Goal: Information Seeking & Learning: Learn about a topic

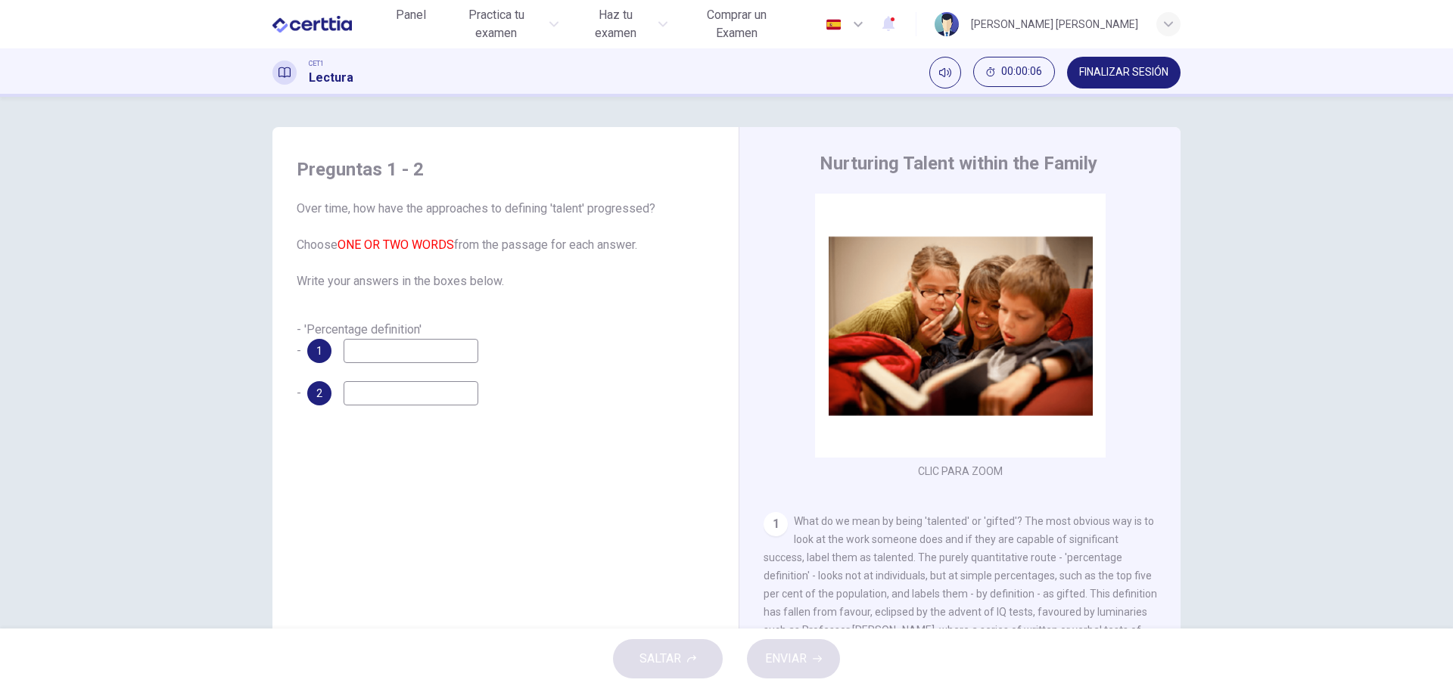
click at [28, 278] on div "Preguntas 1 - 2 Over time, how have the approaches to defining 'talent' progres…" at bounding box center [726, 363] width 1453 height 532
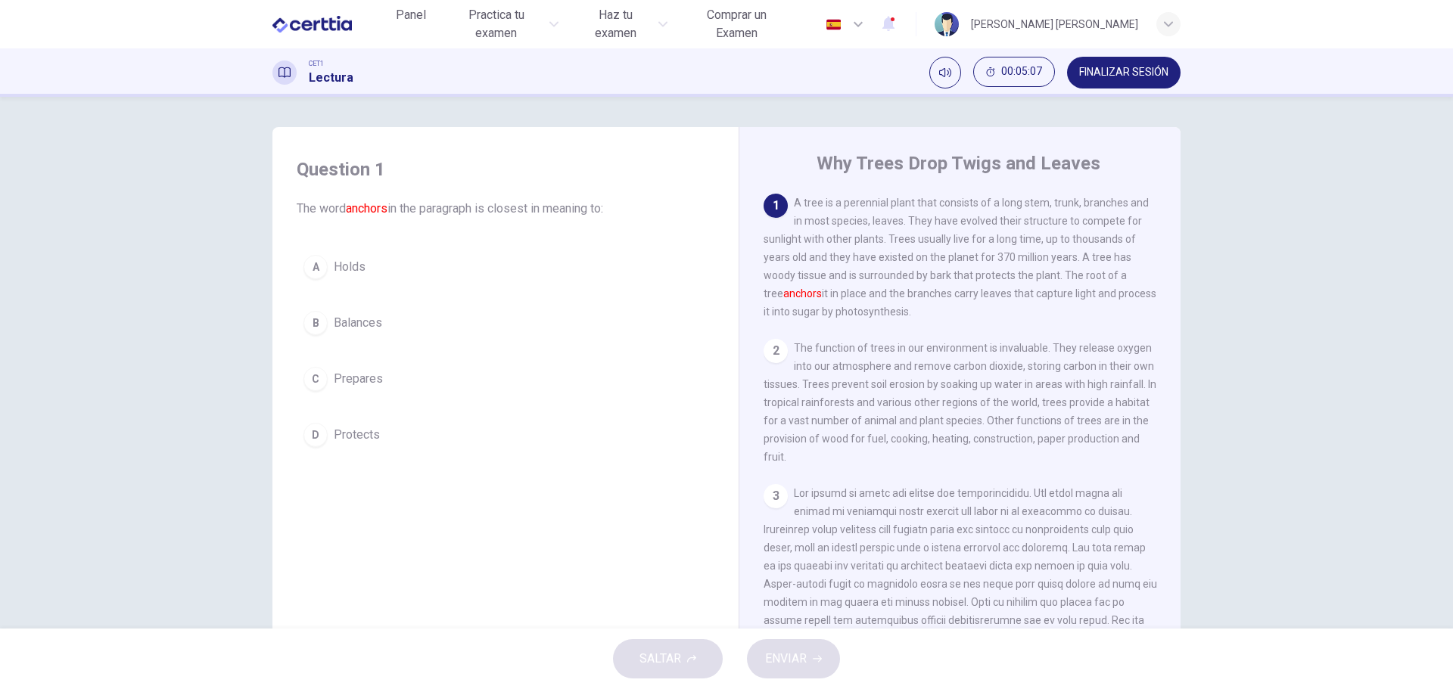
click at [350, 372] on span "Prepares" at bounding box center [358, 379] width 49 height 18
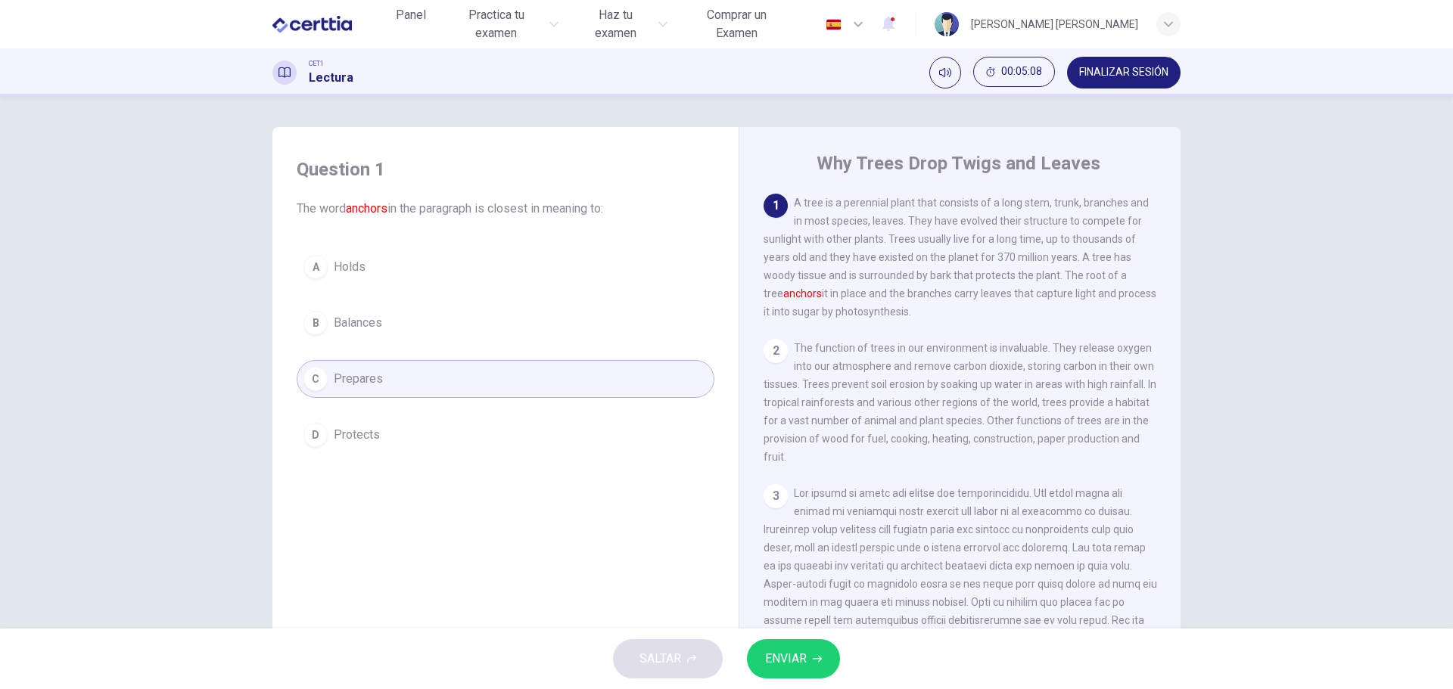
click at [804, 661] on span "ENVIAR" at bounding box center [786, 659] width 42 height 21
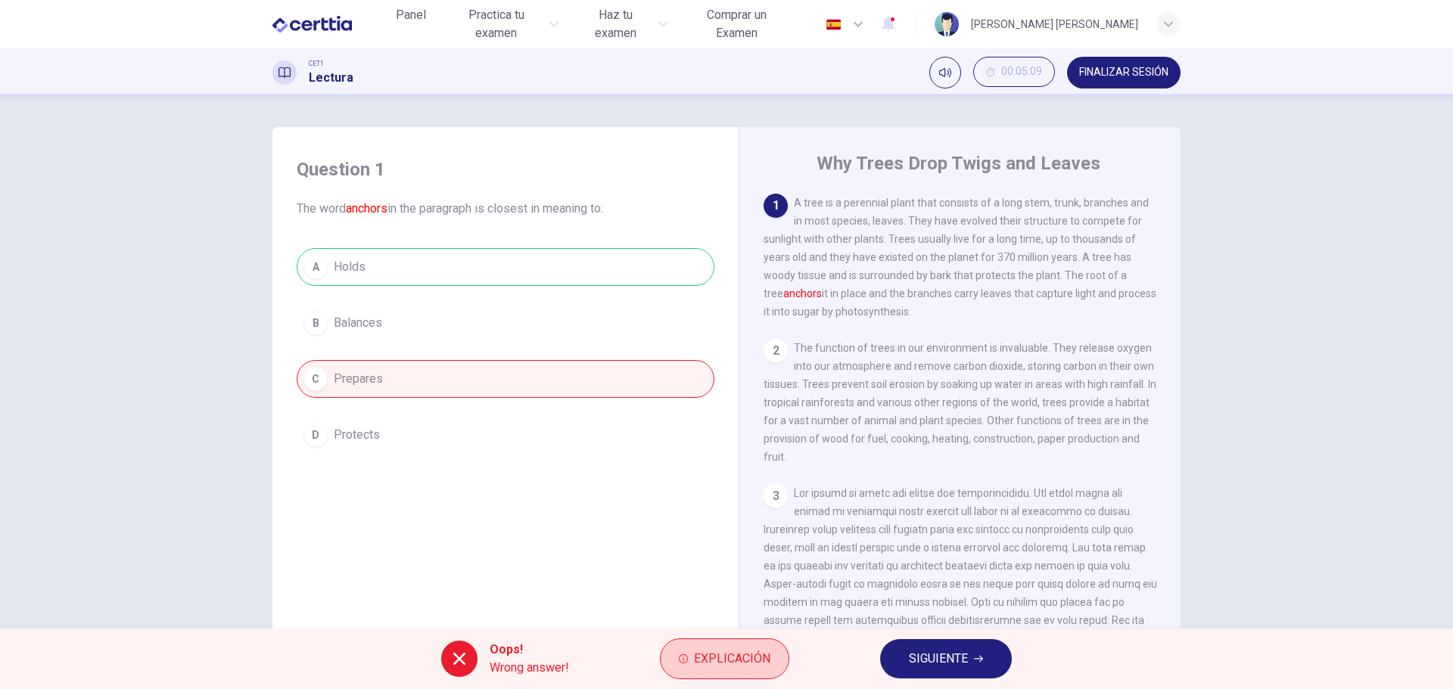
click at [713, 662] on span "Explicación" at bounding box center [732, 659] width 76 height 21
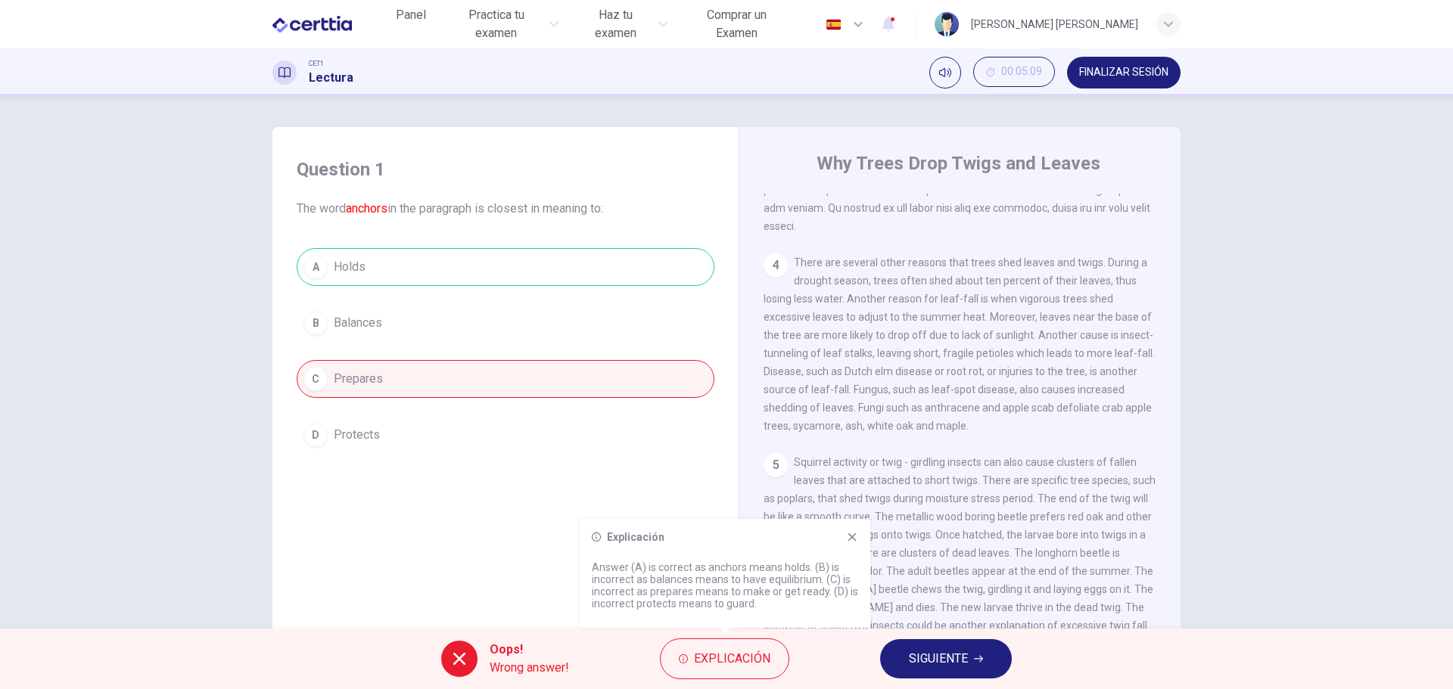
scroll to position [540, 0]
click at [963, 670] on button "SIGUIENTE" at bounding box center [946, 658] width 132 height 39
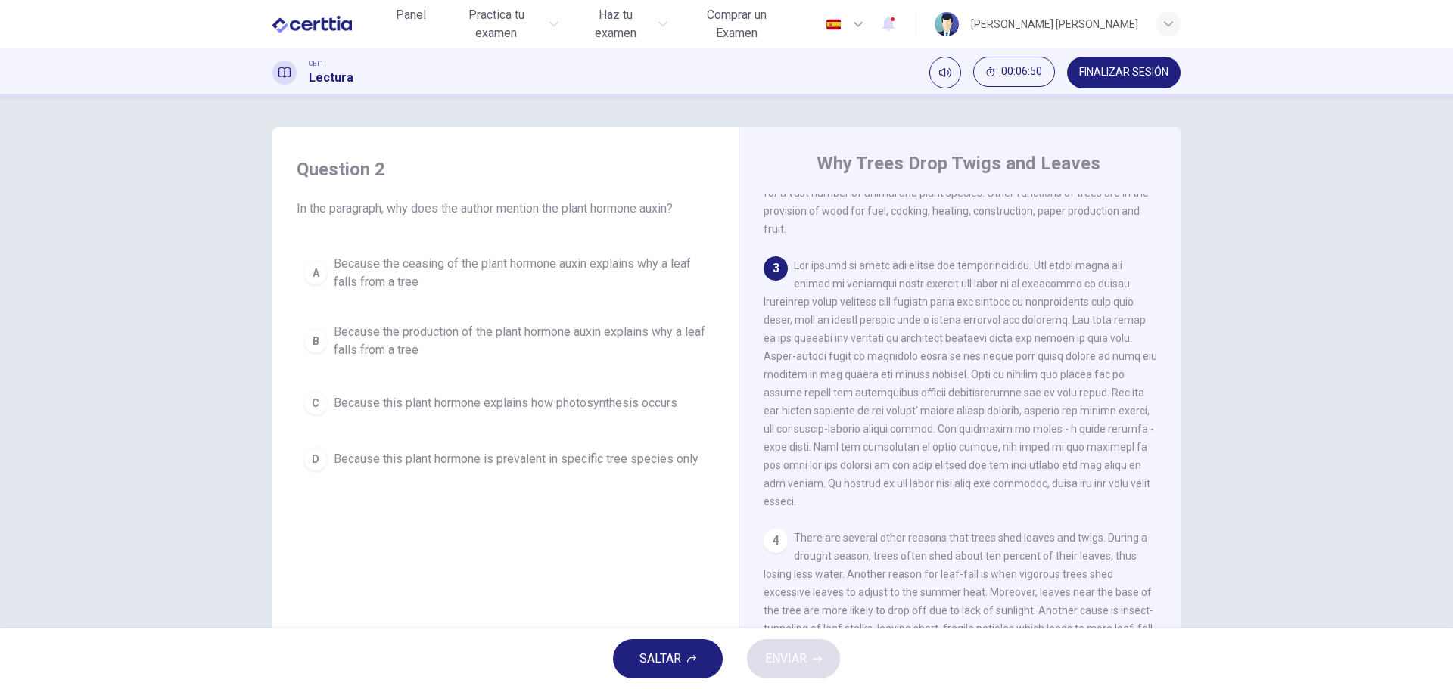
scroll to position [227, 0]
click at [506, 462] on span "Because this plant hormone is prevalent in specific tree species only" at bounding box center [516, 459] width 365 height 18
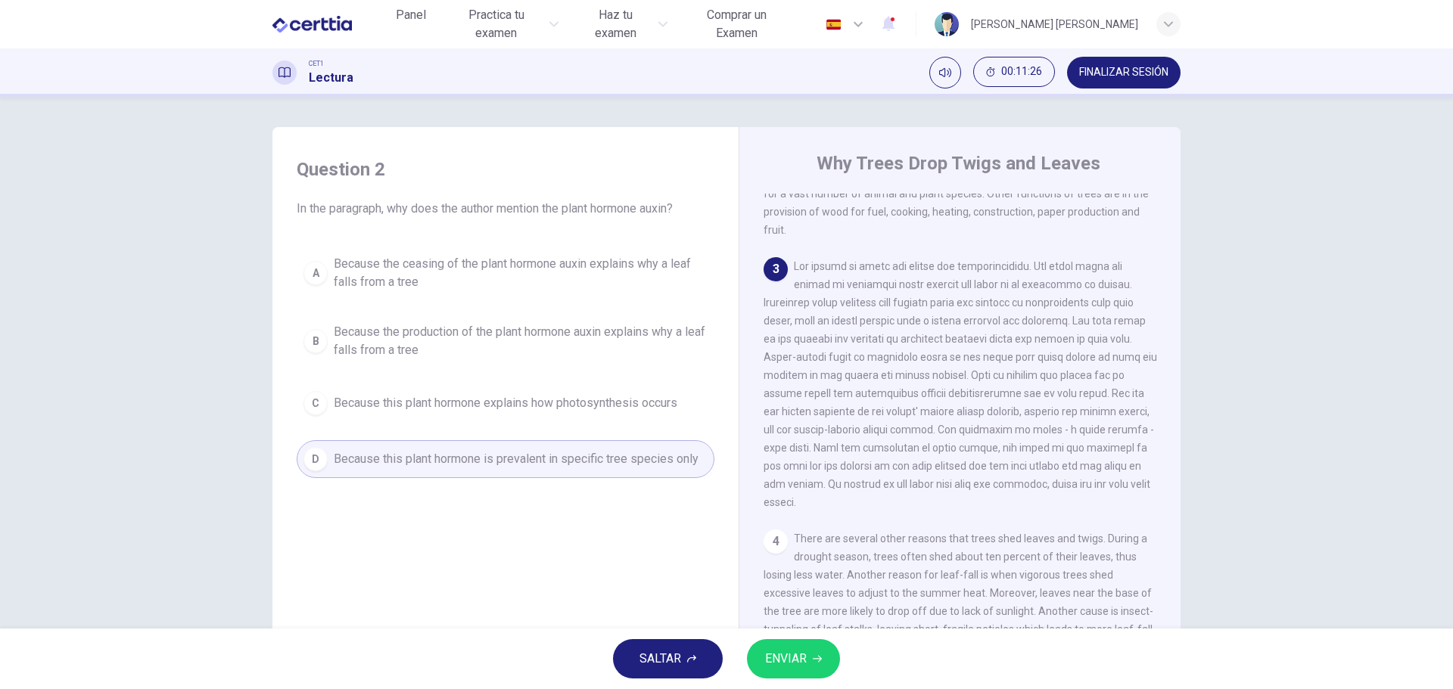
click at [780, 668] on span "ENVIAR" at bounding box center [786, 659] width 42 height 21
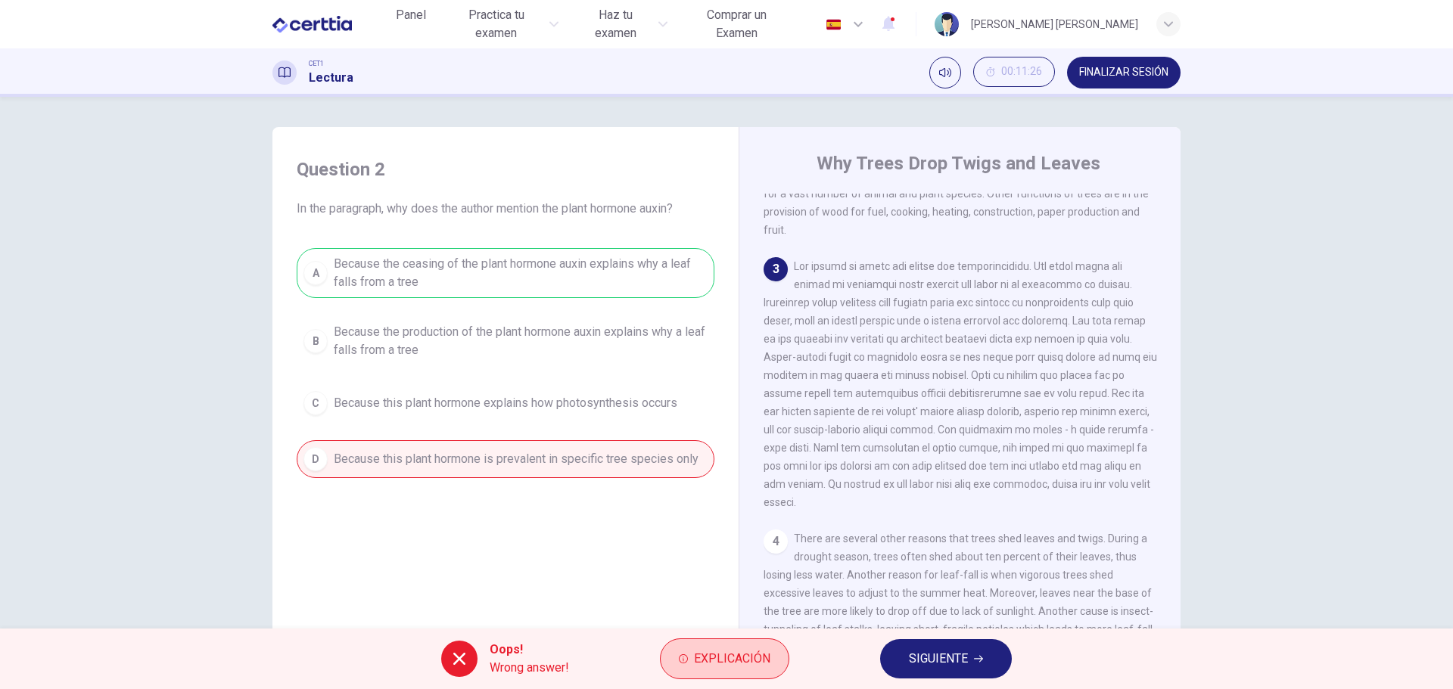
click at [736, 648] on button "Explicación" at bounding box center [724, 659] width 129 height 41
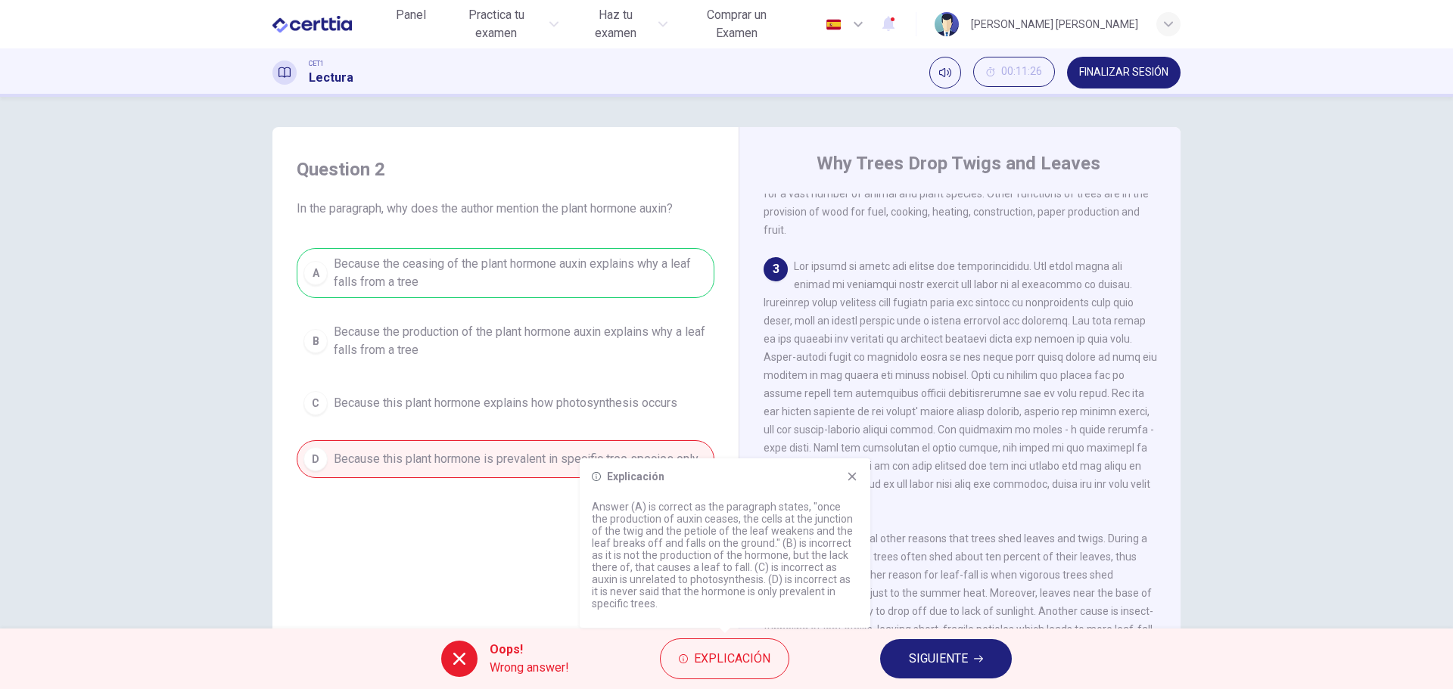
click at [920, 619] on span "There are several other reasons that trees shed leaves and twigs. During a drou…" at bounding box center [959, 621] width 391 height 176
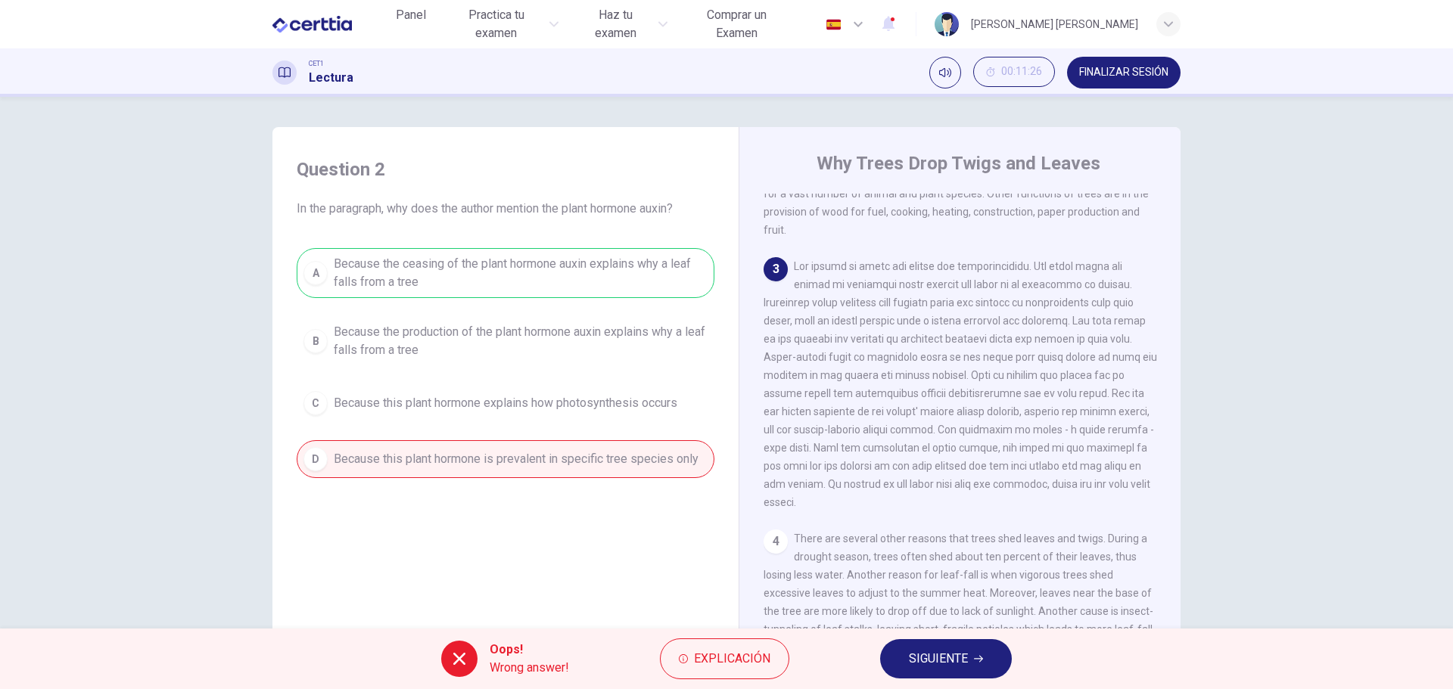
click at [925, 637] on div "Oops! Wrong answer! Explicación SIGUIENTE" at bounding box center [726, 659] width 1453 height 61
click at [922, 667] on span "SIGUIENTE" at bounding box center [938, 659] width 59 height 21
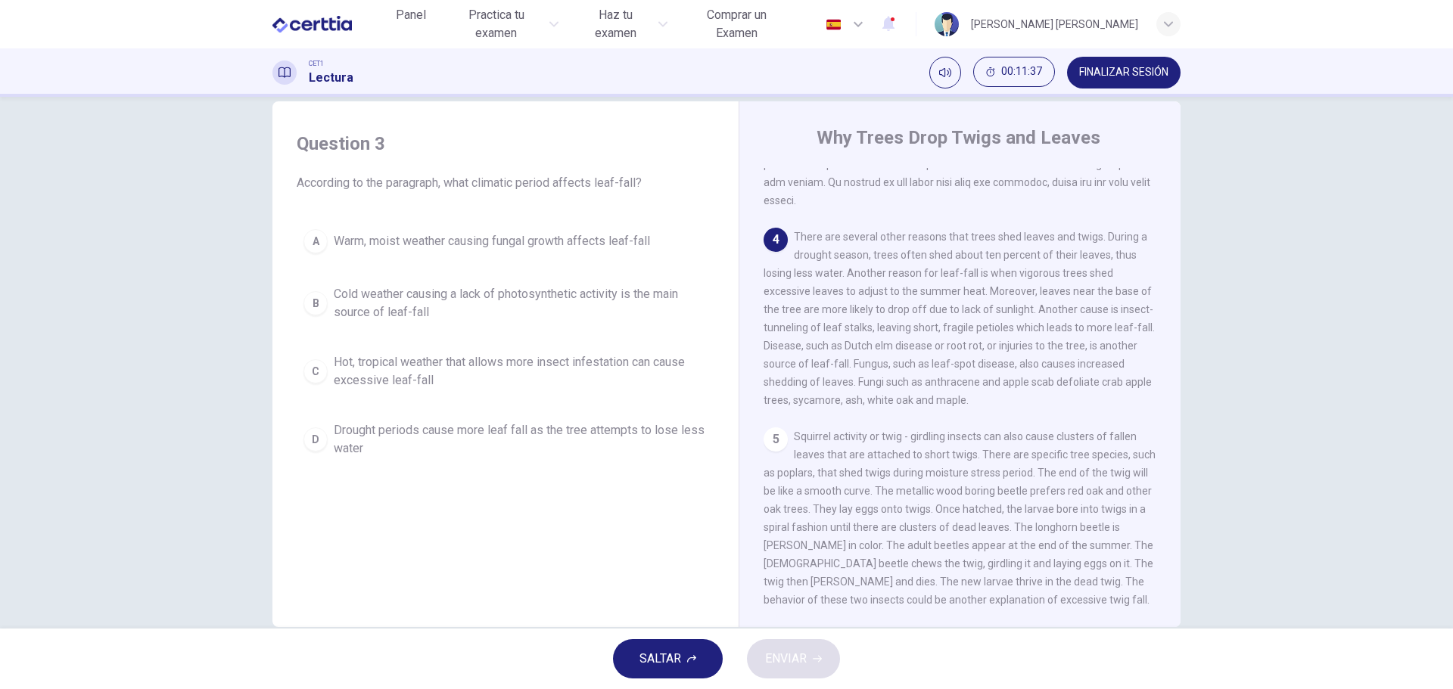
scroll to position [0, 0]
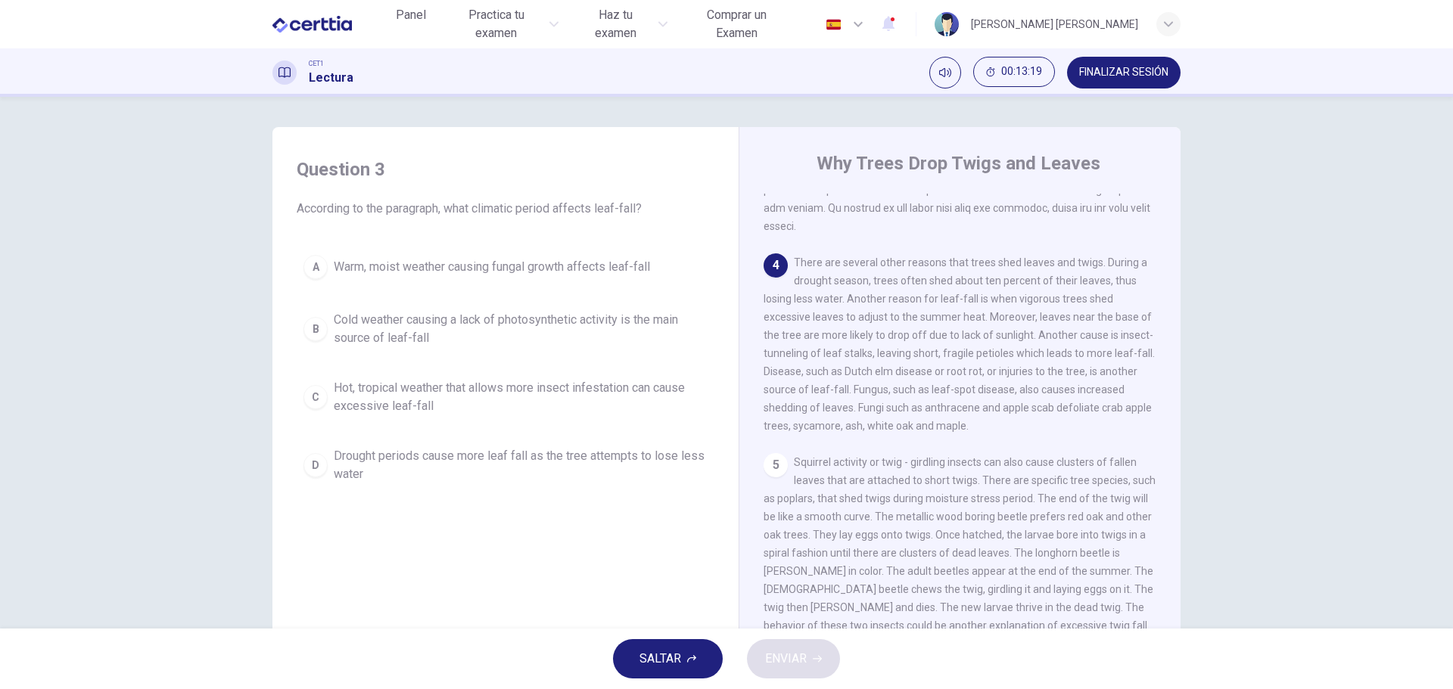
click at [490, 468] on span "Drought periods cause more leaf fall as the tree attempts to lose less water" at bounding box center [521, 465] width 374 height 36
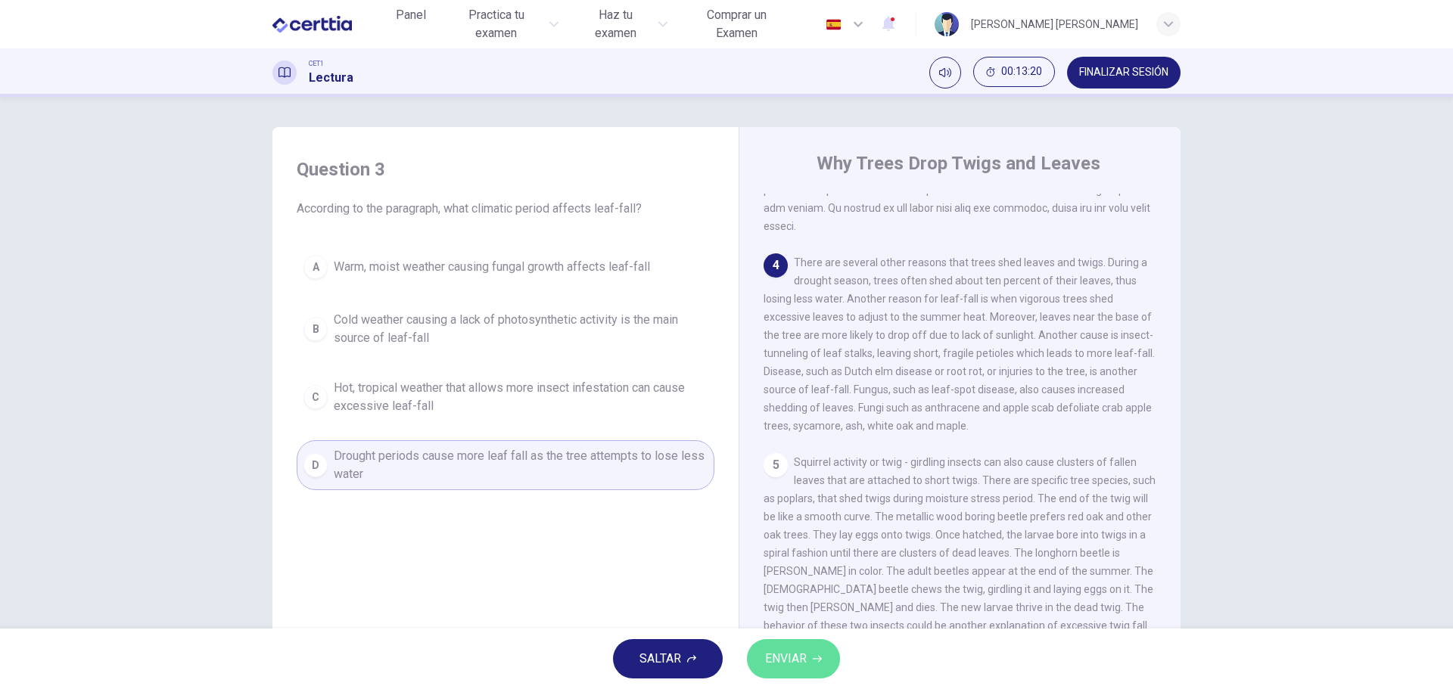
click at [791, 655] on span "ENVIAR" at bounding box center [786, 659] width 42 height 21
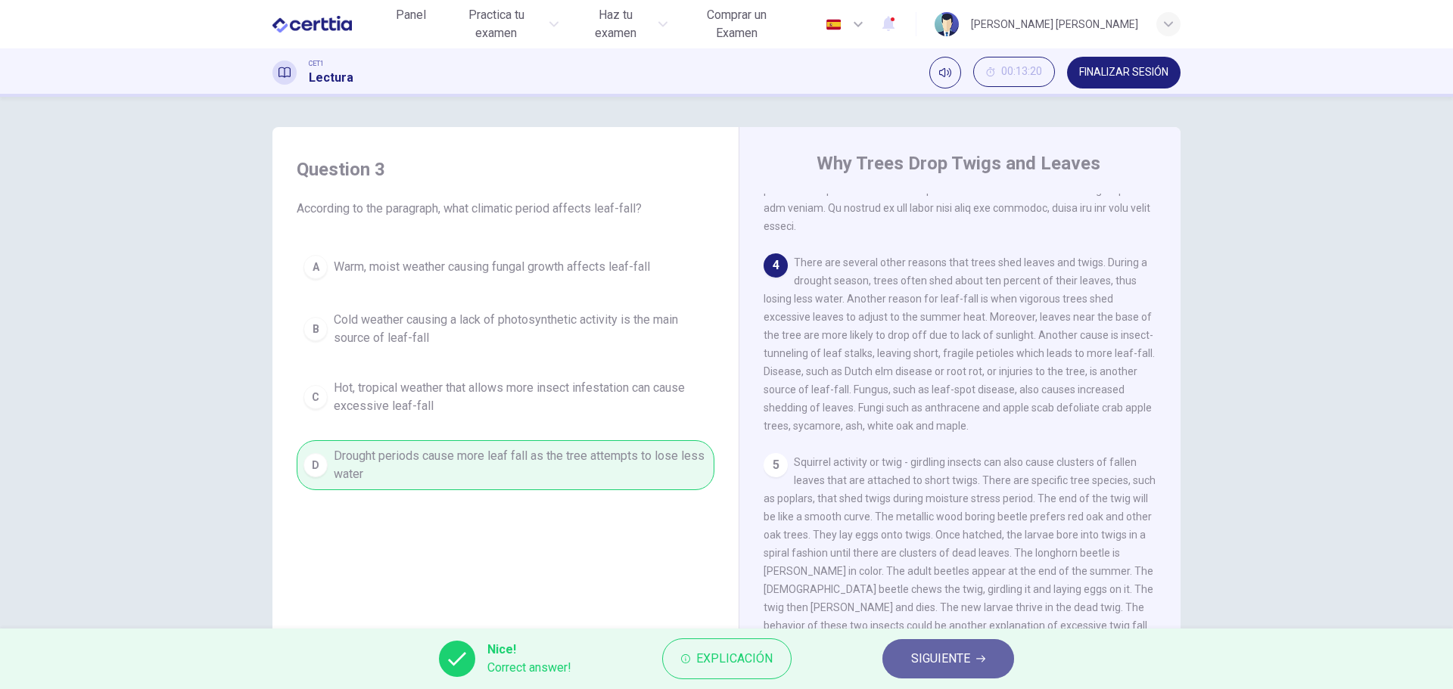
click at [929, 667] on span "SIGUIENTE" at bounding box center [940, 659] width 59 height 21
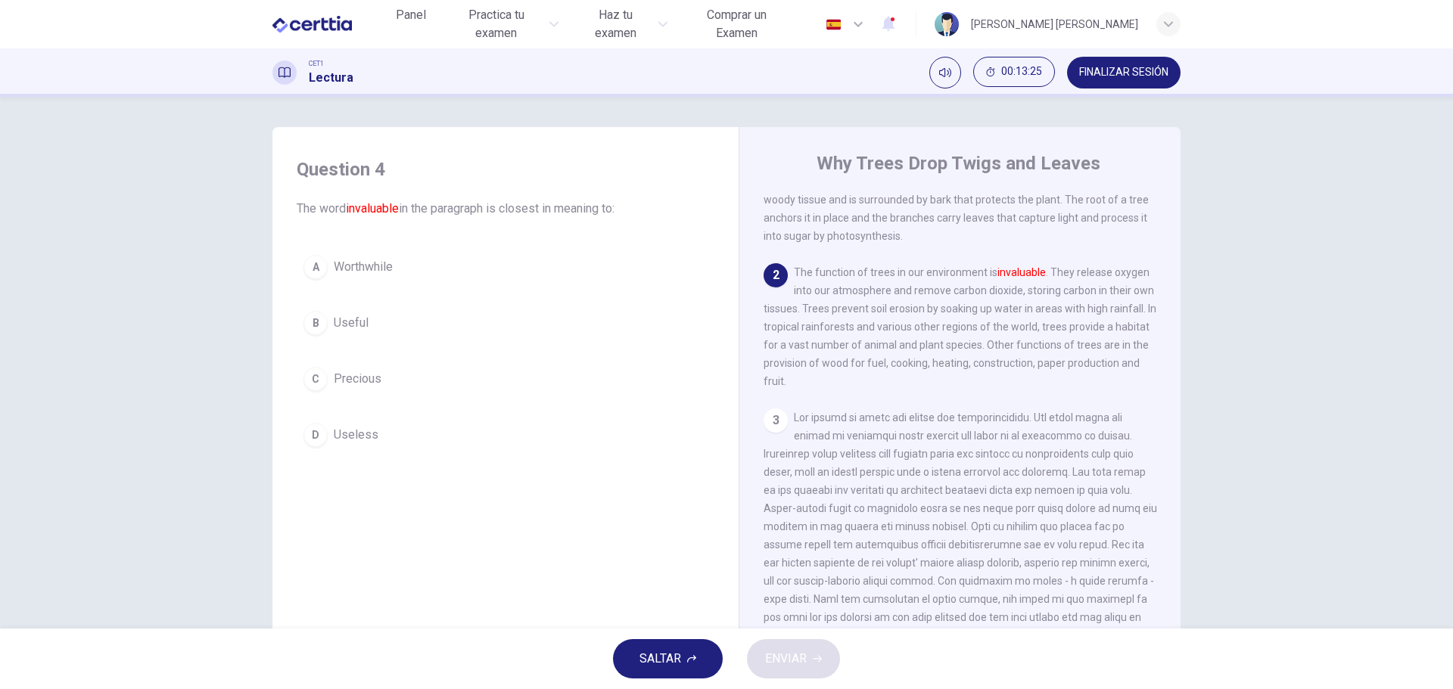
scroll to position [54, 0]
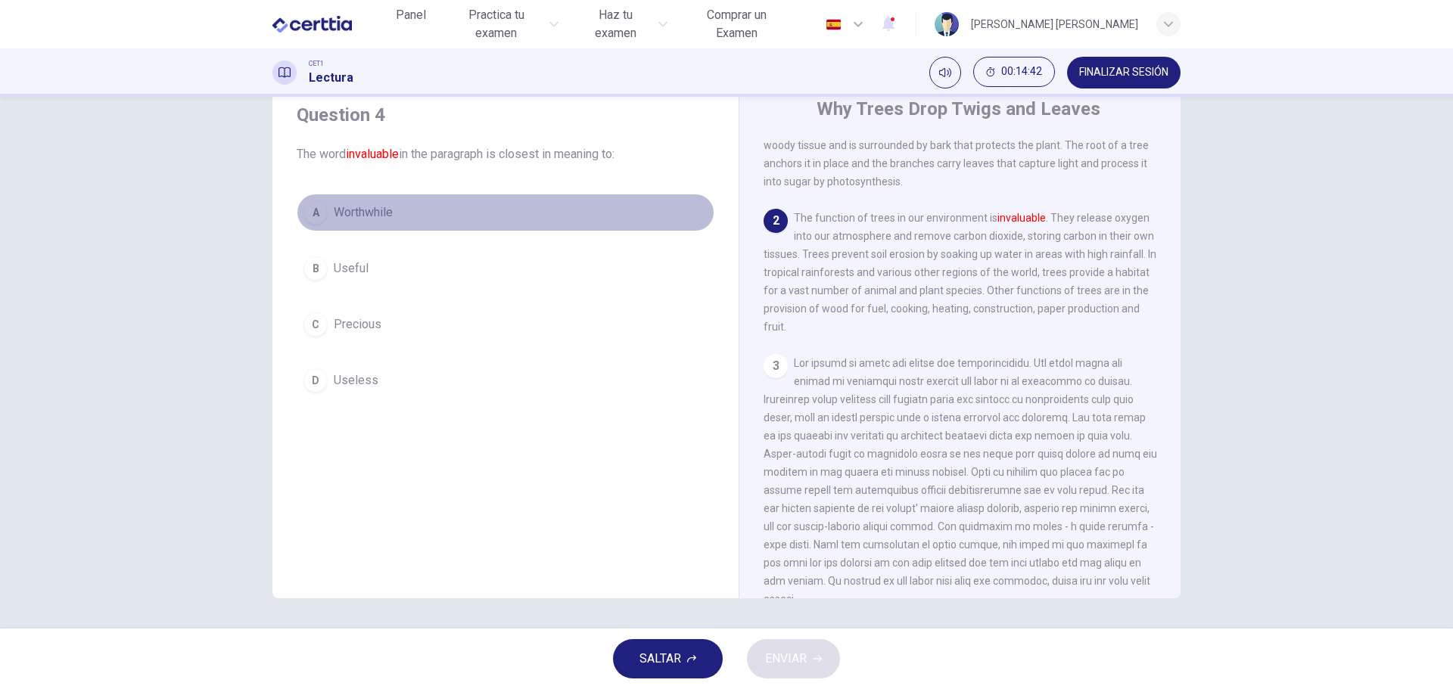
click at [345, 212] on span "Worthwhile" at bounding box center [363, 213] width 59 height 18
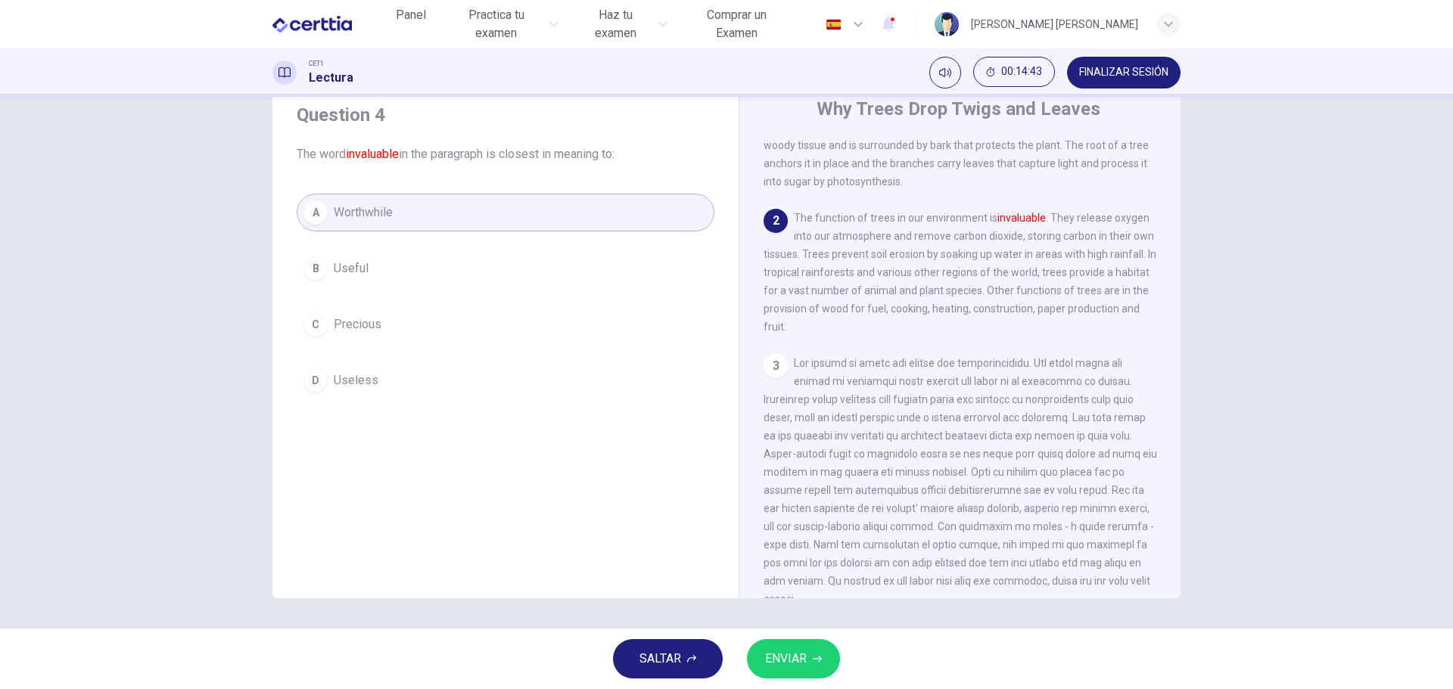
click at [786, 655] on span "ENVIAR" at bounding box center [786, 659] width 42 height 21
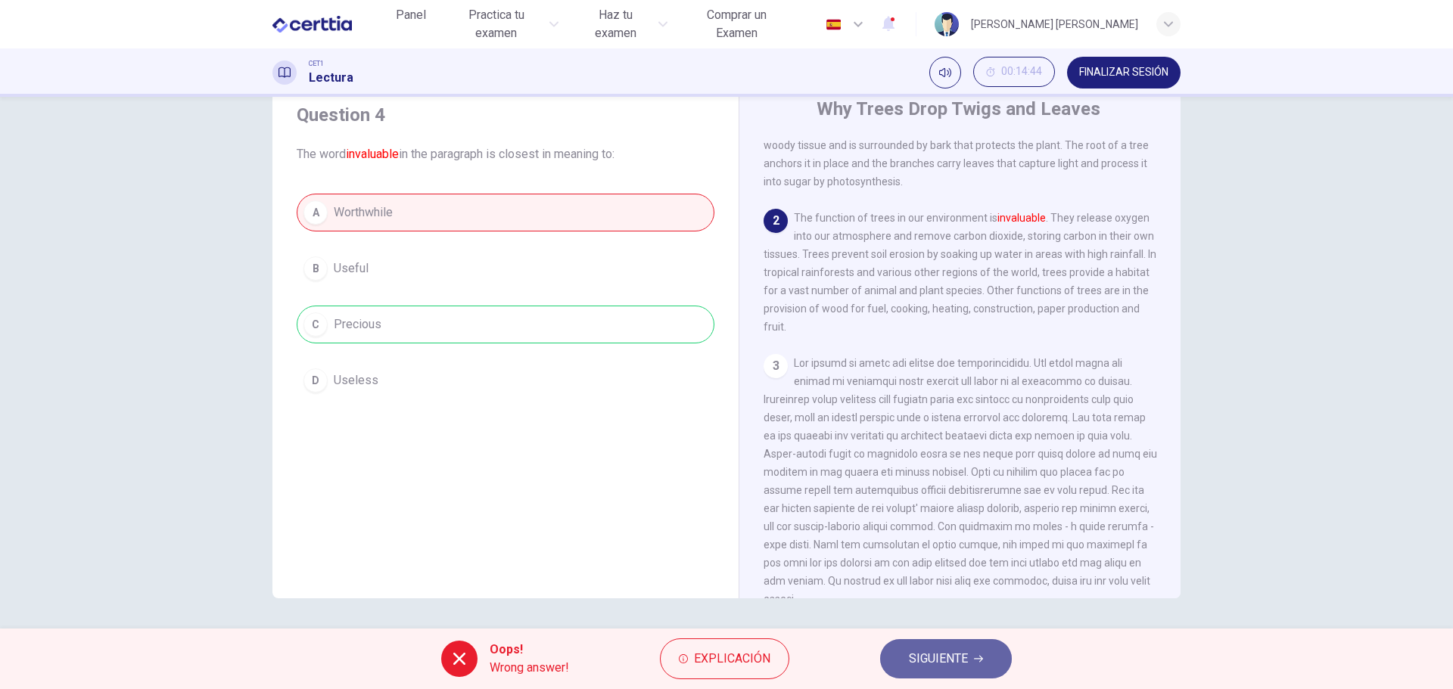
click at [963, 666] on span "SIGUIENTE" at bounding box center [938, 659] width 59 height 21
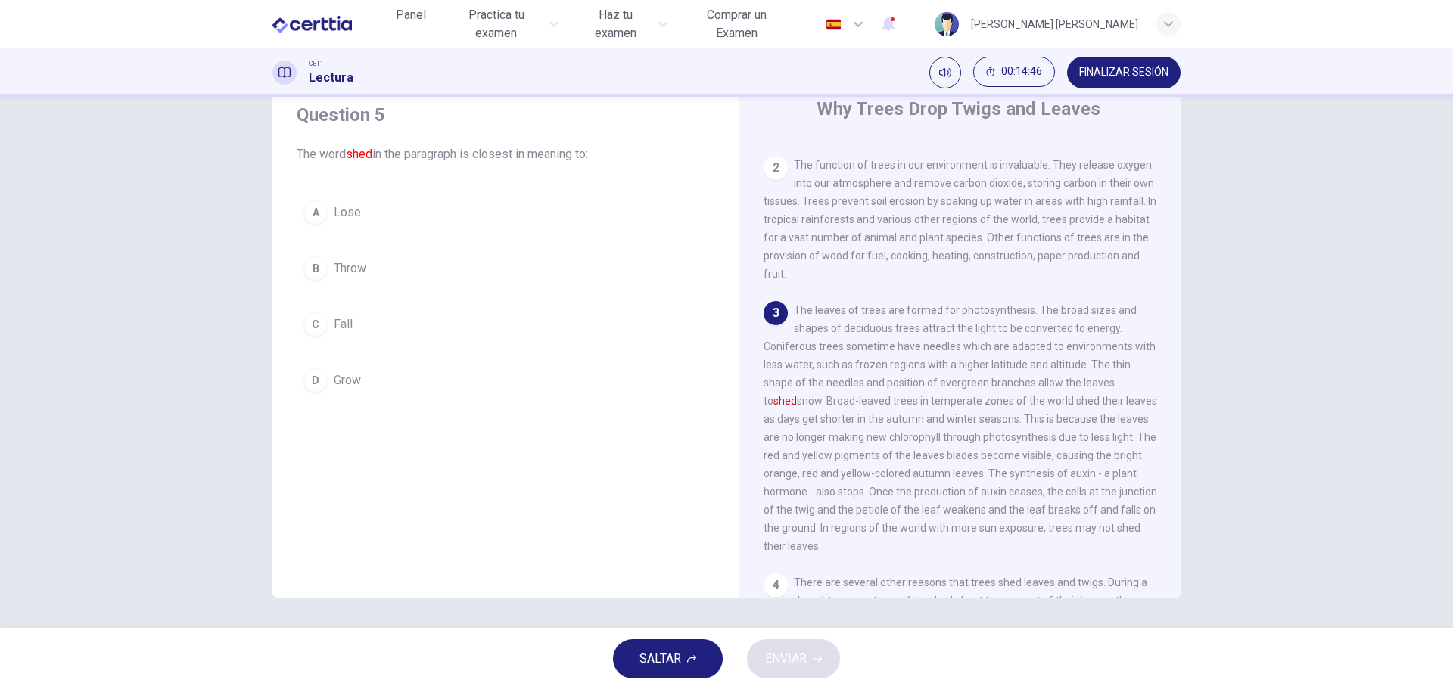
scroll to position [151, 0]
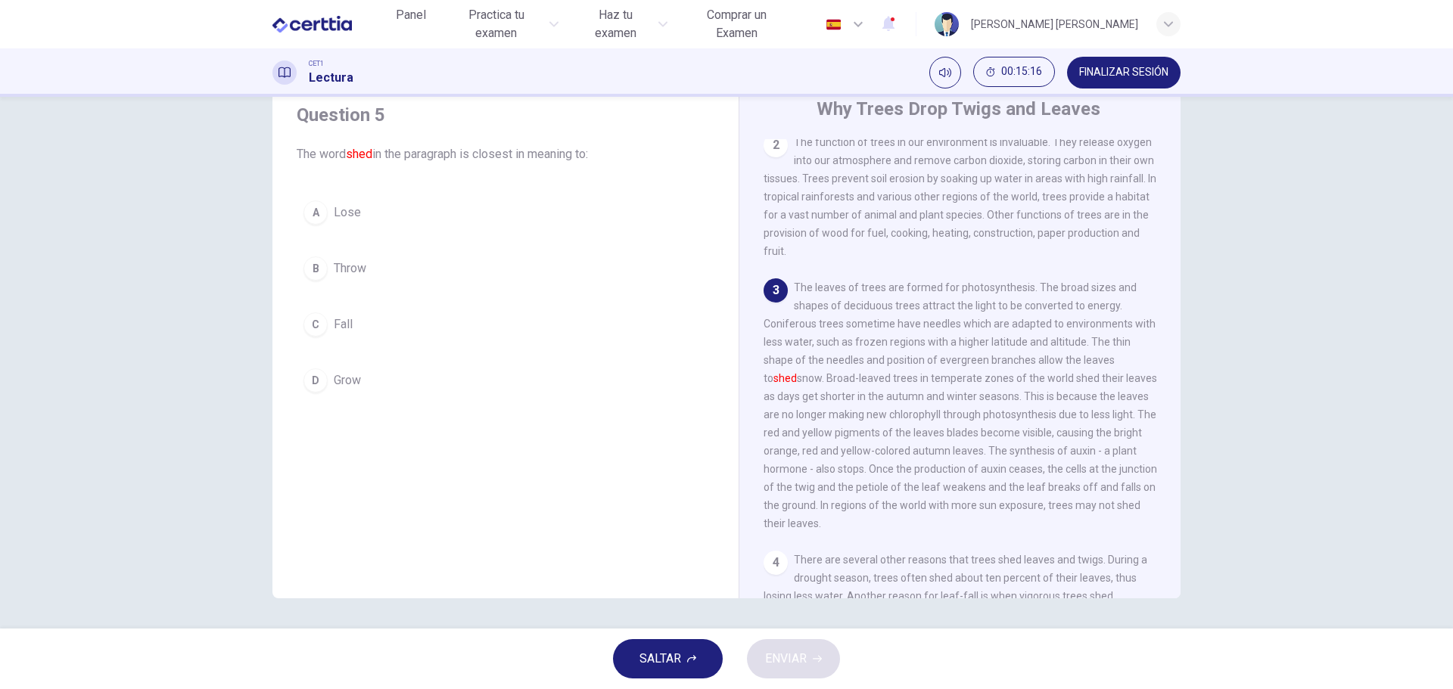
drag, startPoint x: 341, startPoint y: 264, endPoint x: 367, endPoint y: 264, distance: 25.7
click at [341, 264] on span "Throw" at bounding box center [350, 269] width 33 height 18
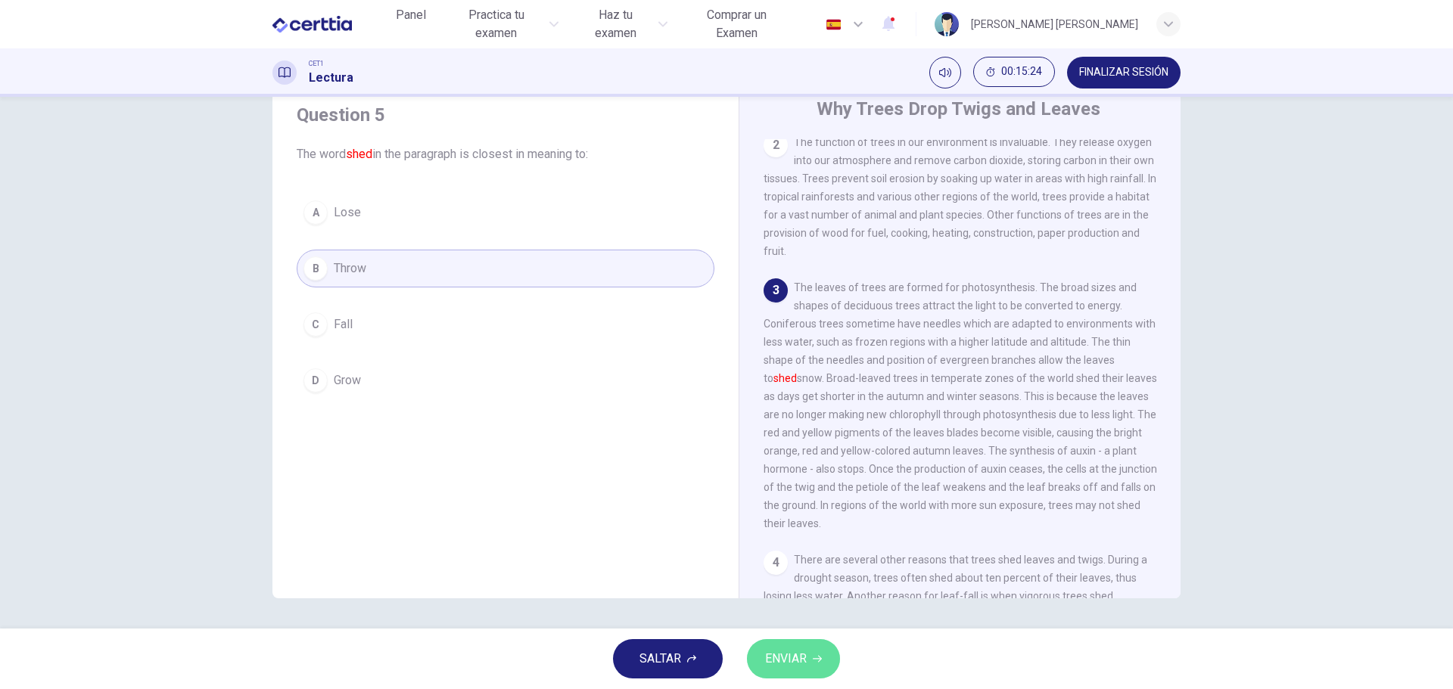
click at [772, 658] on span "ENVIAR" at bounding box center [786, 659] width 42 height 21
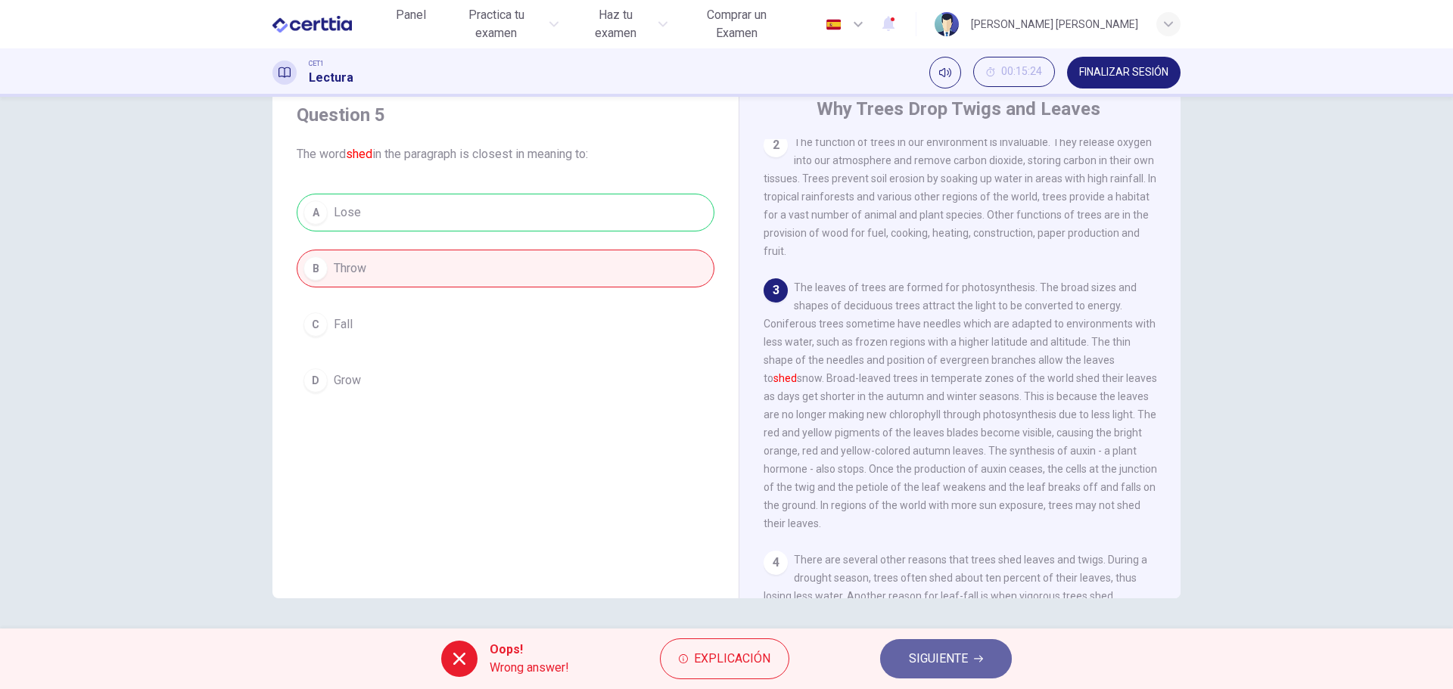
click at [950, 649] on span "SIGUIENTE" at bounding box center [938, 659] width 59 height 21
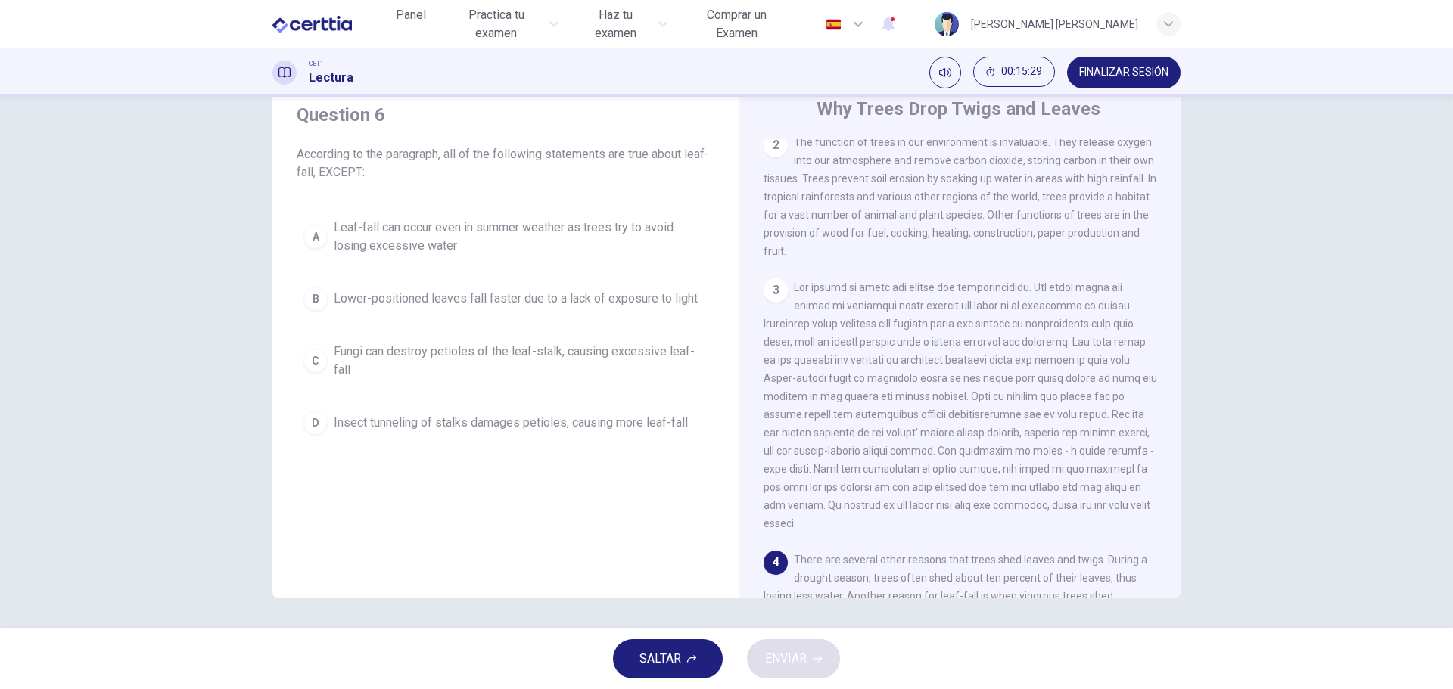
click at [54, 423] on div "Question 6 According to the paragraph, all of the following statements are true…" at bounding box center [726, 363] width 1453 height 532
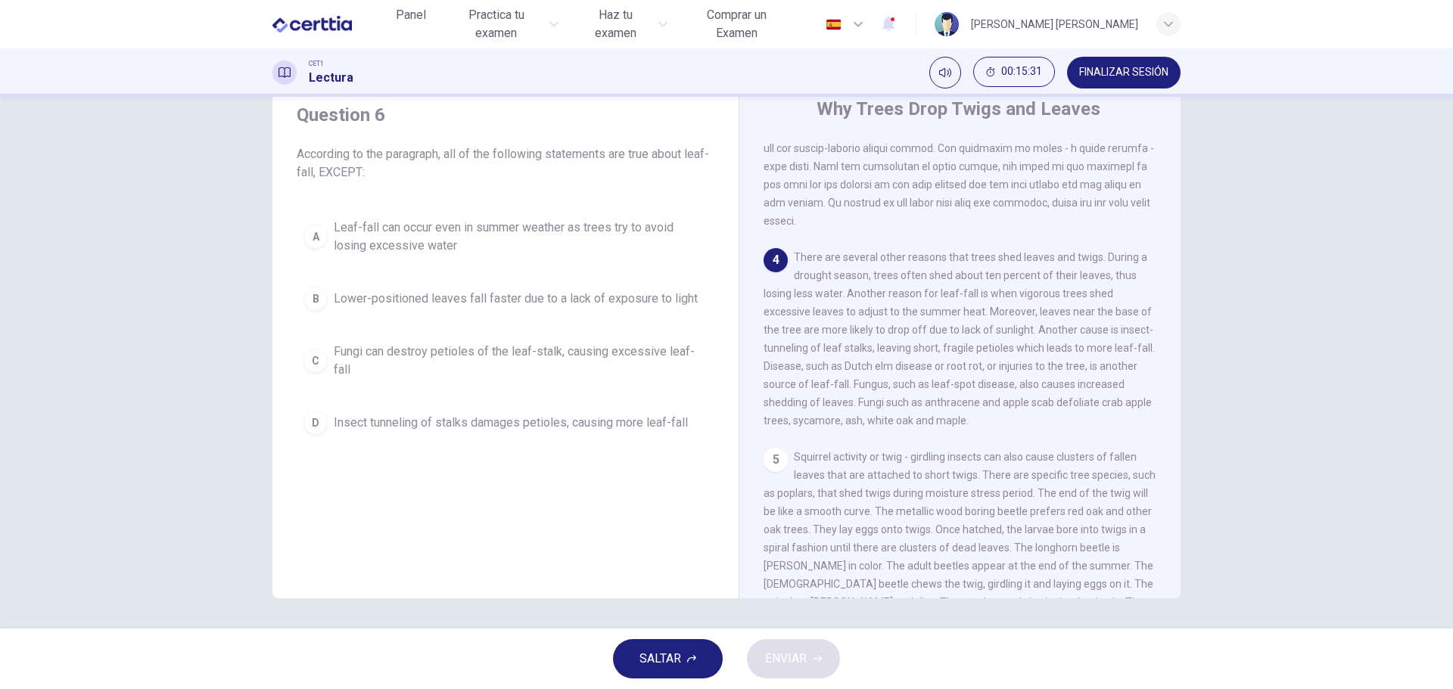
scroll to position [530, 0]
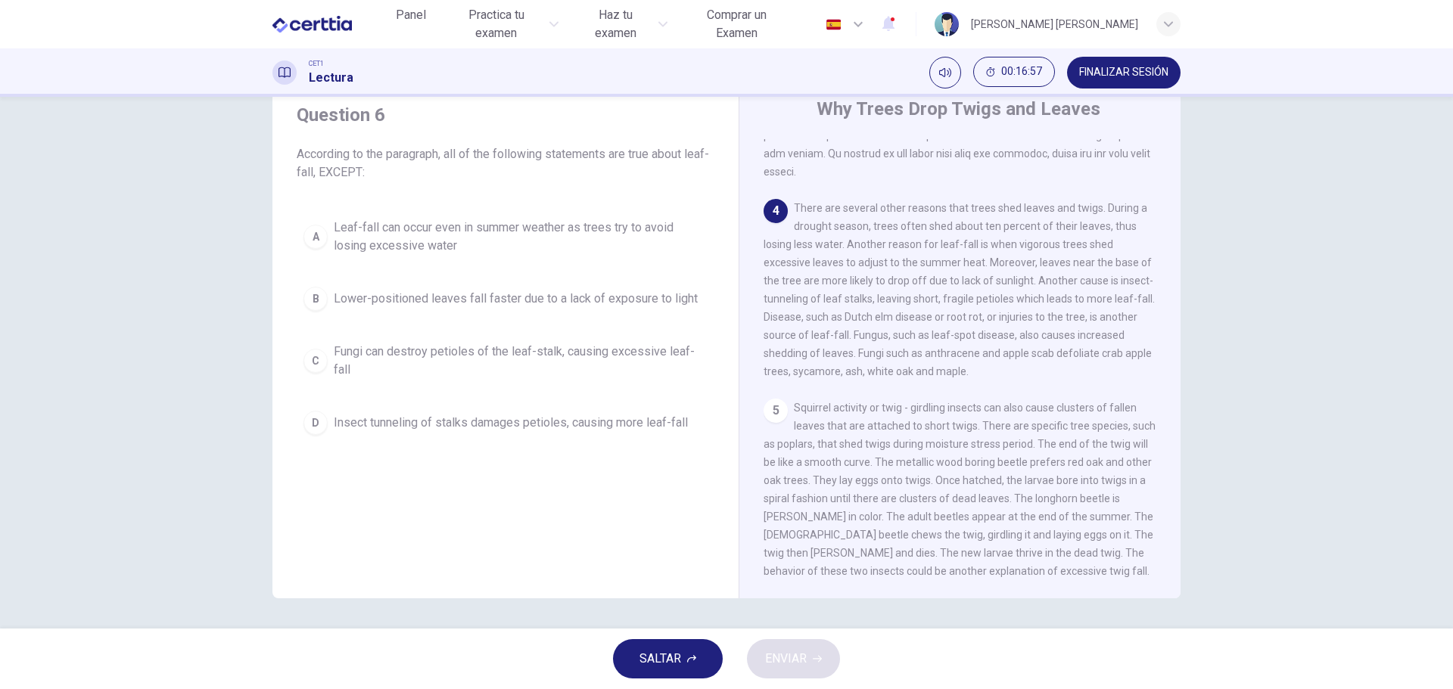
click at [596, 313] on button "B Lower-positioned leaves fall faster due to a lack of exposure to light" at bounding box center [506, 299] width 418 height 38
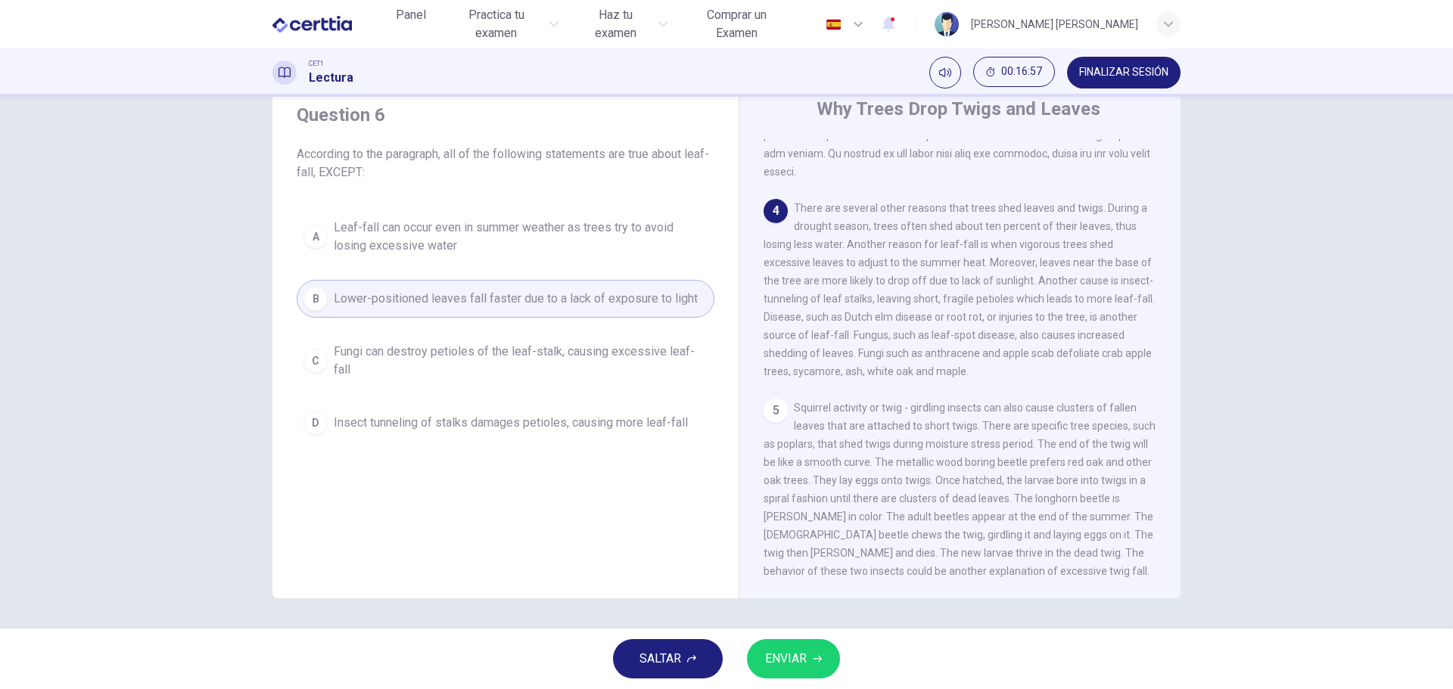
click at [799, 678] on button "ENVIAR" at bounding box center [793, 658] width 93 height 39
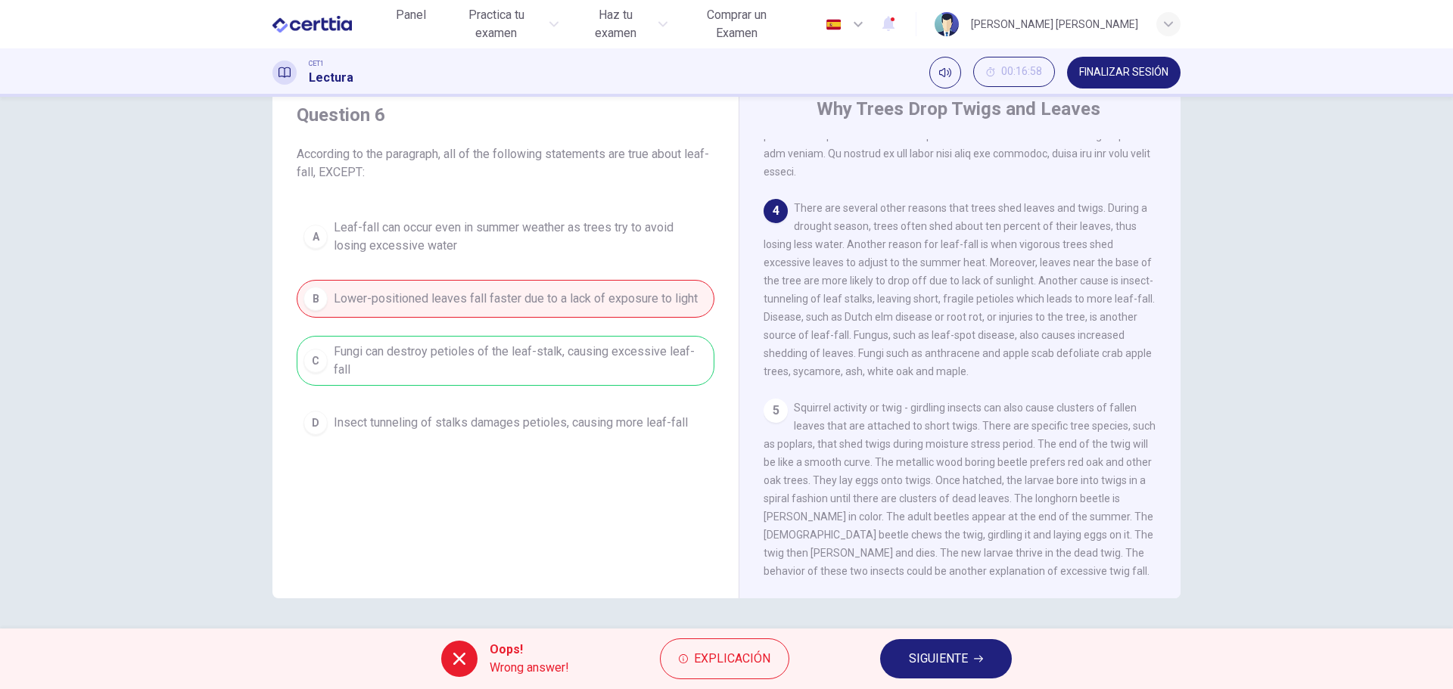
click at [909, 650] on span "SIGUIENTE" at bounding box center [938, 659] width 59 height 21
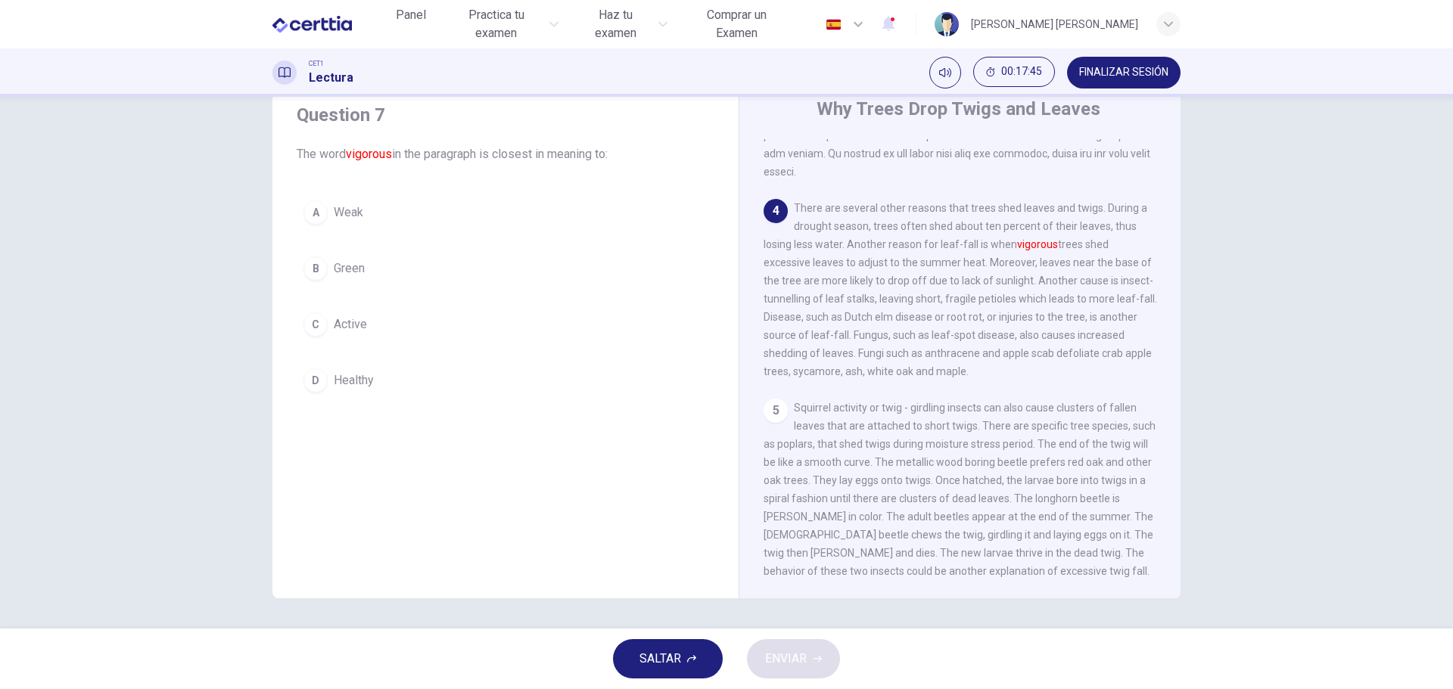
click at [337, 272] on span "Green" at bounding box center [349, 269] width 31 height 18
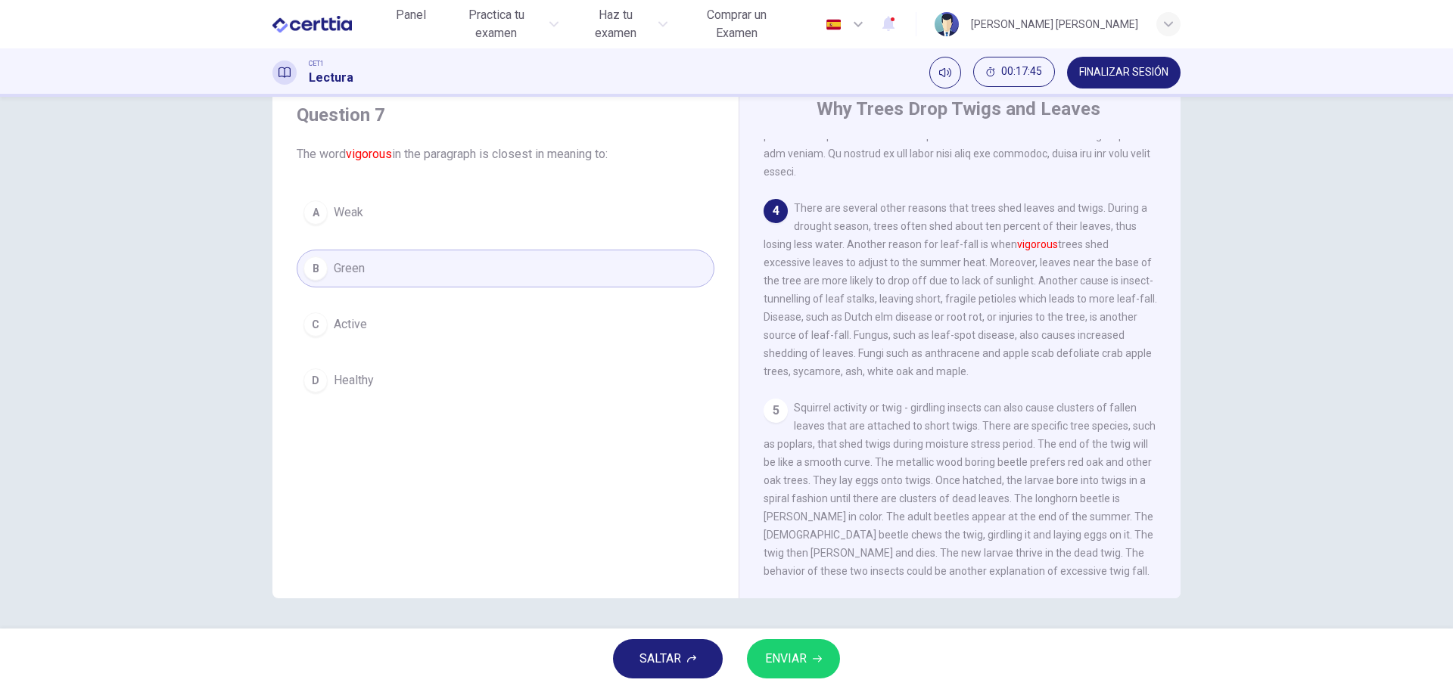
click at [775, 661] on span "ENVIAR" at bounding box center [786, 659] width 42 height 21
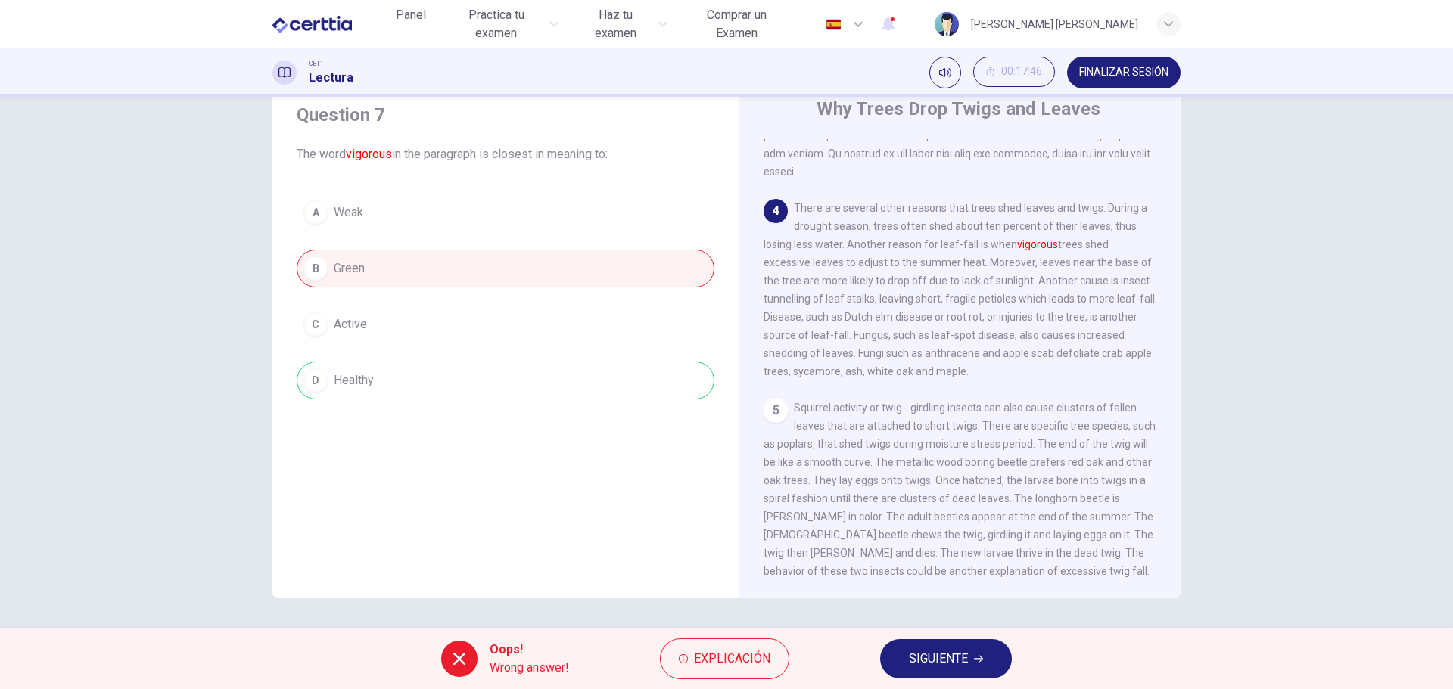
click at [481, 382] on div "A Weak B Green C Active D Healthy" at bounding box center [506, 297] width 418 height 206
click at [963, 651] on span "SIGUIENTE" at bounding box center [938, 659] width 59 height 21
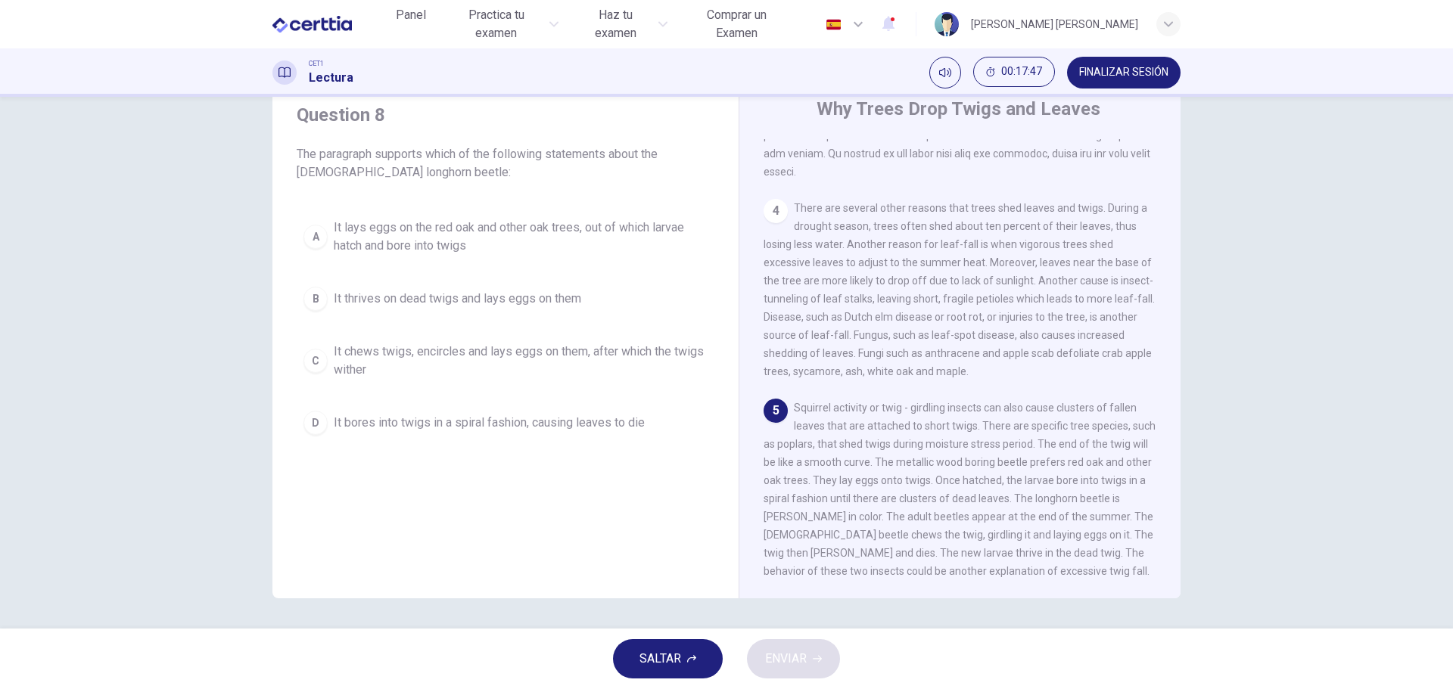
scroll to position [540, 0]
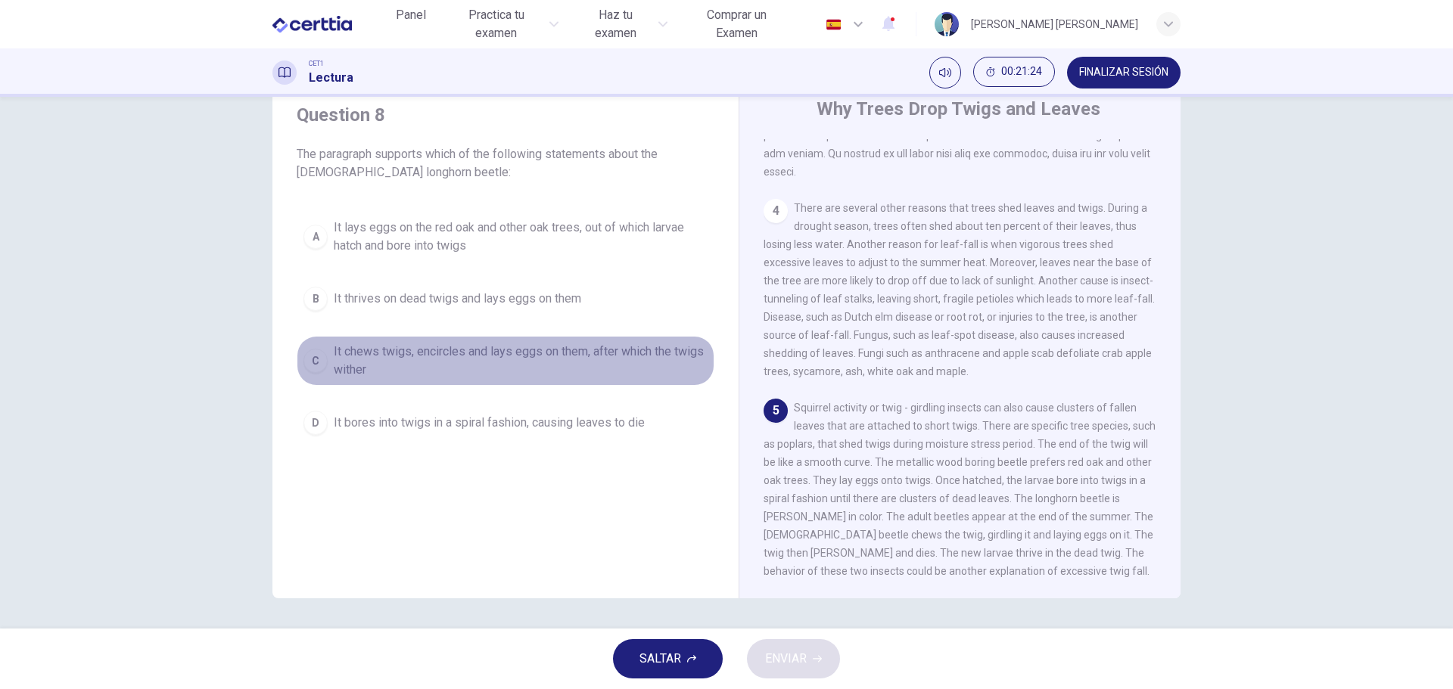
click at [355, 361] on span "It chews twigs, encircles and lays eggs on them, after which the twigs wither" at bounding box center [521, 361] width 374 height 36
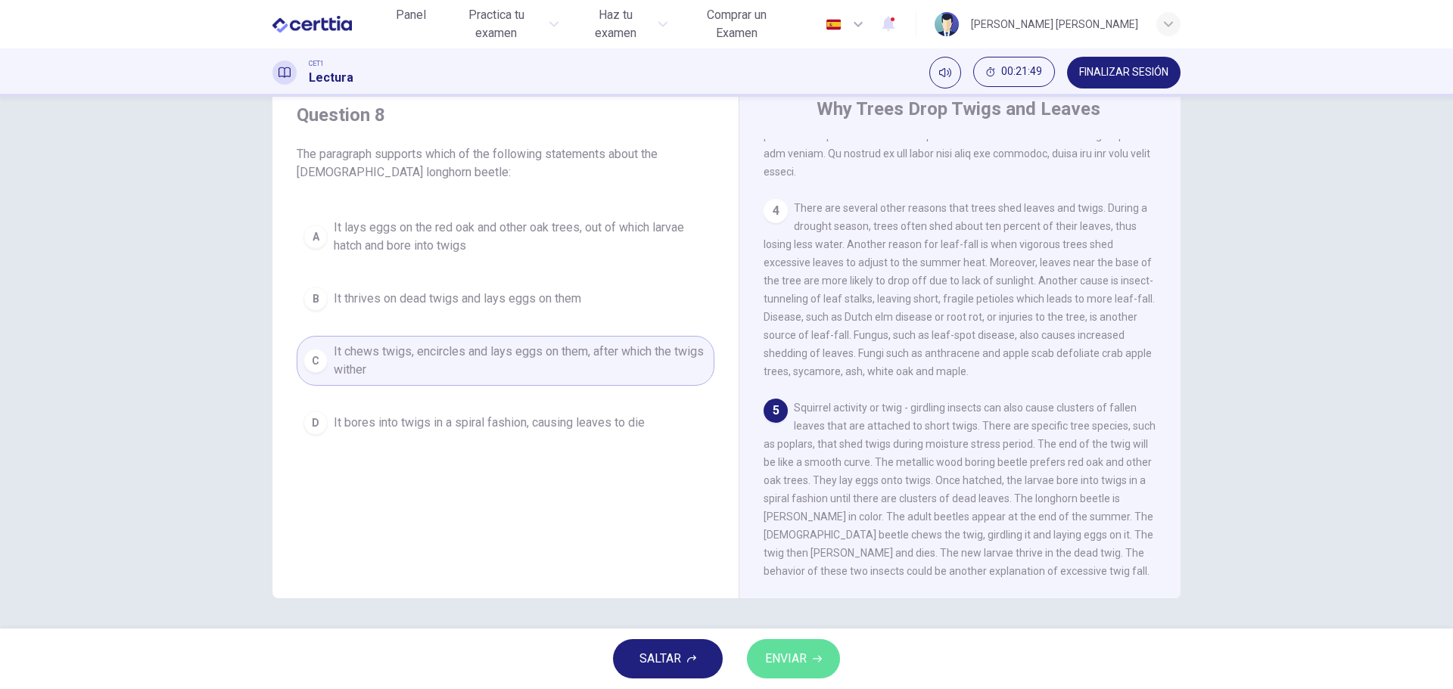
click at [786, 670] on button "ENVIAR" at bounding box center [793, 658] width 93 height 39
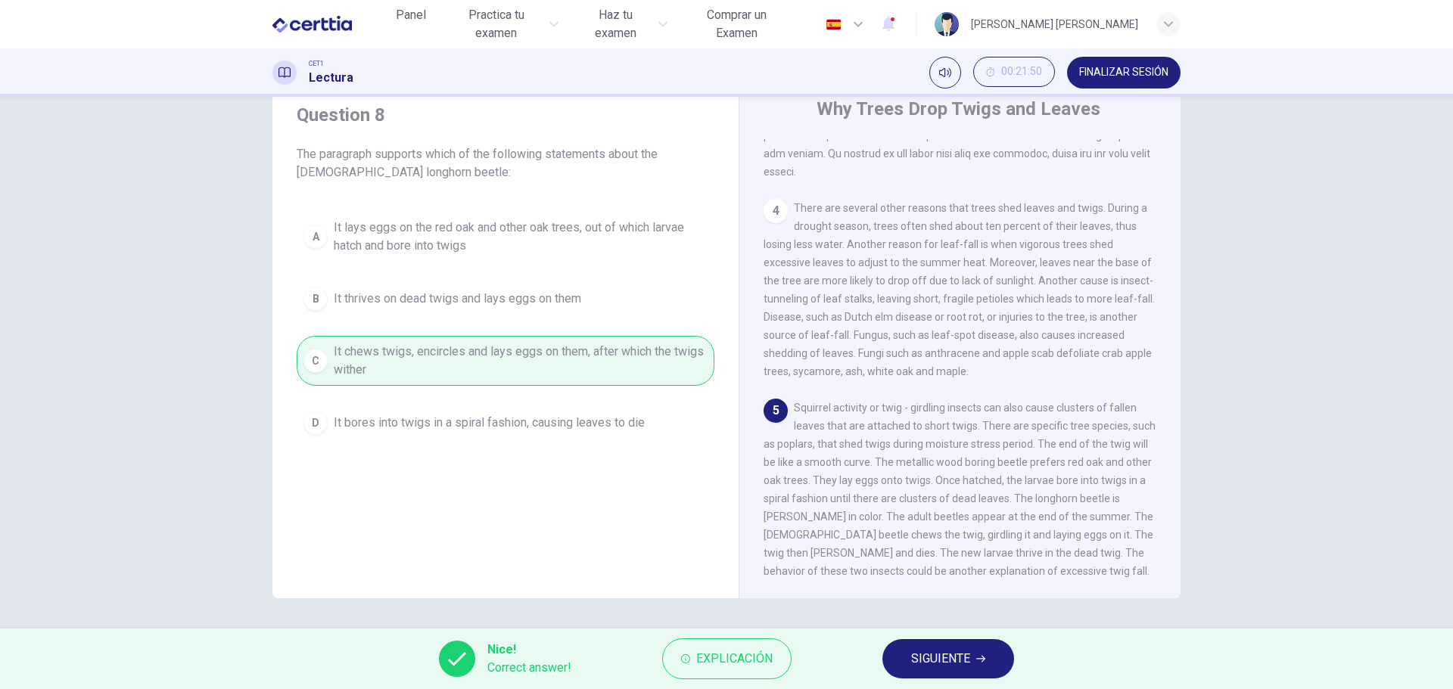
click at [504, 210] on div "Question 8 The paragraph supports which of the following statements about the f…" at bounding box center [506, 272] width 442 height 369
click at [986, 655] on button "SIGUIENTE" at bounding box center [948, 658] width 132 height 39
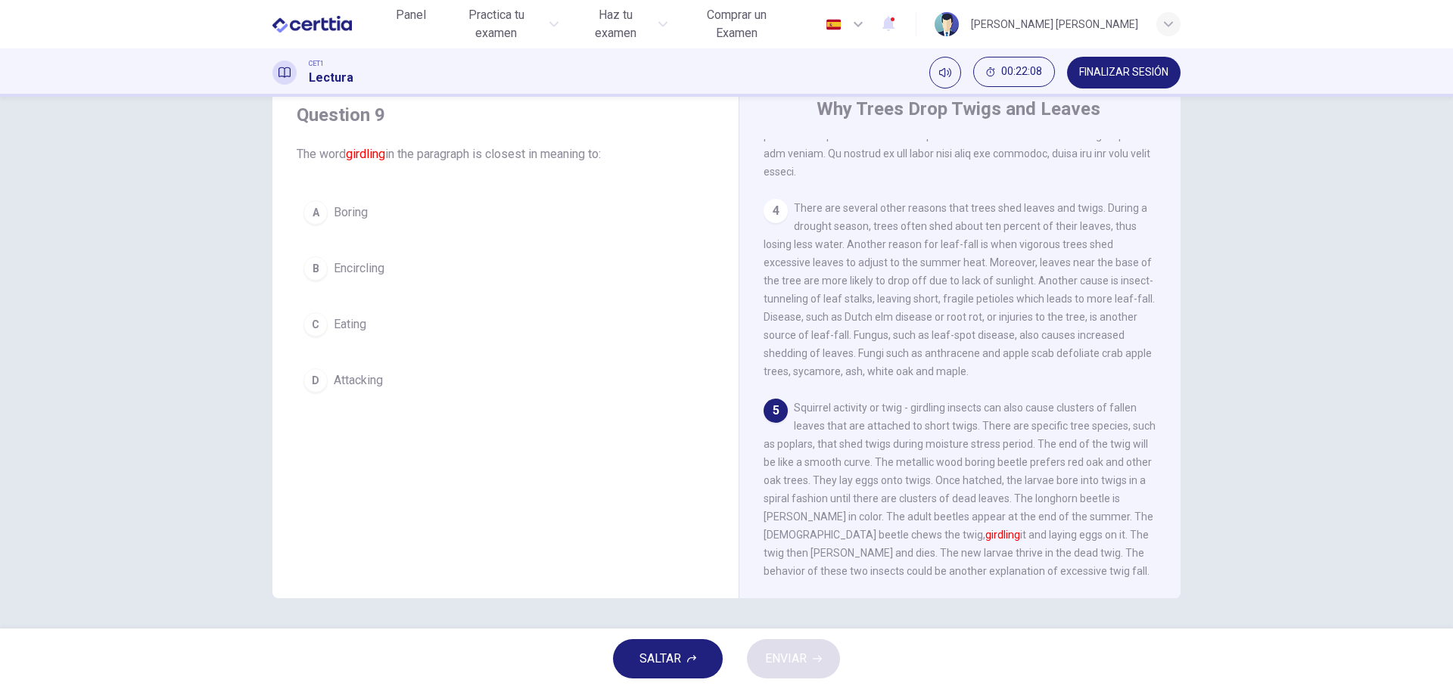
click at [313, 266] on div "B" at bounding box center [315, 269] width 24 height 24
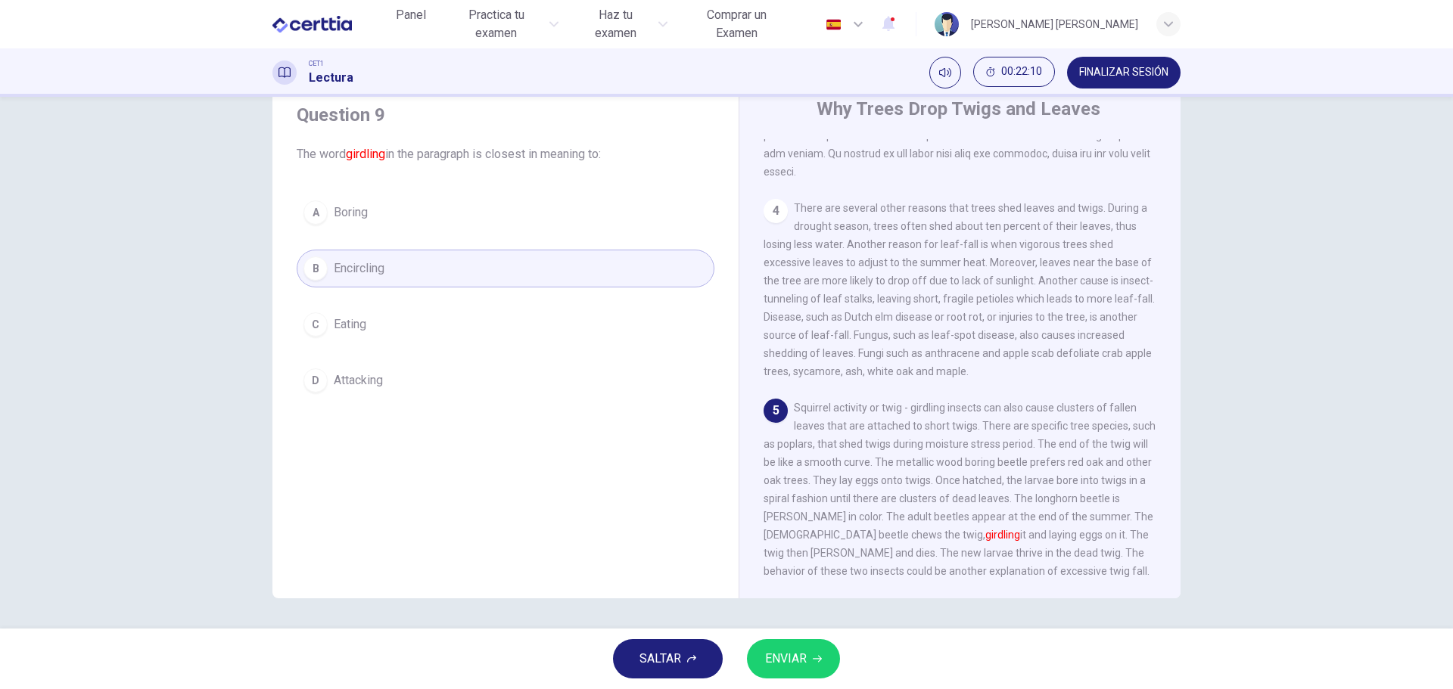
click at [854, 649] on div "SALTAR ENVIAR" at bounding box center [726, 659] width 1453 height 61
click at [825, 660] on button "ENVIAR" at bounding box center [793, 658] width 93 height 39
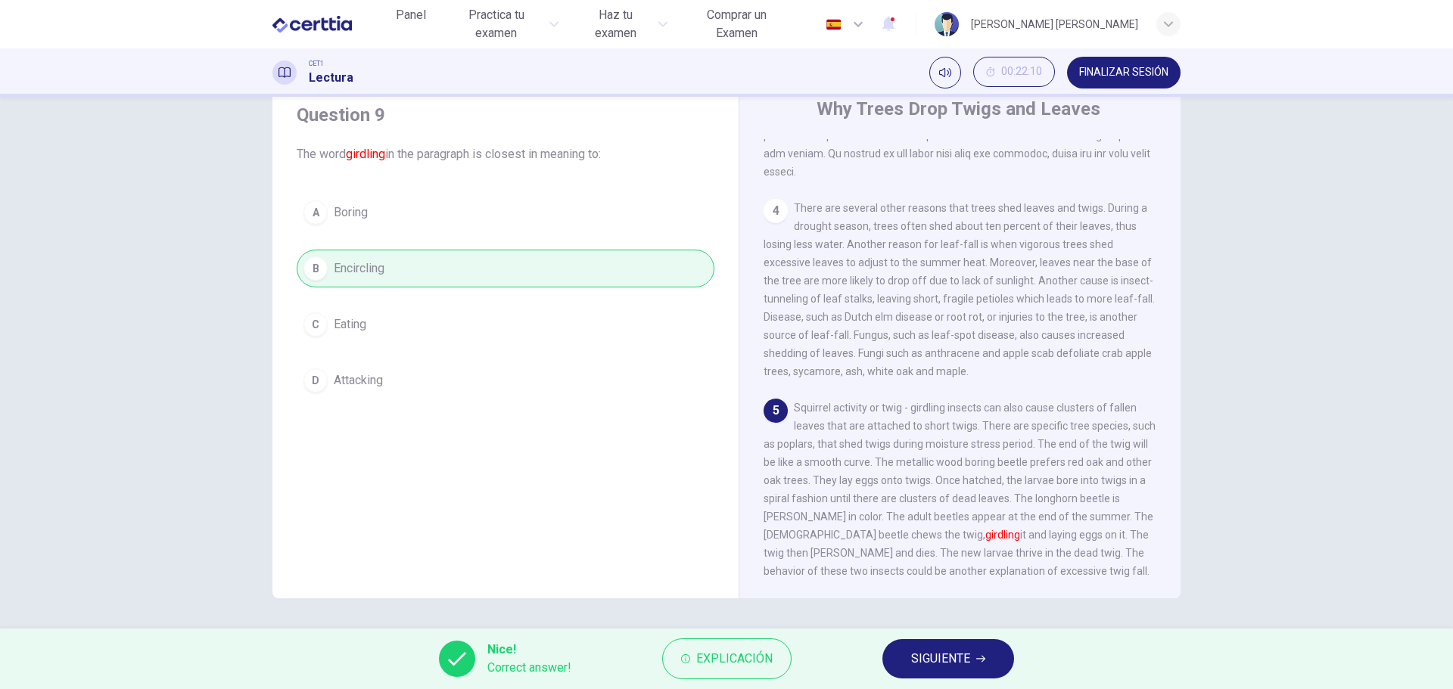
click at [949, 655] on span "SIGUIENTE" at bounding box center [940, 659] width 59 height 21
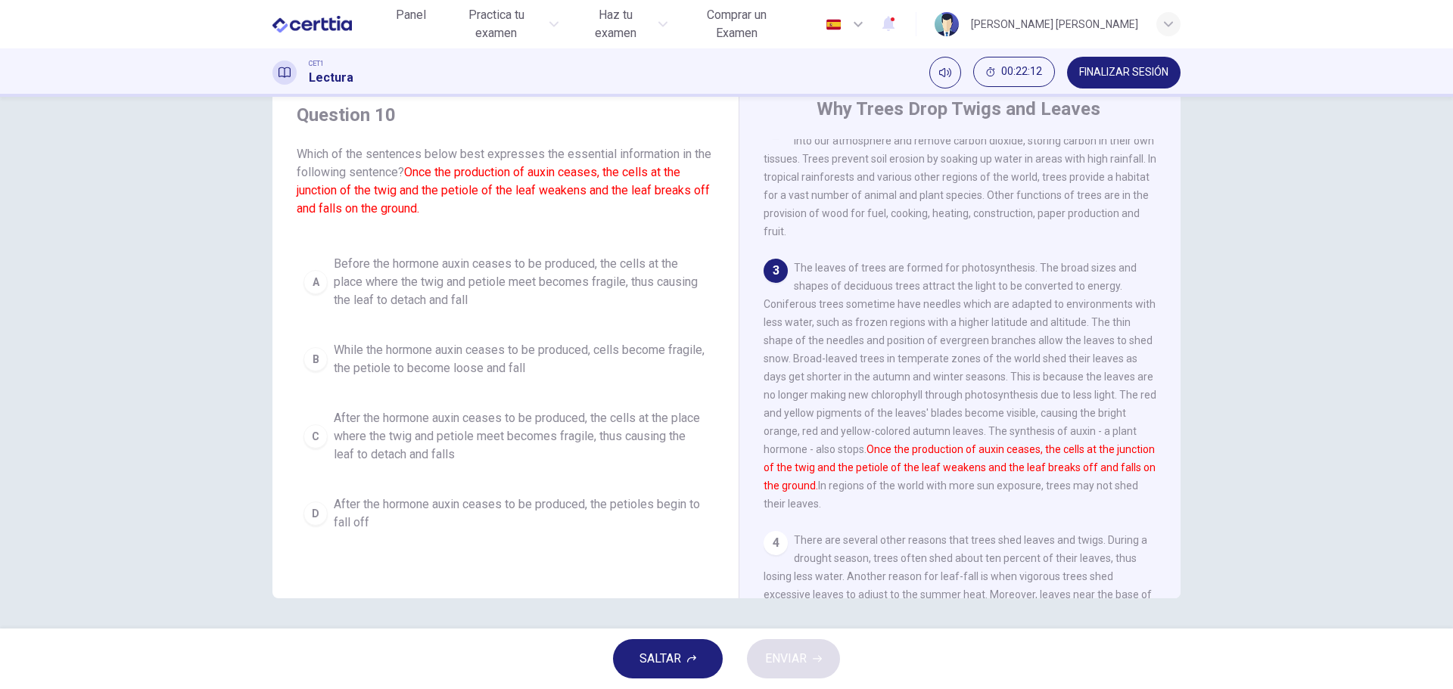
scroll to position [161, 0]
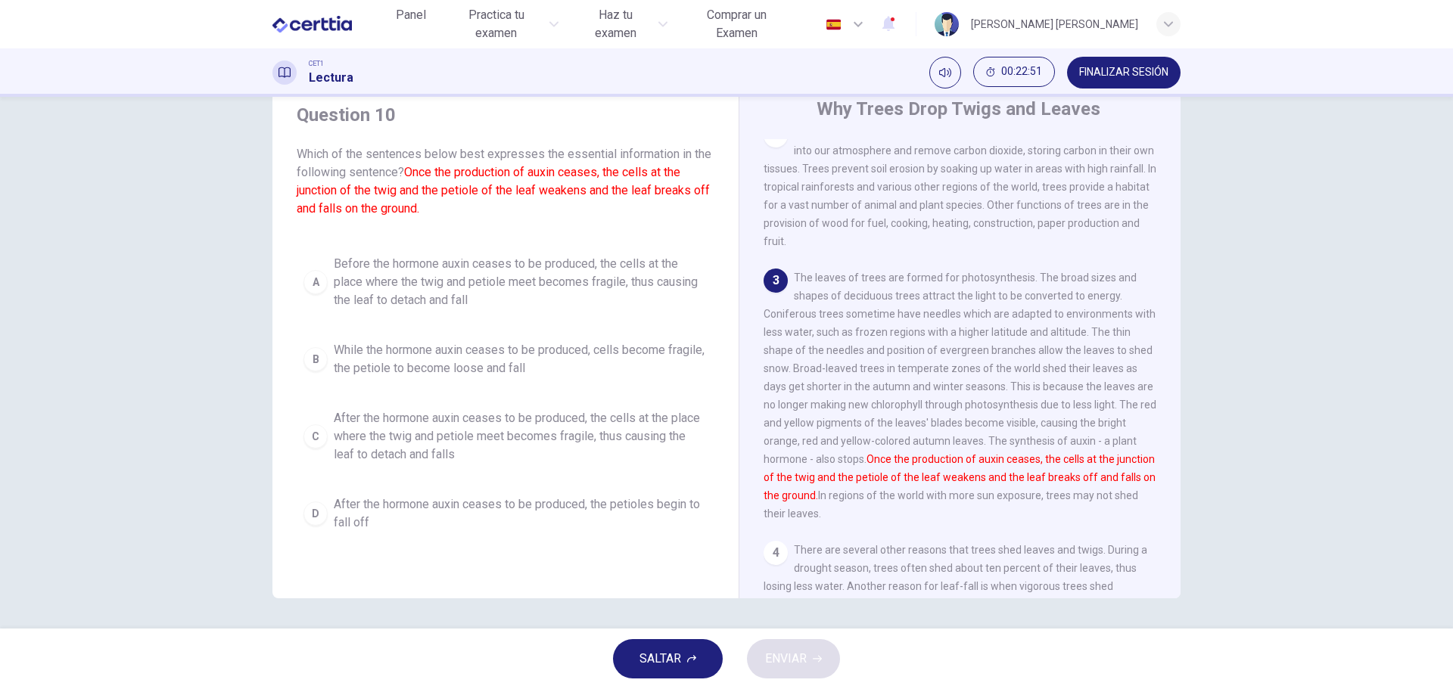
click at [461, 362] on span "While the hormone auxin ceases to be produced, cells become fragile, the petiol…" at bounding box center [521, 359] width 374 height 36
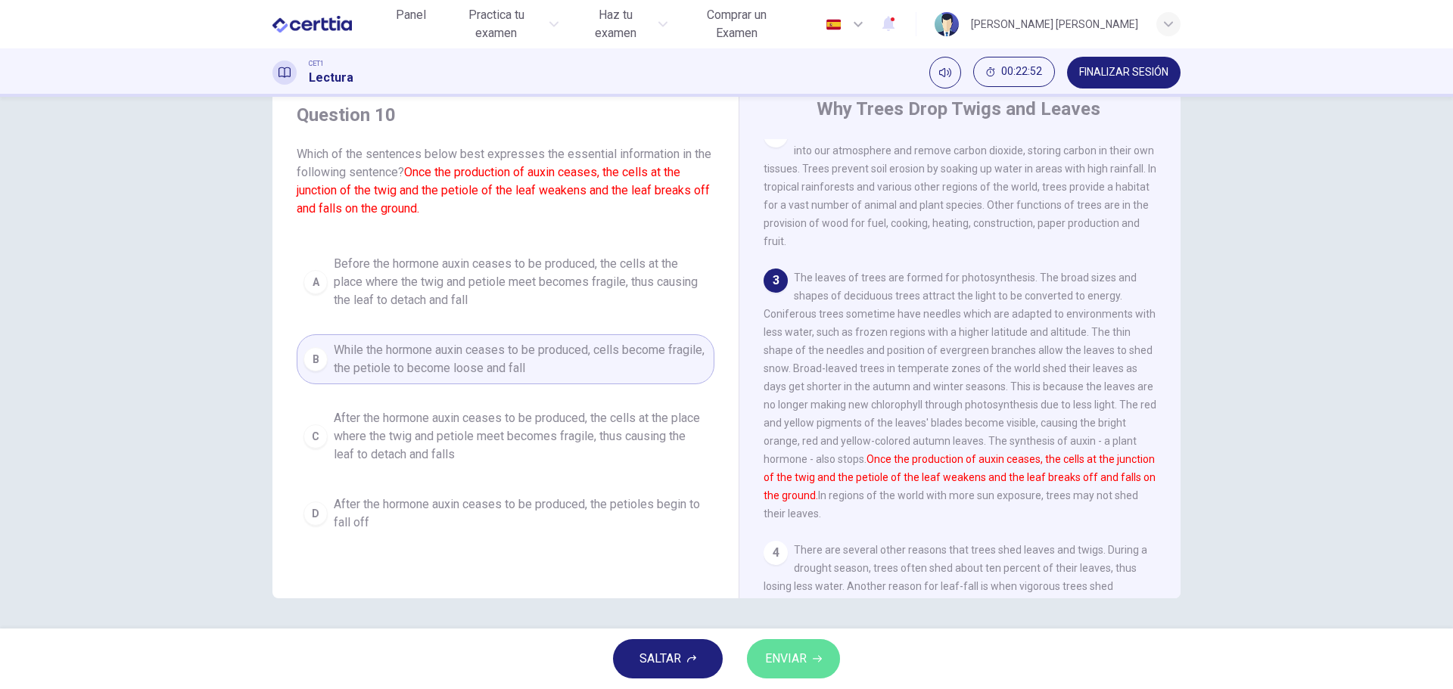
click at [802, 650] on span "ENVIAR" at bounding box center [786, 659] width 42 height 21
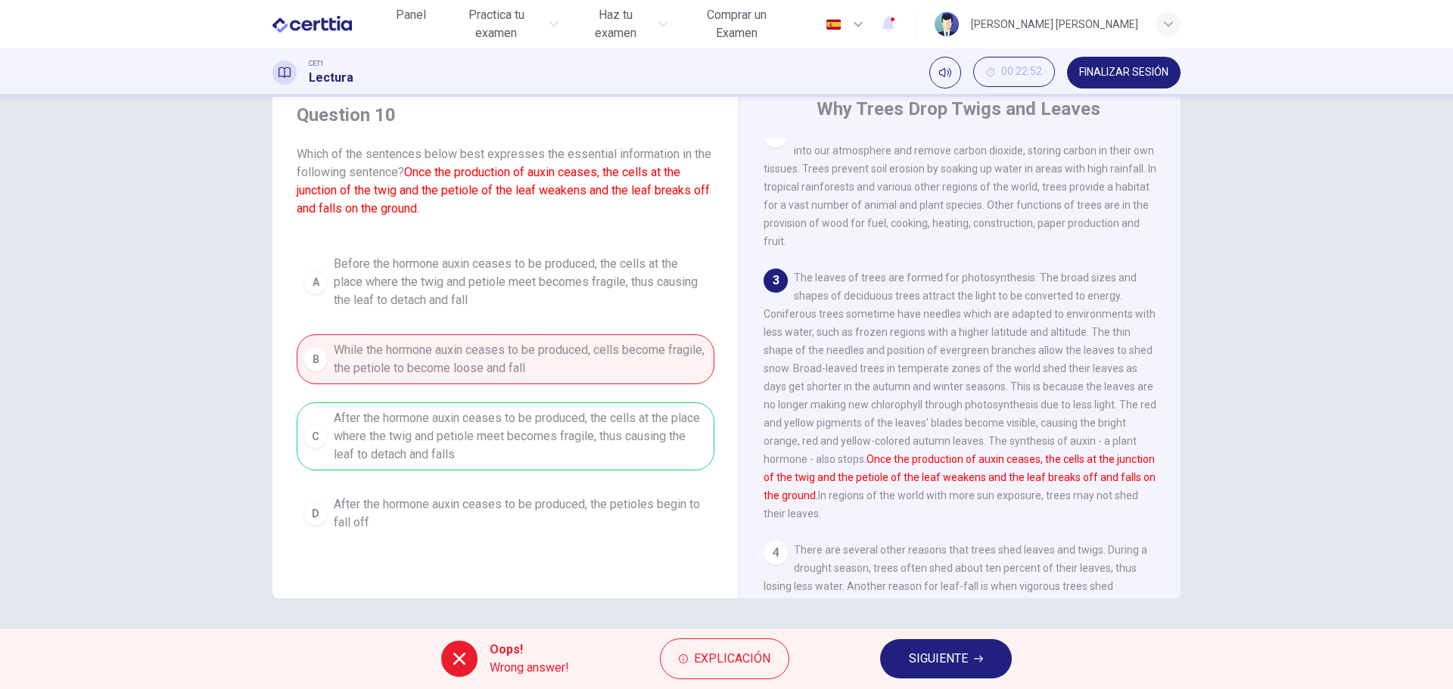
drag, startPoint x: 962, startPoint y: 625, endPoint x: 959, endPoint y: 656, distance: 31.2
click at [963, 630] on div "Panel Practica tu examen Haz tu examen Comprar un Examen Español ** ​ Andrea El…" at bounding box center [726, 344] width 1453 height 689
click at [957, 664] on span "SIGUIENTE" at bounding box center [938, 659] width 59 height 21
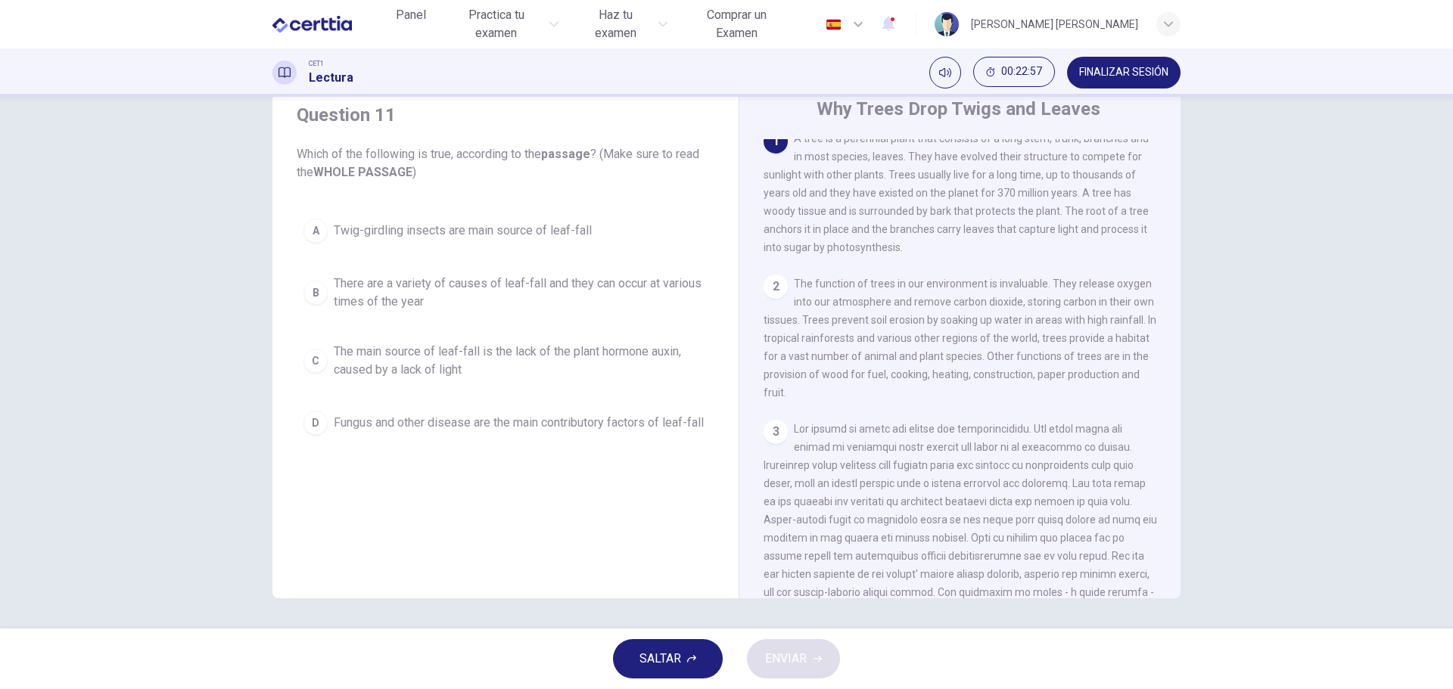
scroll to position [0, 0]
click at [266, 418] on div "Question 11 Which of the following is true, according to the passage ? (Make su…" at bounding box center [726, 336] width 957 height 526
click at [366, 288] on span "There are a variety of causes of leaf-fall and they can occur at various times …" at bounding box center [521, 293] width 374 height 36
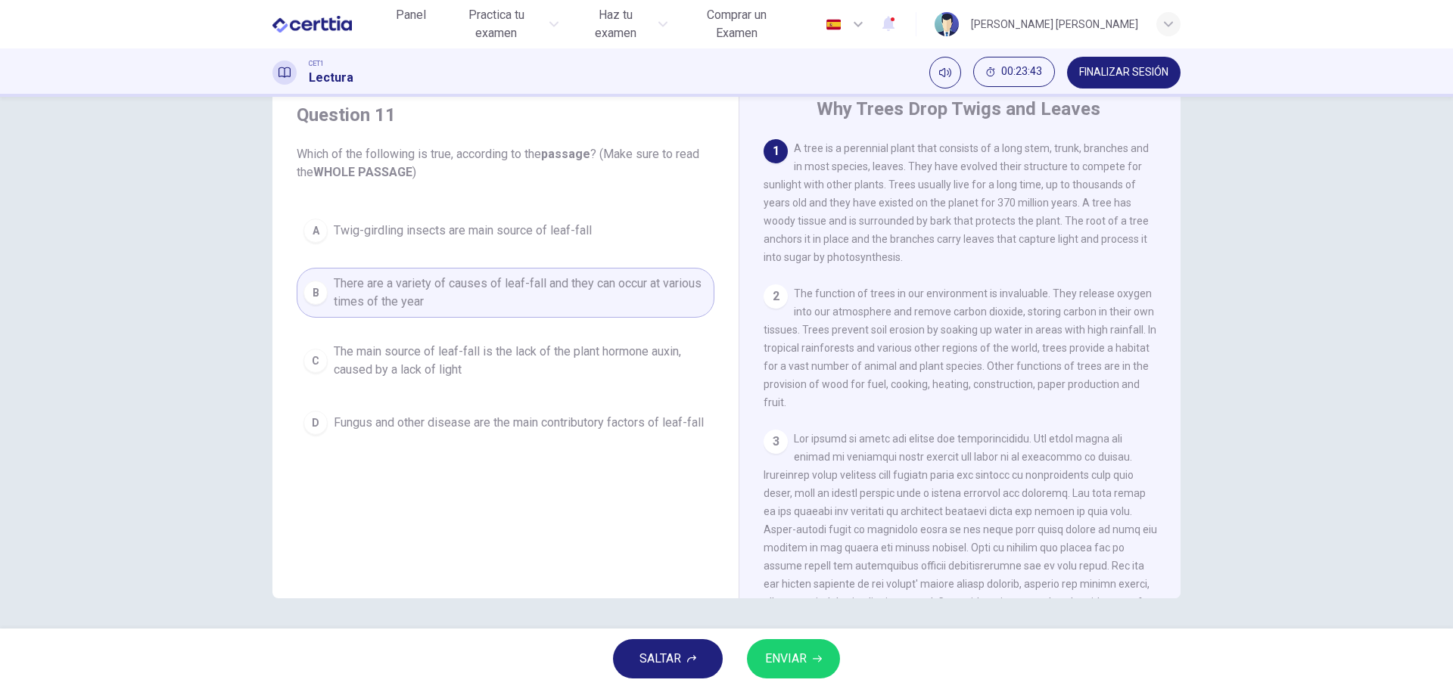
click at [366, 288] on span "There are a variety of causes of leaf-fall and they can occur at various times …" at bounding box center [521, 293] width 374 height 36
click at [369, 191] on div "Question 11 Which of the following is true, according to the passage ? (Make su…" at bounding box center [506, 272] width 442 height 369
click at [362, 186] on div "Question 11 Which of the following is true, according to the passage ? (Make su…" at bounding box center [506, 272] width 442 height 369
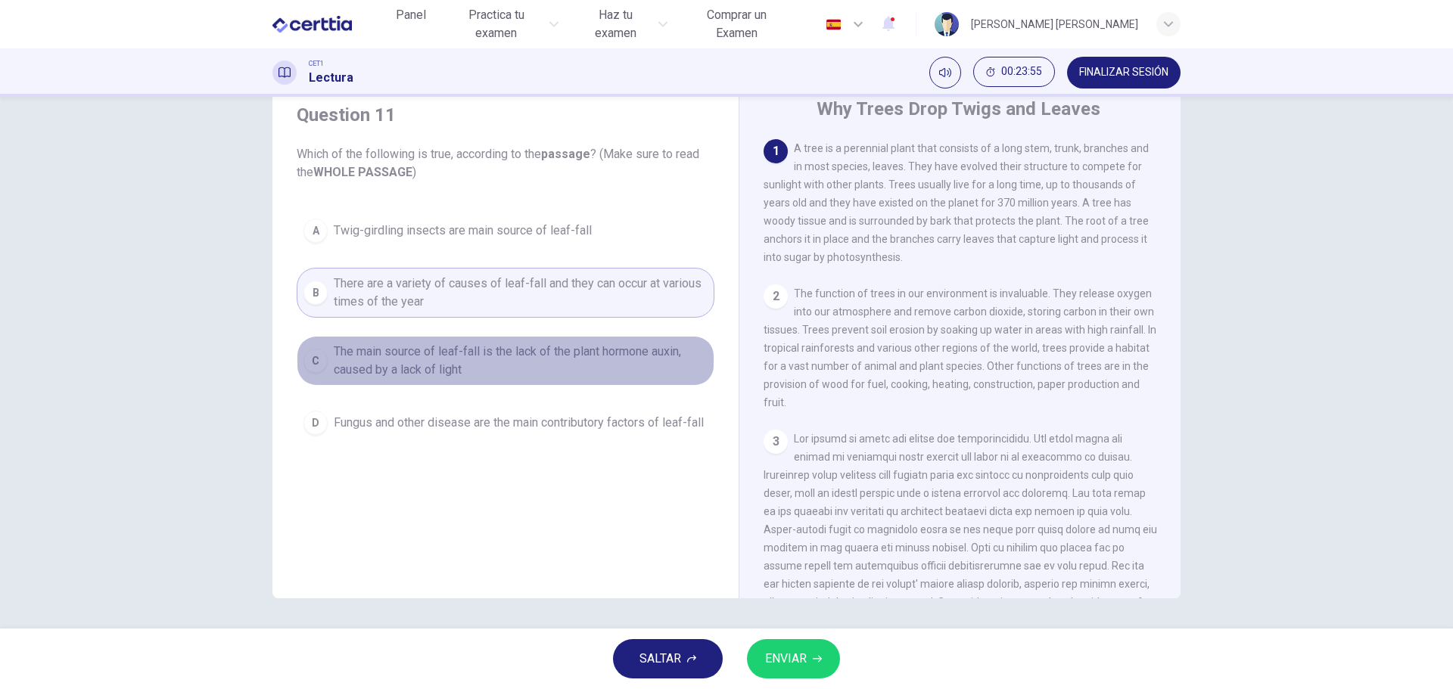
click at [510, 366] on span "The main source of leaf-fall is the lack of the plant hormone auxin, caused by …" at bounding box center [521, 361] width 374 height 36
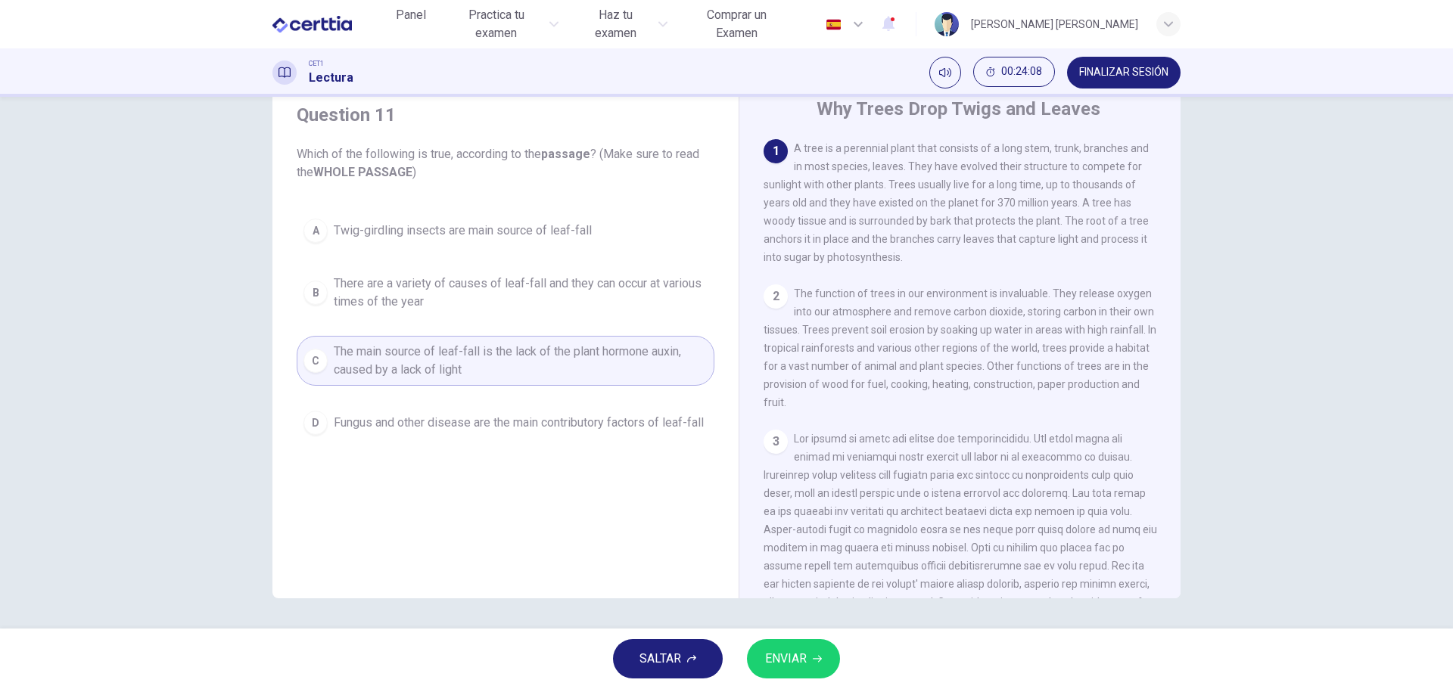
click at [422, 429] on span "Fungus and other disease are the main contributory factors of leaf-fall" at bounding box center [519, 423] width 370 height 18
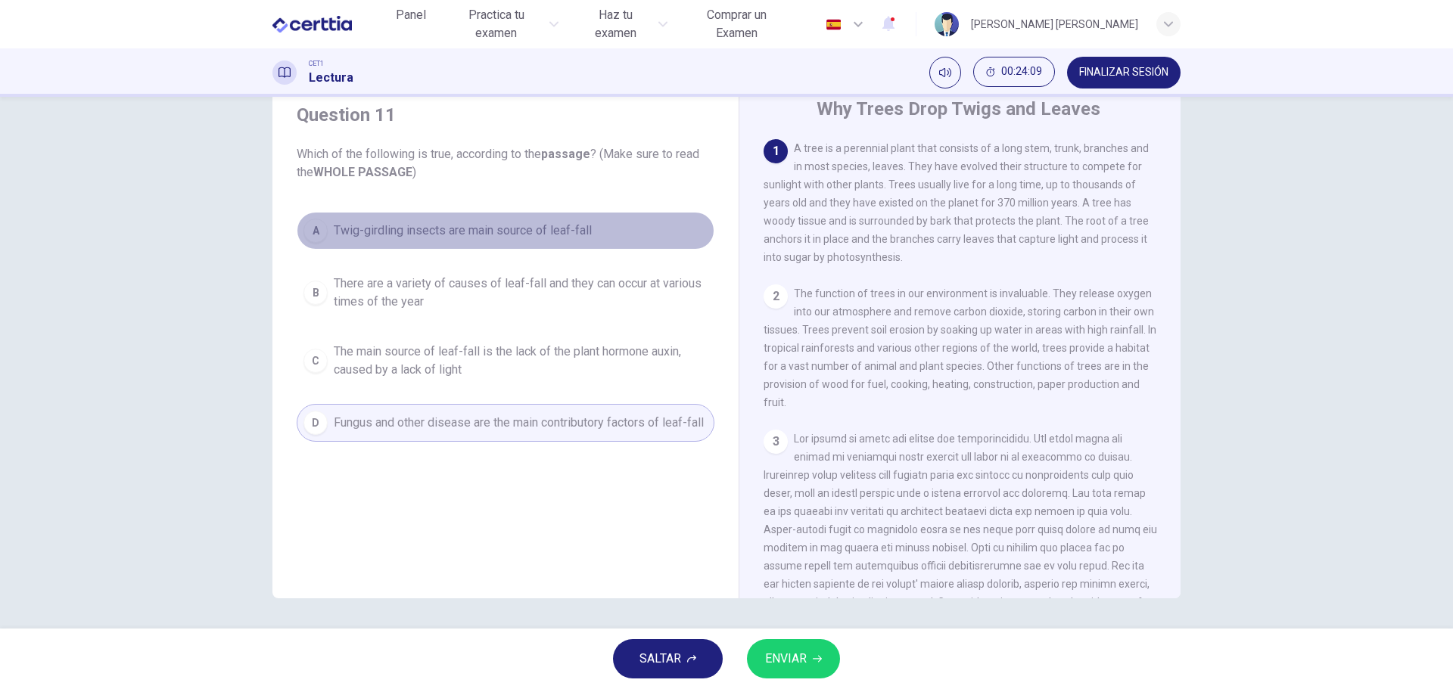
click at [475, 225] on span "Twig-girdling insects are main source of leaf-fall" at bounding box center [463, 231] width 258 height 18
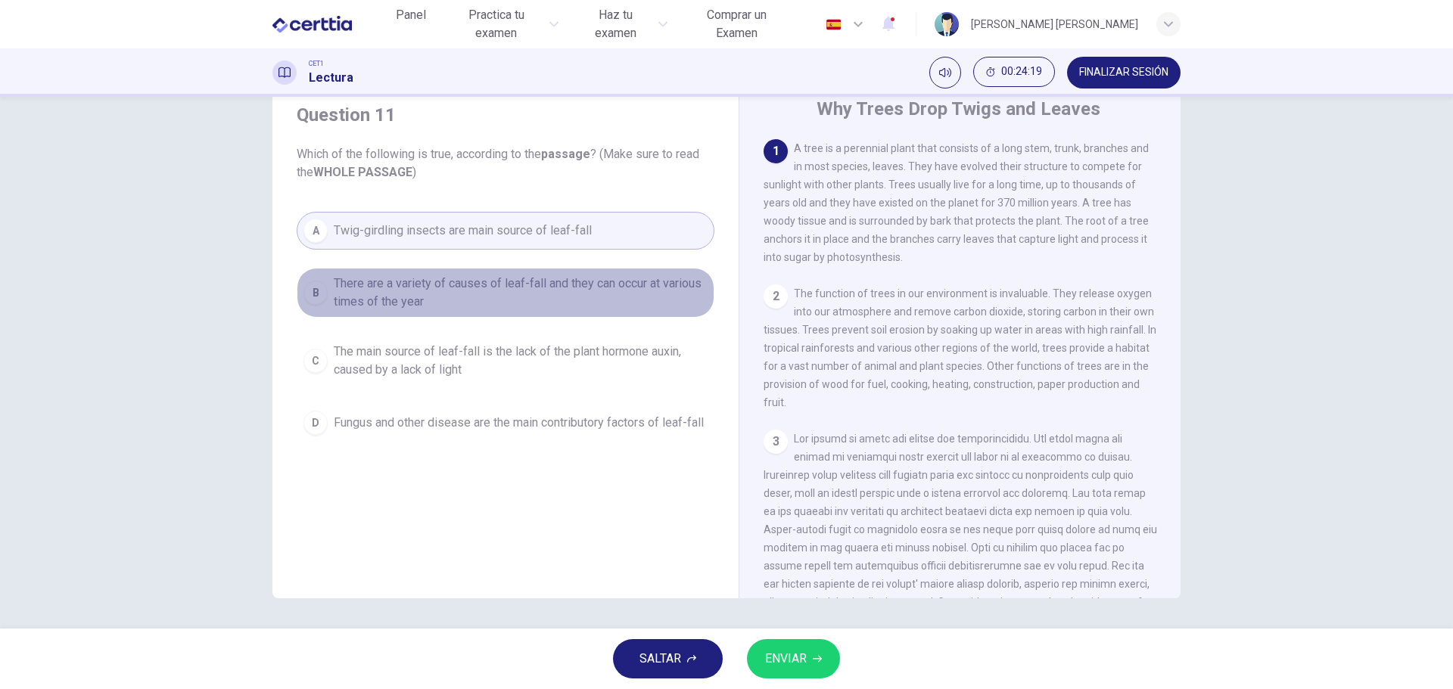
click at [598, 306] on span "There are a variety of causes of leaf-fall and they can occur at various times …" at bounding box center [521, 293] width 374 height 36
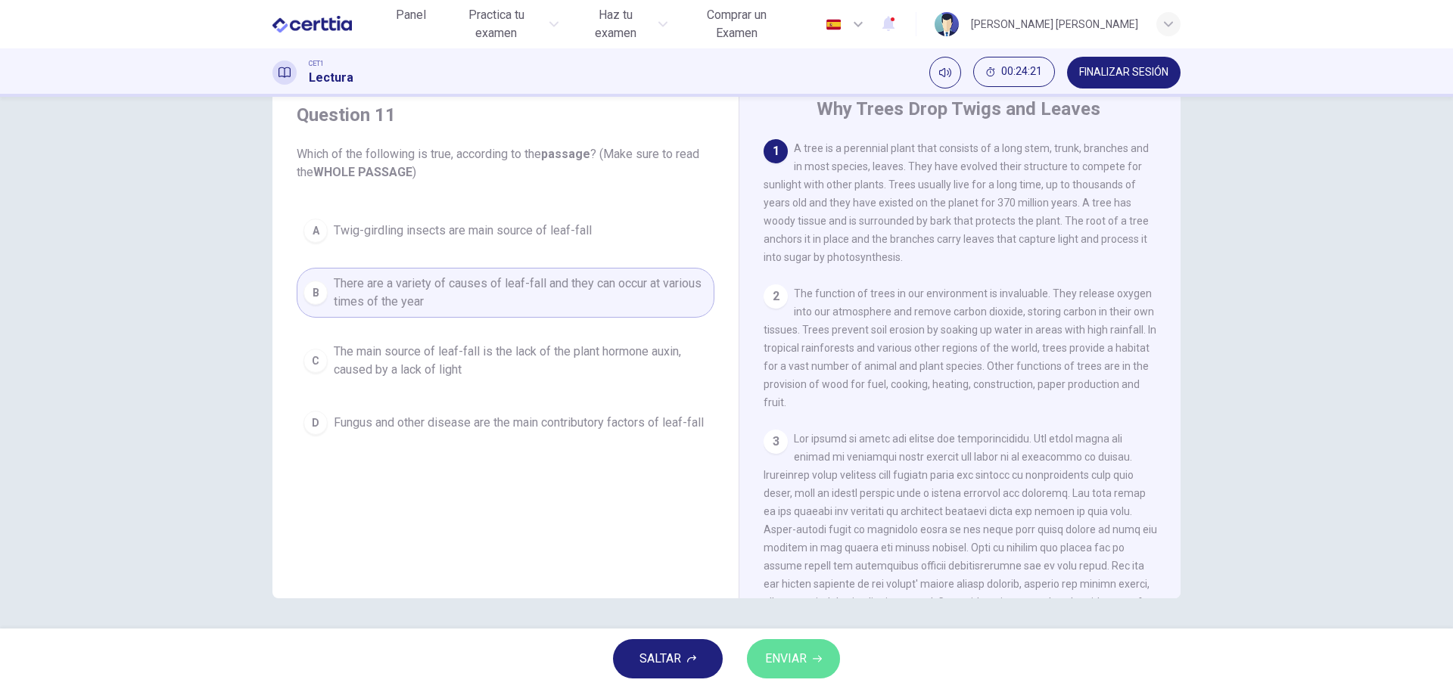
click at [805, 662] on span "ENVIAR" at bounding box center [786, 659] width 42 height 21
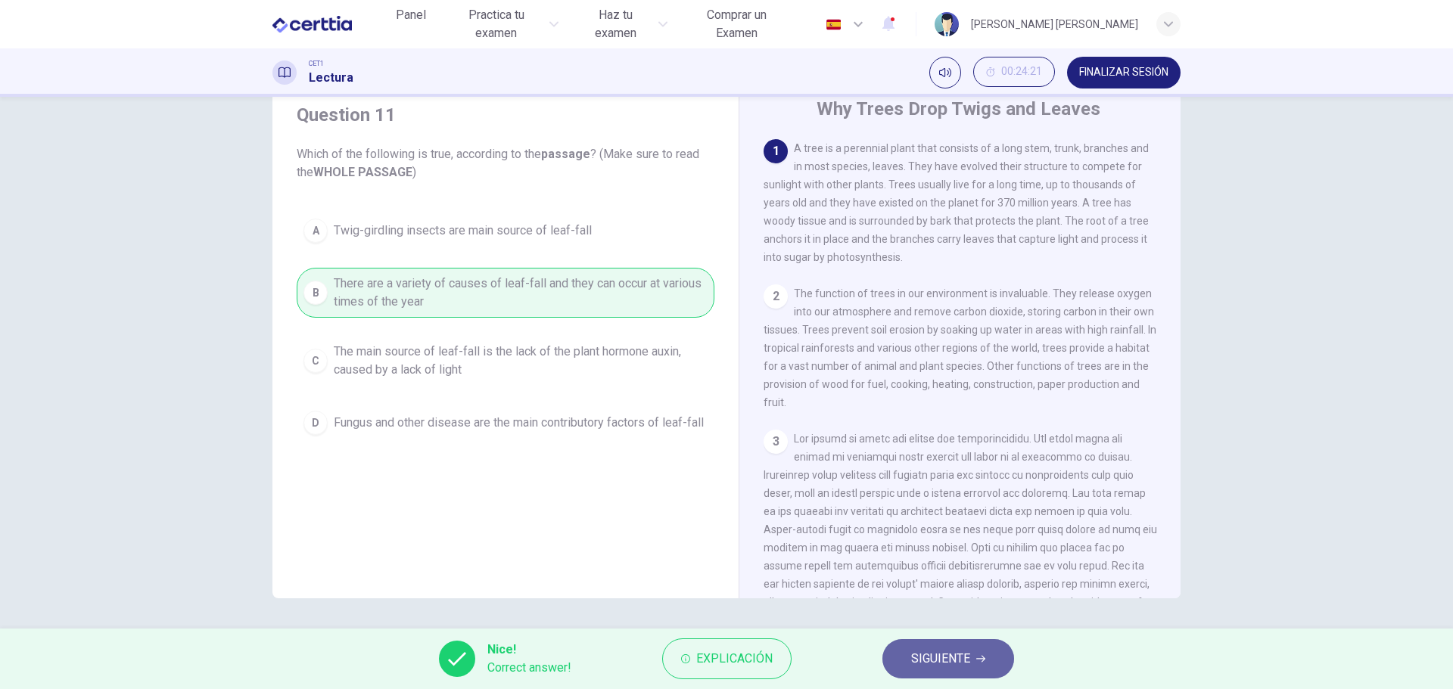
click at [944, 667] on span "SIGUIENTE" at bounding box center [940, 659] width 59 height 21
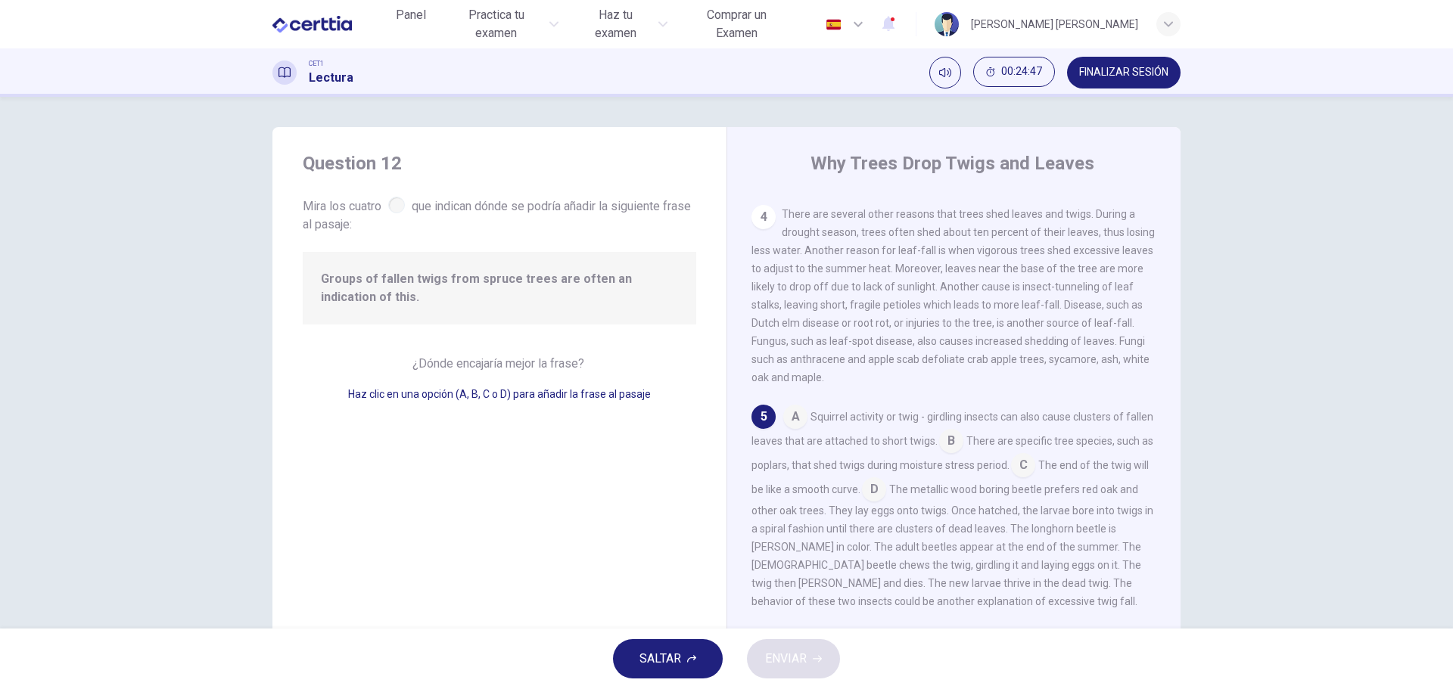
click at [499, 382] on div "¿Dónde encajaría mejor la frase? Haz clic en una opción (A, B, C o D) para añad…" at bounding box center [500, 379] width 394 height 48
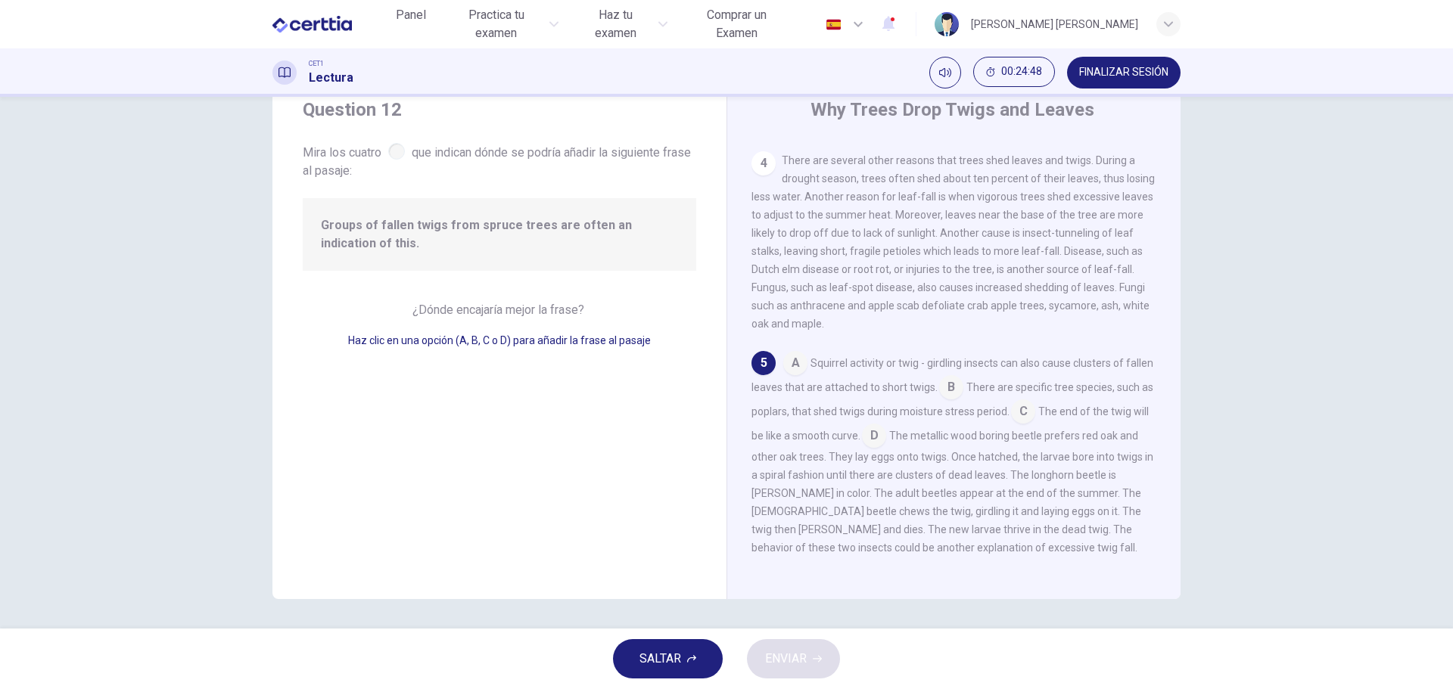
scroll to position [54, 0]
click at [791, 369] on input at bounding box center [795, 364] width 24 height 24
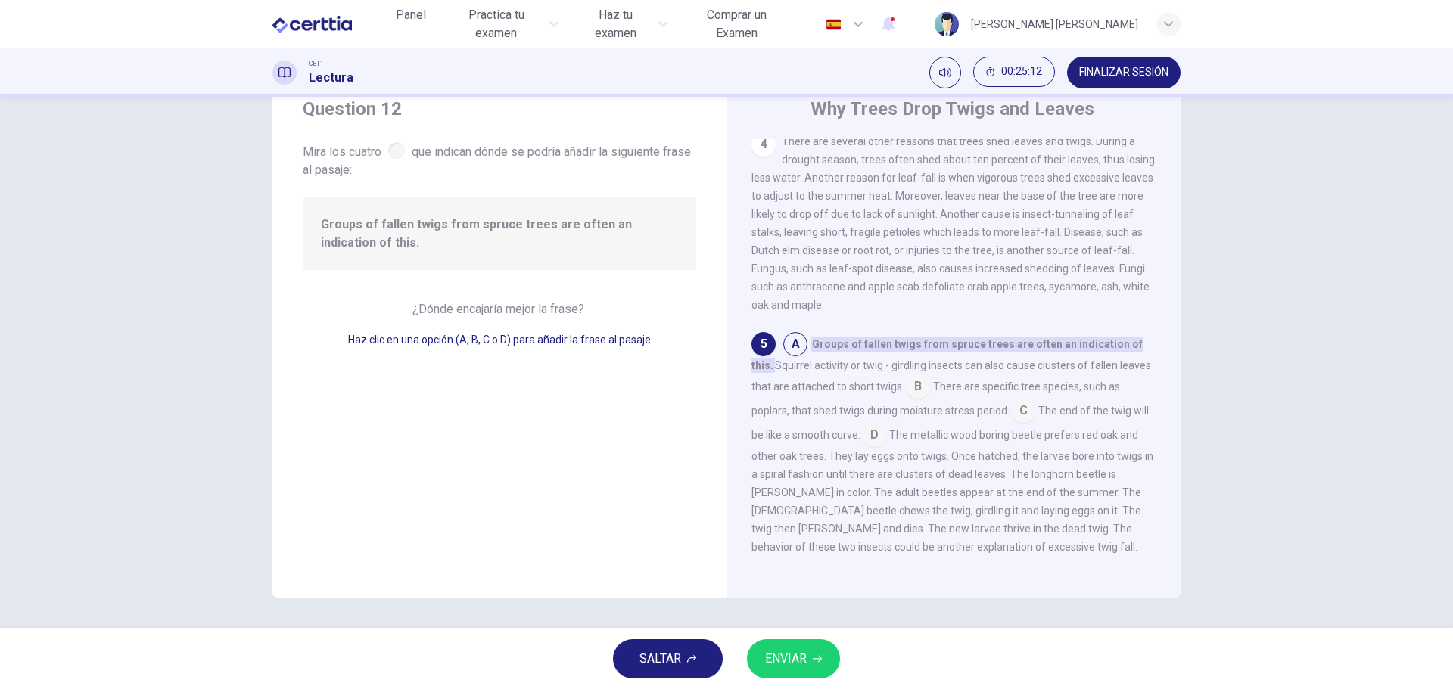
click at [800, 674] on button "ENVIAR" at bounding box center [793, 658] width 93 height 39
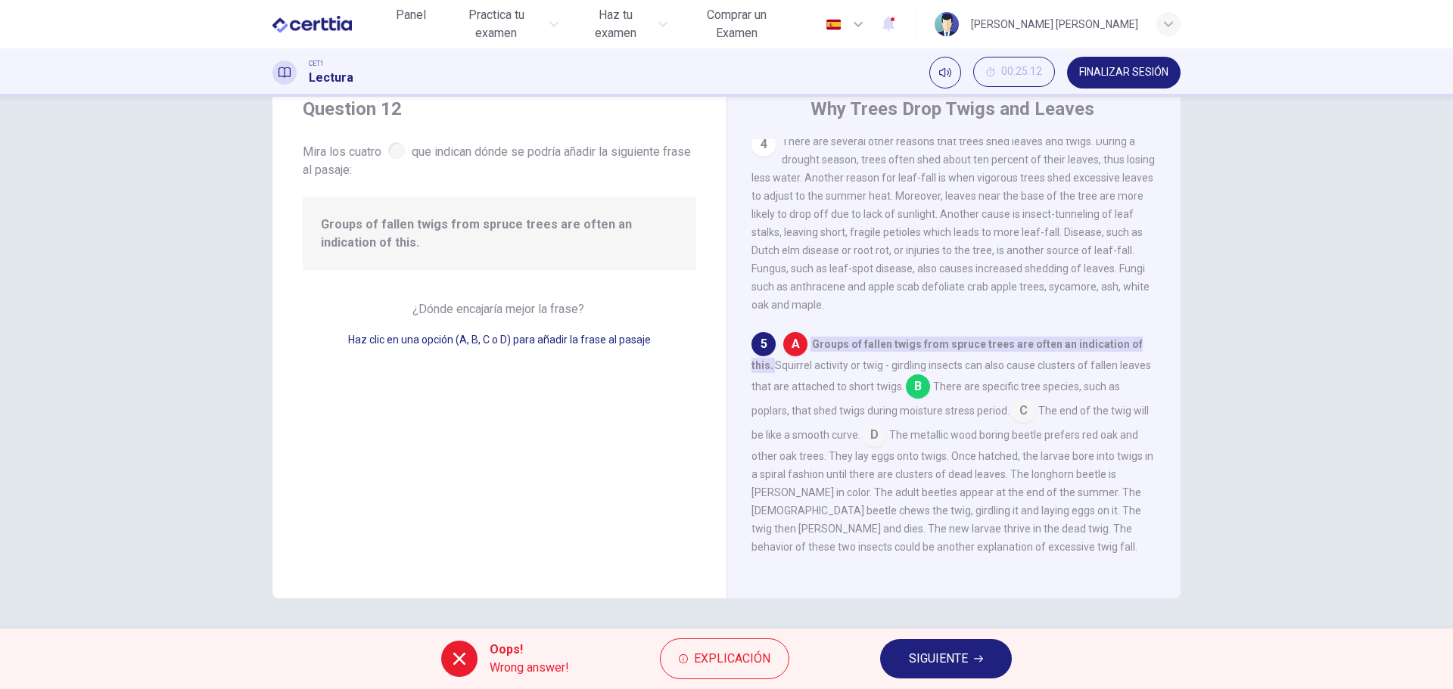
click at [930, 400] on input at bounding box center [918, 388] width 24 height 24
click at [944, 658] on span "SIGUIENTE" at bounding box center [938, 659] width 59 height 21
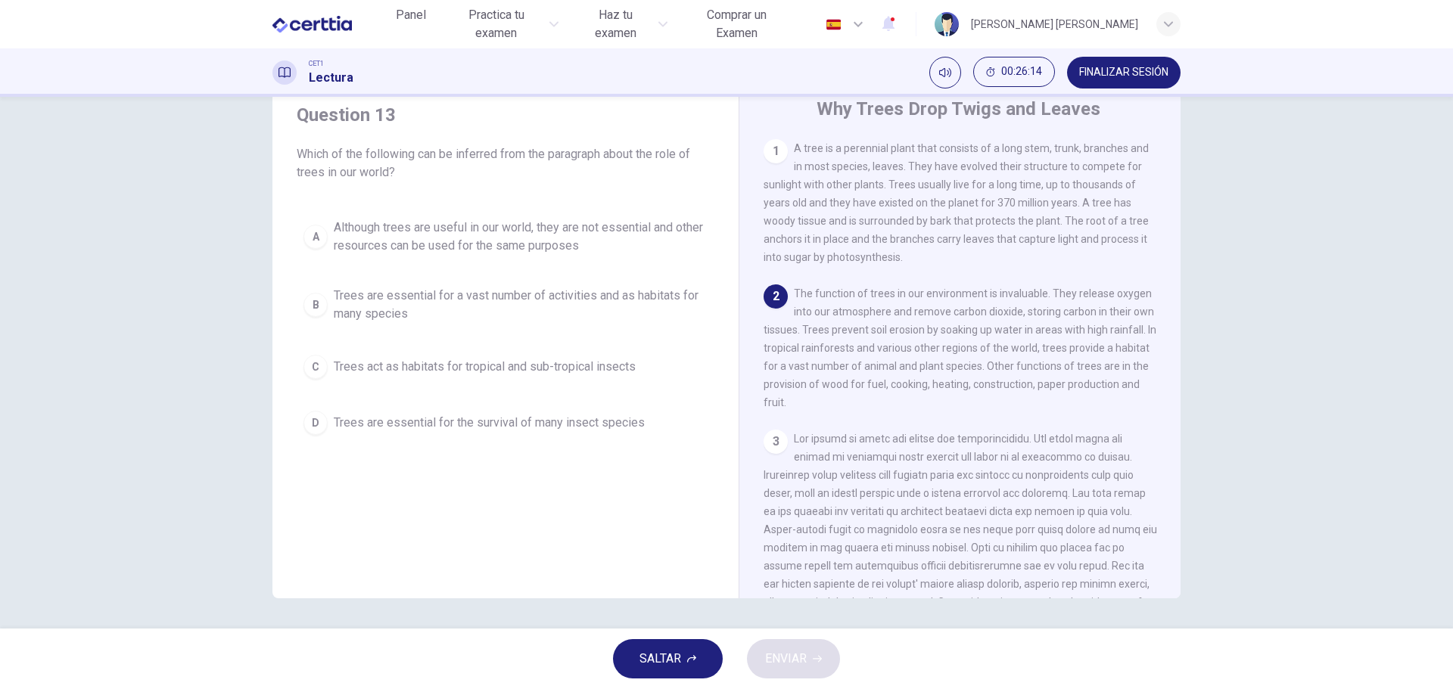
click at [364, 306] on span "Trees are essential for a vast number of activities and as habitats for many sp…" at bounding box center [521, 305] width 374 height 36
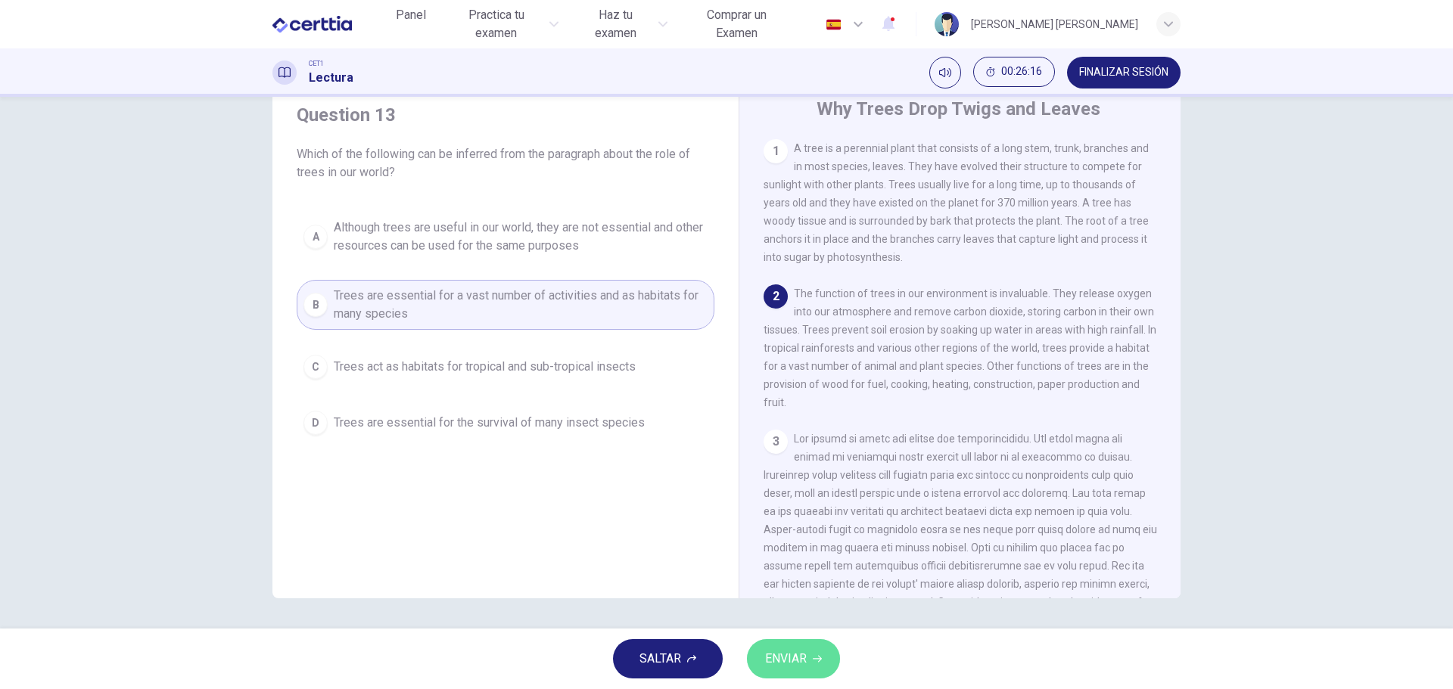
click at [813, 659] on icon "button" at bounding box center [817, 659] width 9 height 9
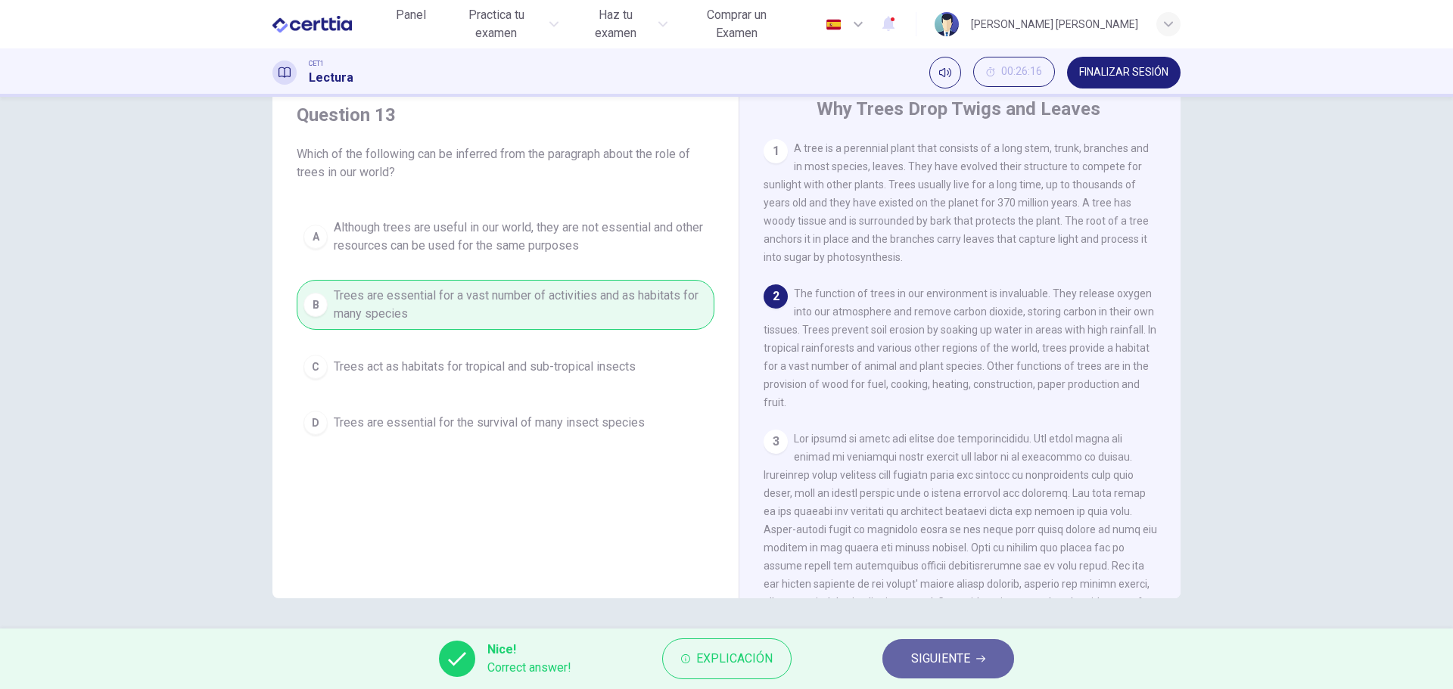
click at [986, 651] on button "SIGUIENTE" at bounding box center [948, 658] width 132 height 39
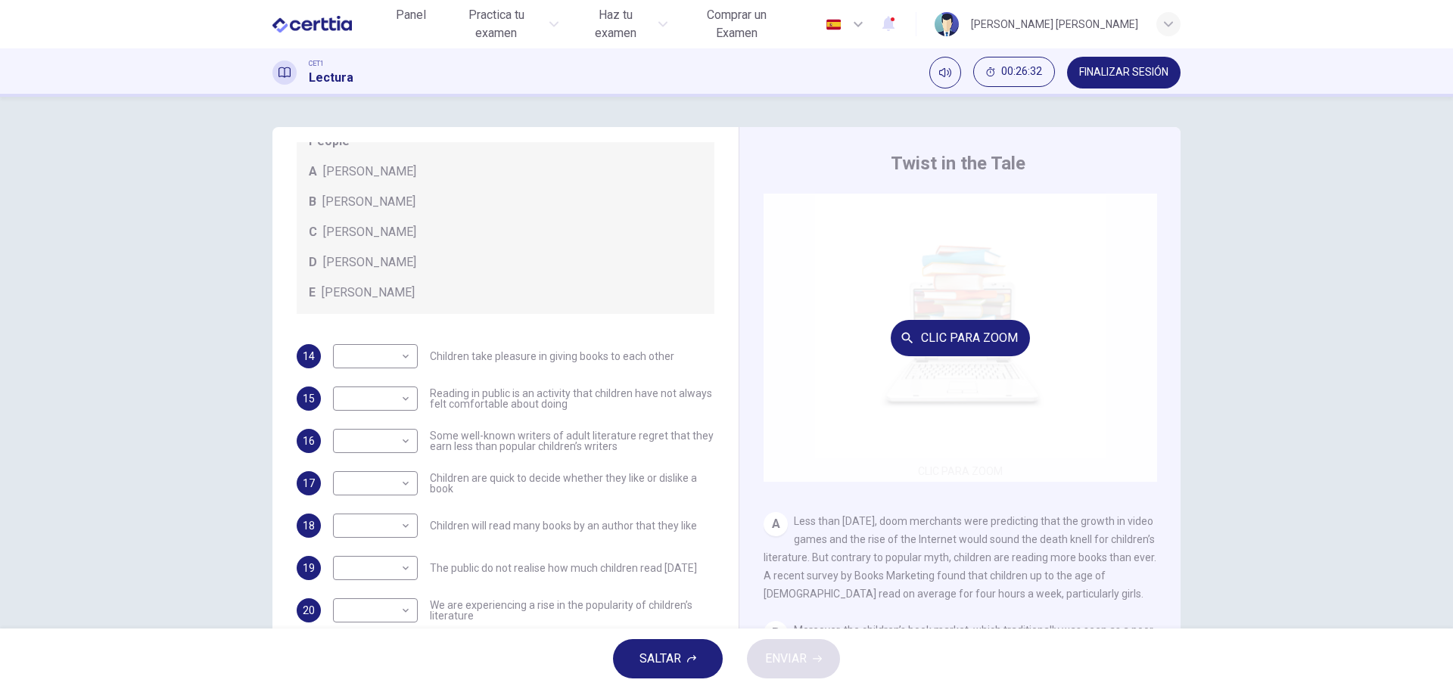
scroll to position [76, 0]
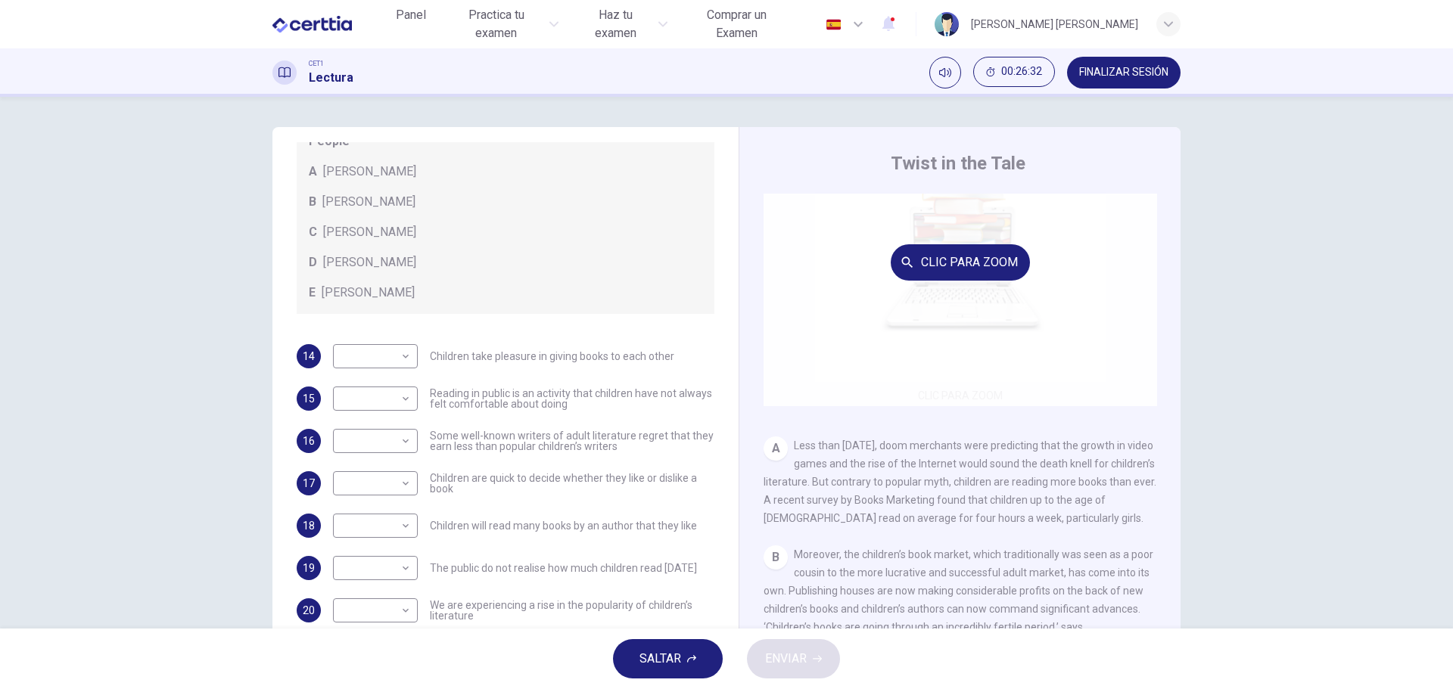
click at [934, 297] on div "Clic para zoom" at bounding box center [961, 262] width 394 height 288
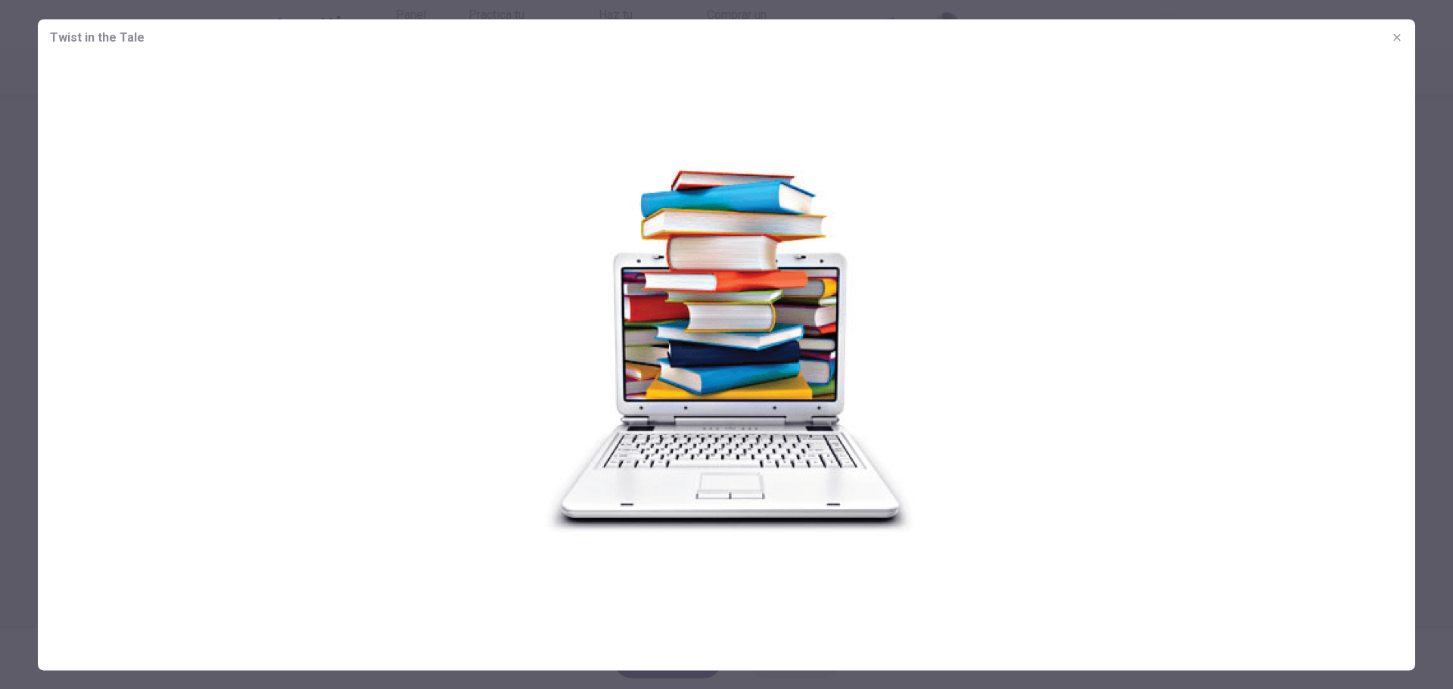
click at [658, 358] on img at bounding box center [726, 348] width 1377 height 587
click at [640, 182] on img at bounding box center [726, 348] width 1377 height 587
drag, startPoint x: 673, startPoint y: 182, endPoint x: 717, endPoint y: 344, distance: 167.8
click at [717, 344] on img at bounding box center [726, 348] width 1377 height 587
click at [858, 128] on img at bounding box center [726, 348] width 1377 height 587
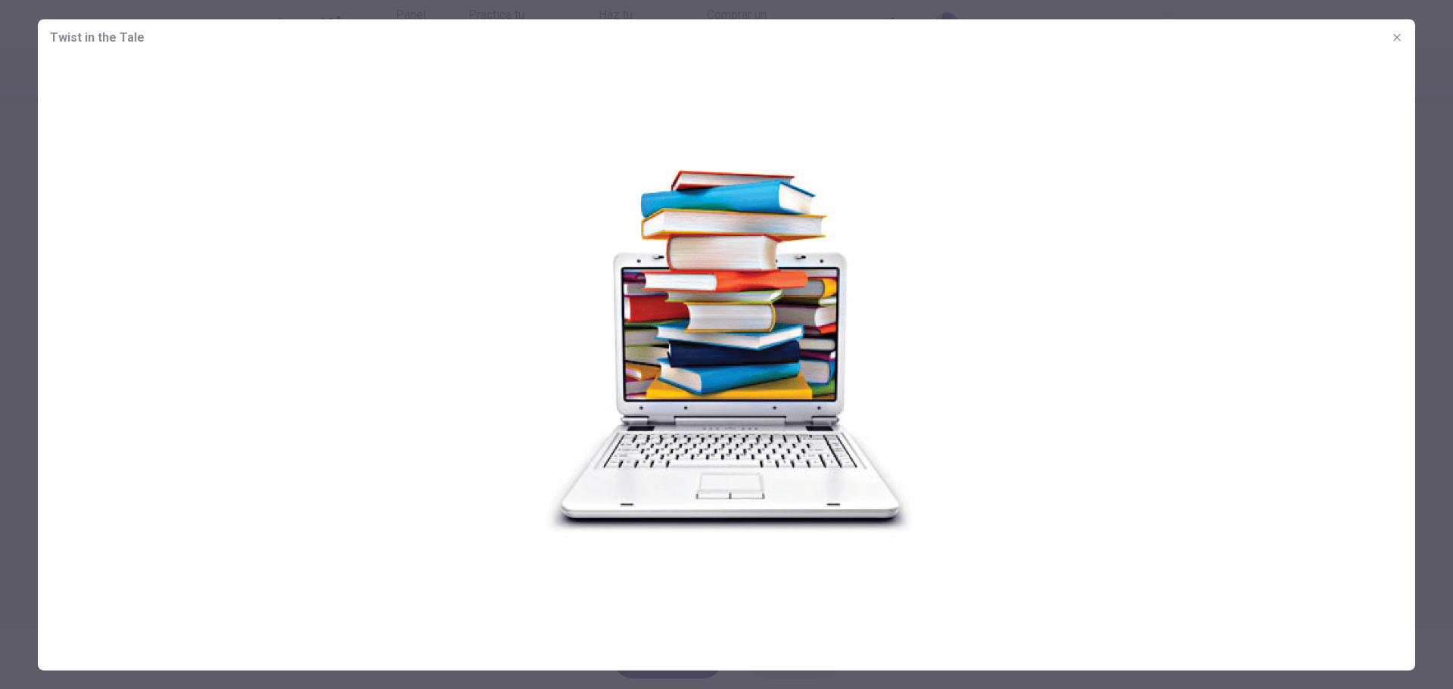
click at [719, 479] on img at bounding box center [726, 348] width 1377 height 587
click at [78, 39] on span "Twist in the Tale" at bounding box center [97, 37] width 95 height 18
click at [25, 74] on div at bounding box center [726, 344] width 1453 height 689
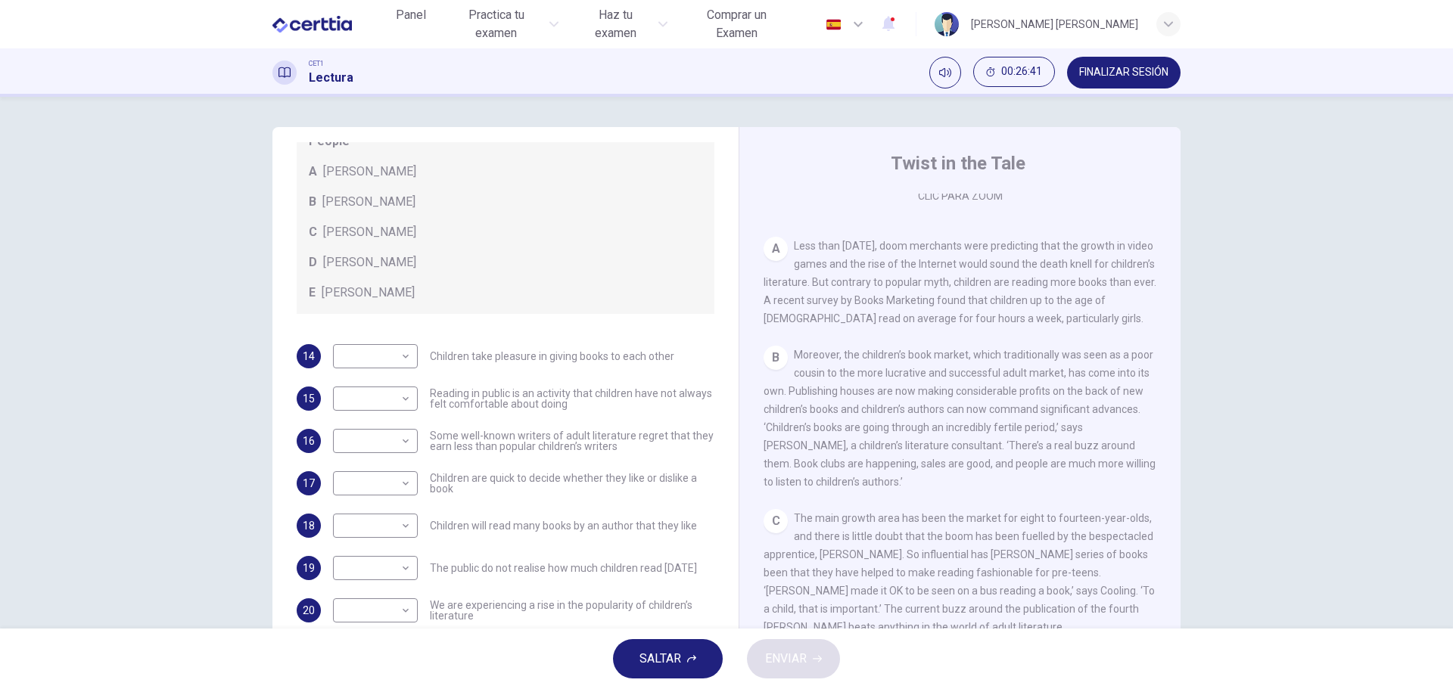
scroll to position [303, 0]
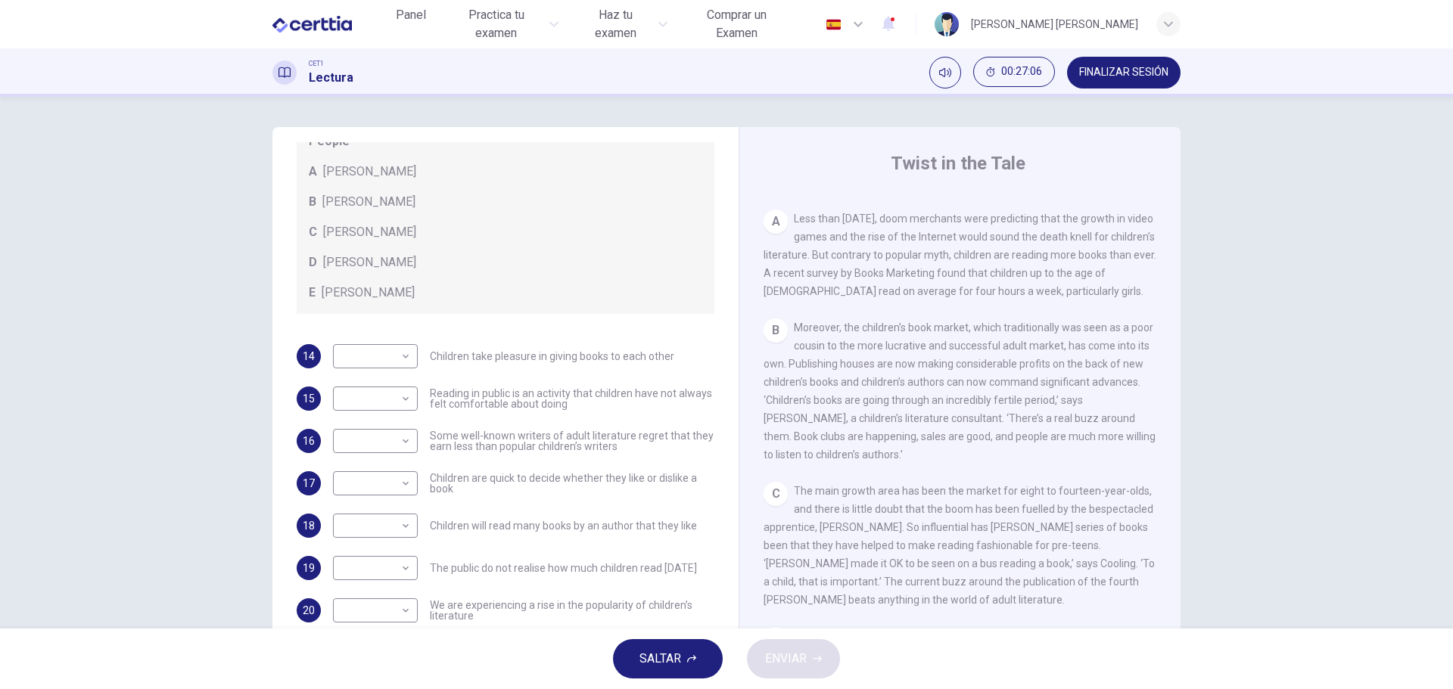
drag, startPoint x: 764, startPoint y: 390, endPoint x: 776, endPoint y: 390, distance: 12.9
click at [776, 390] on span "Moreover, the children’s book market, which traditionally was seen as a poor co…" at bounding box center [960, 391] width 392 height 139
drag, startPoint x: 796, startPoint y: 369, endPoint x: 906, endPoint y: 378, distance: 110.1
click at [905, 378] on div "B Moreover, the children’s book market, which traditionally was seen as a poor …" at bounding box center [961, 391] width 394 height 145
drag, startPoint x: 936, startPoint y: 386, endPoint x: 946, endPoint y: 391, distance: 11.2
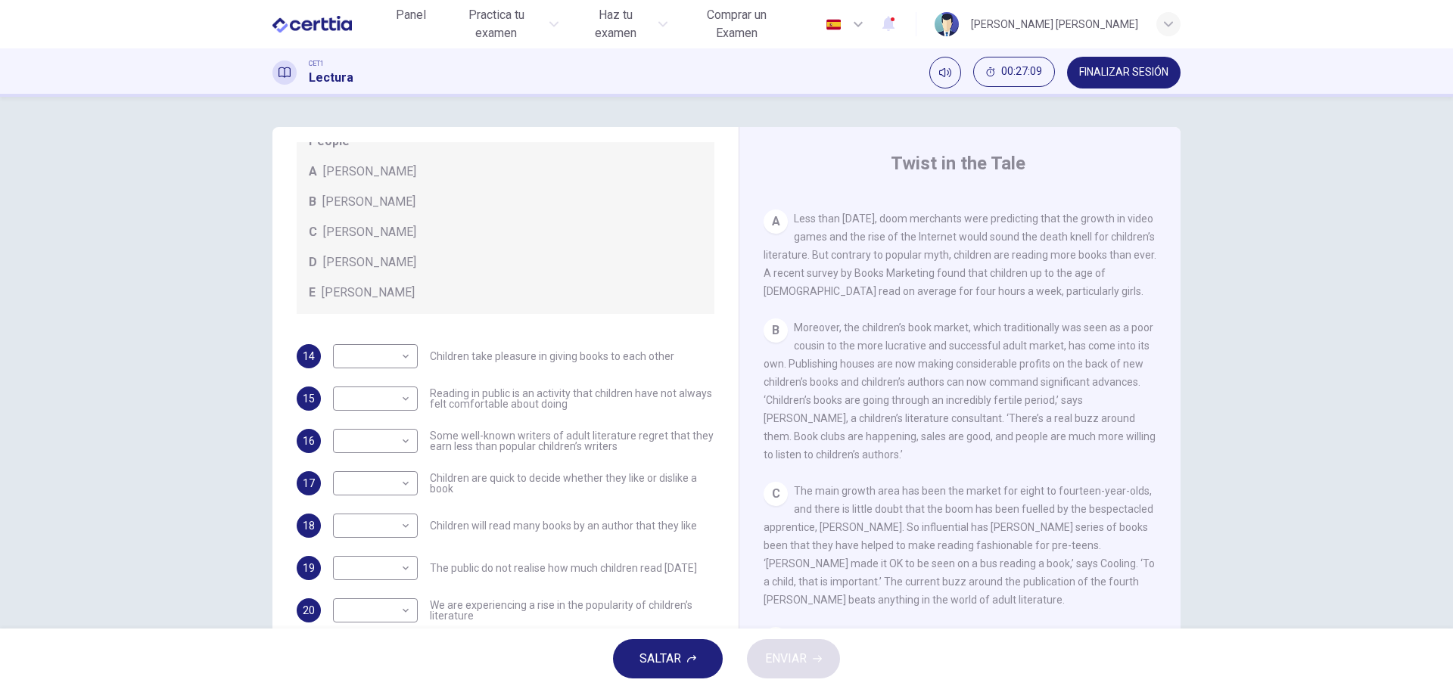
click at [946, 391] on span "Moreover, the children’s book market, which traditionally was seen as a poor co…" at bounding box center [960, 391] width 392 height 139
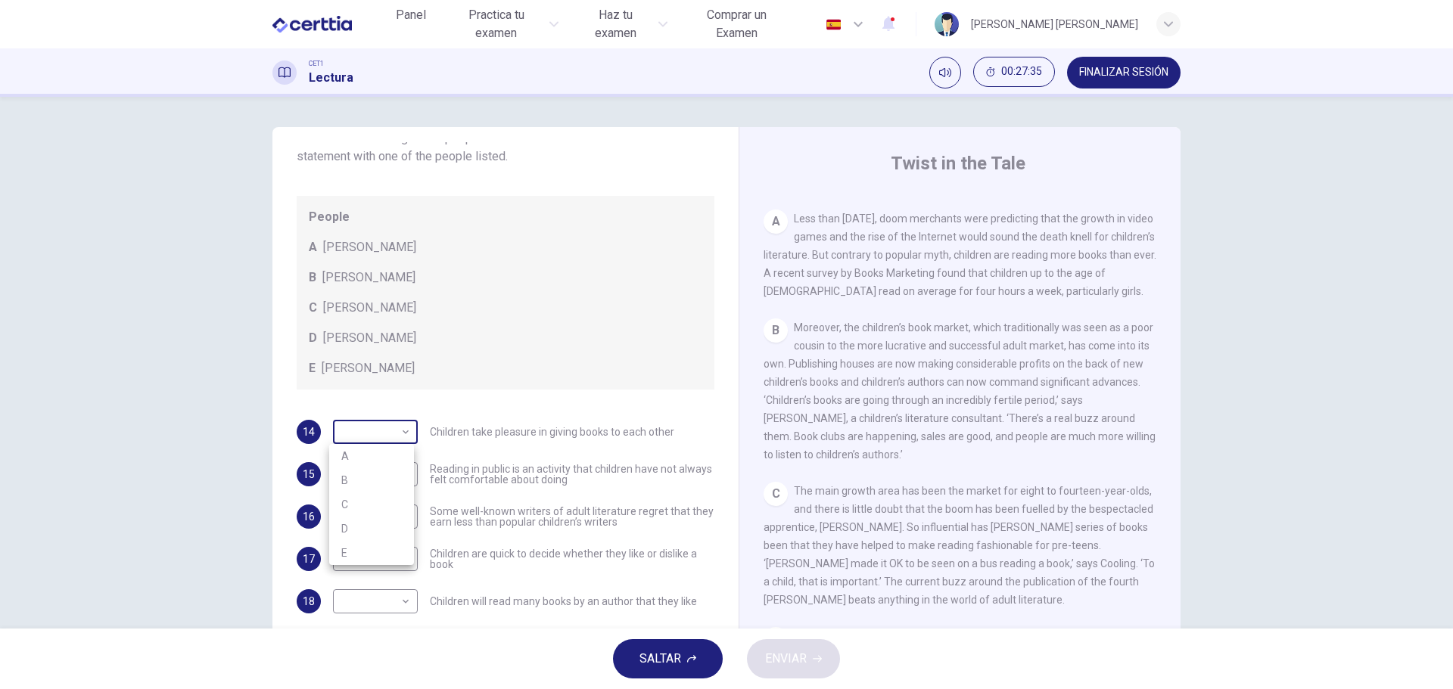
click at [385, 430] on body "Este sitio utiliza cookies, como se explica en nuestra Política de Privacidad .…" at bounding box center [726, 344] width 1453 height 689
click at [351, 458] on li "A" at bounding box center [371, 456] width 85 height 24
type input "*"
click at [387, 416] on body "Este sitio utiliza cookies, como se explica en nuestra Política de Privacidad .…" at bounding box center [726, 344] width 1453 height 689
click at [384, 461] on li "A" at bounding box center [371, 456] width 85 height 24
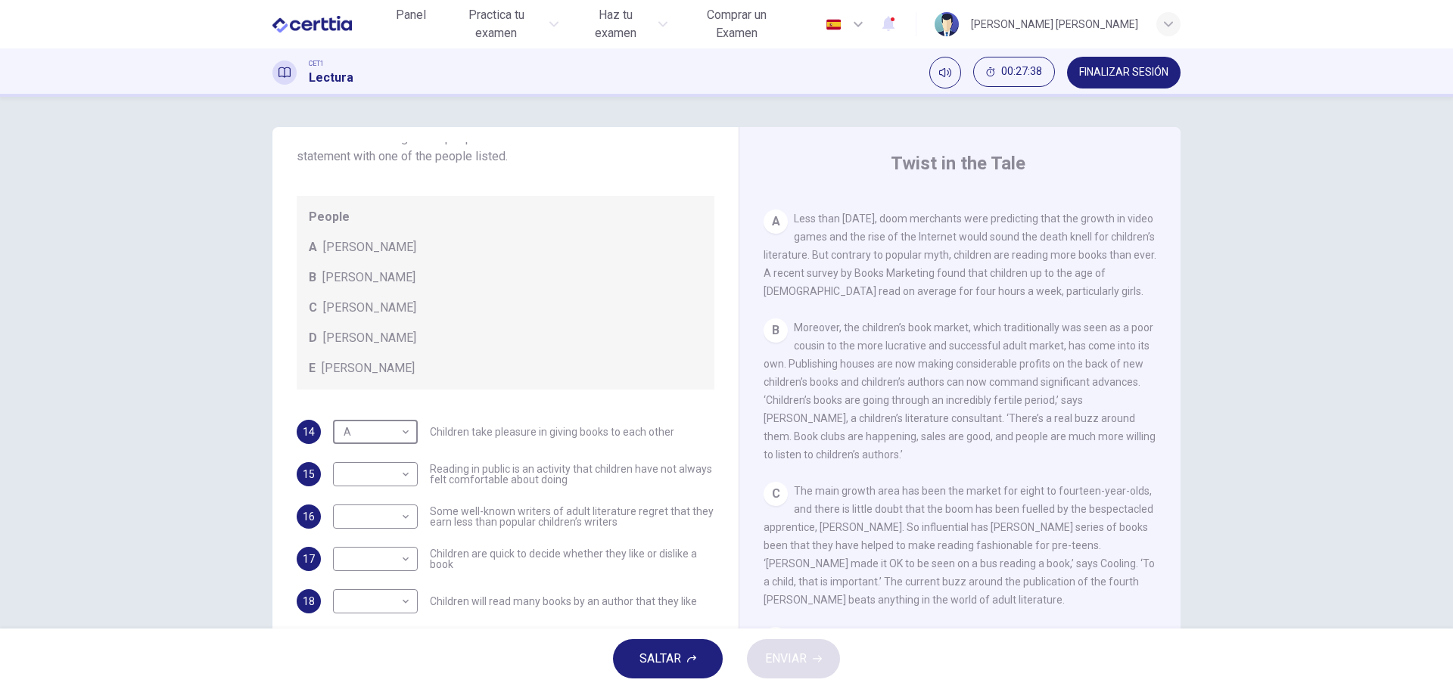
click at [375, 399] on div "Preguntas 14 - 20 Look at the following list of people A-E and the list of stat…" at bounding box center [506, 393] width 442 height 642
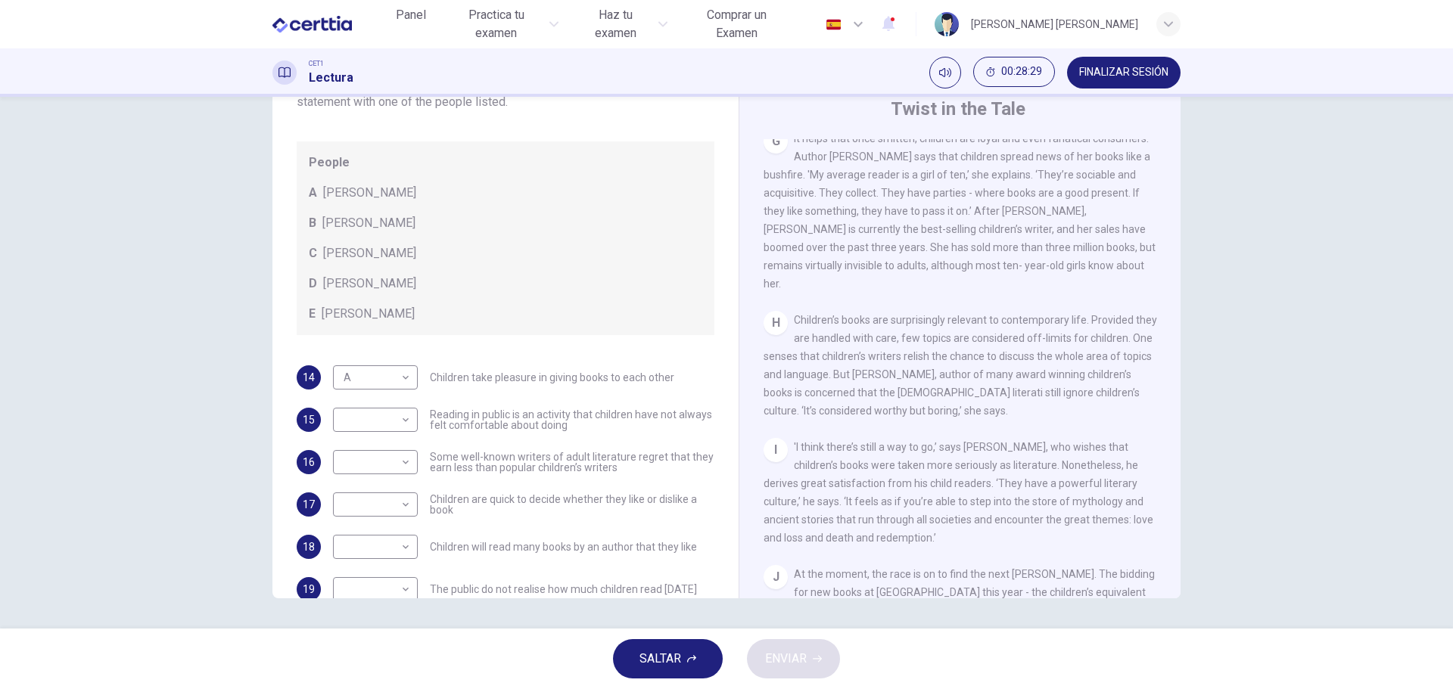
scroll to position [1119, 0]
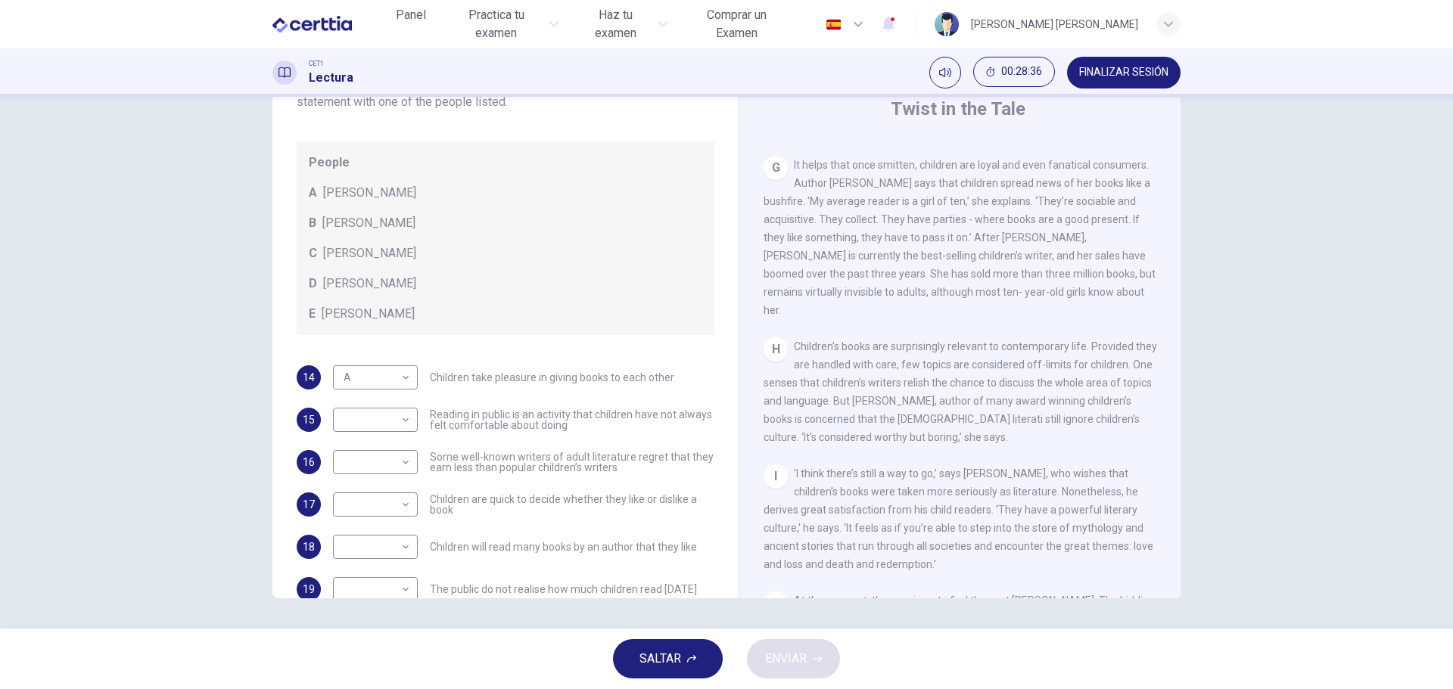
drag, startPoint x: 882, startPoint y: 425, endPoint x: 901, endPoint y: 423, distance: 18.2
click at [901, 423] on span "Children’s books are surprisingly relevant to contemporary life. Provided they …" at bounding box center [961, 392] width 394 height 103
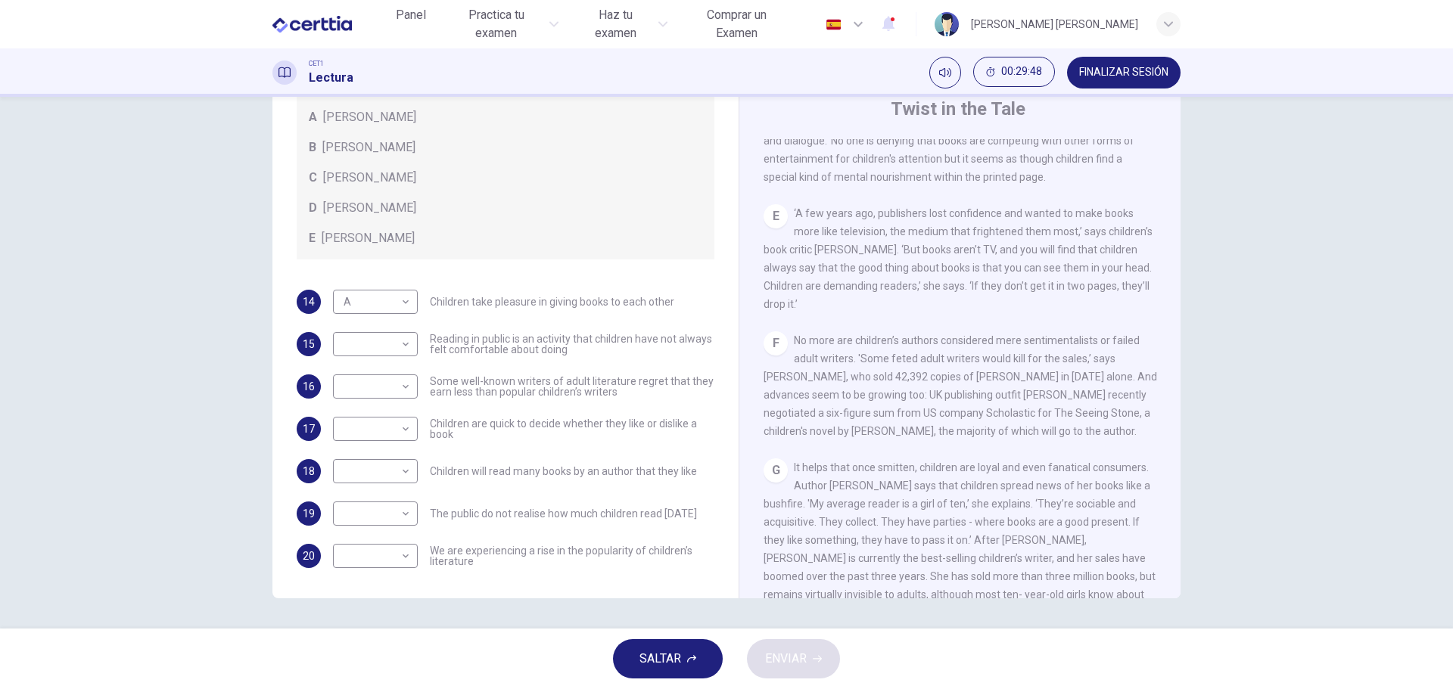
scroll to position [741, 0]
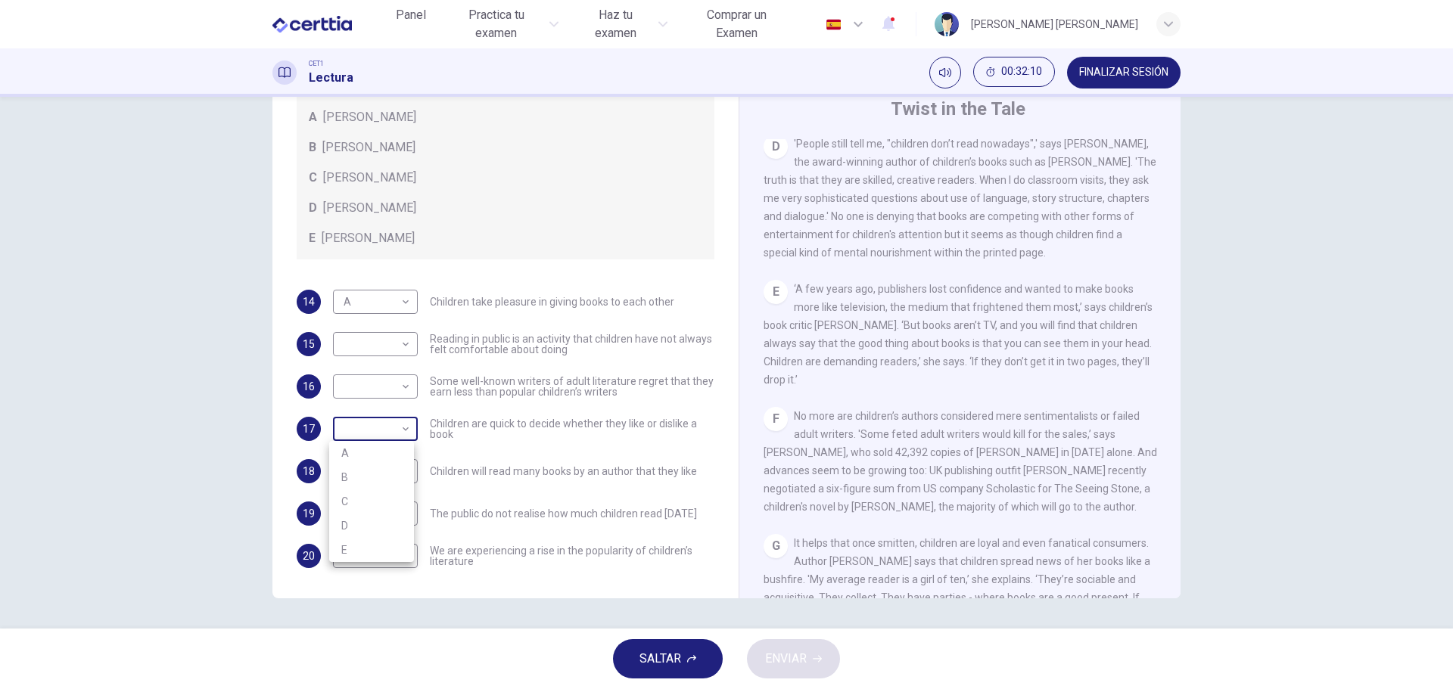
click at [362, 434] on body "Este sitio utiliza cookies, como se explica en nuestra Política de Privacidad .…" at bounding box center [726, 344] width 1453 height 689
click at [378, 496] on li "C" at bounding box center [371, 502] width 85 height 24
type input "*"
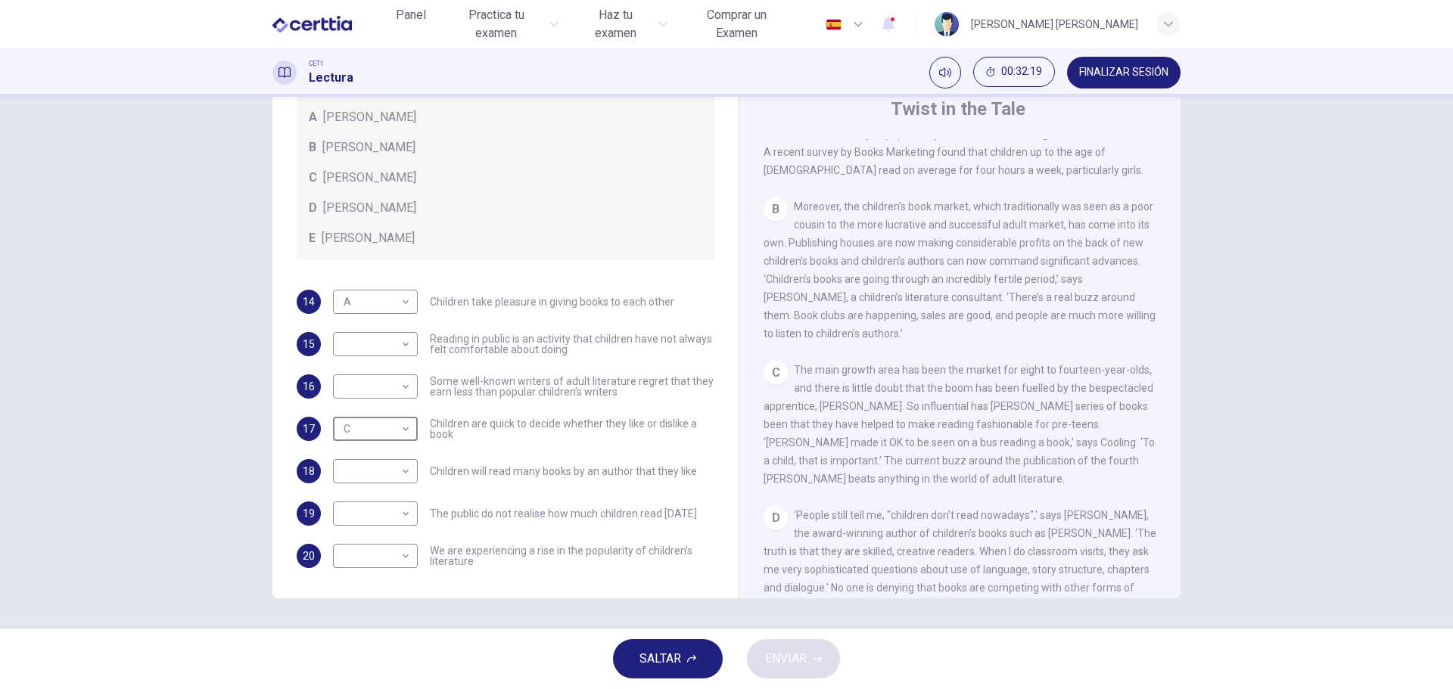
scroll to position [287, 0]
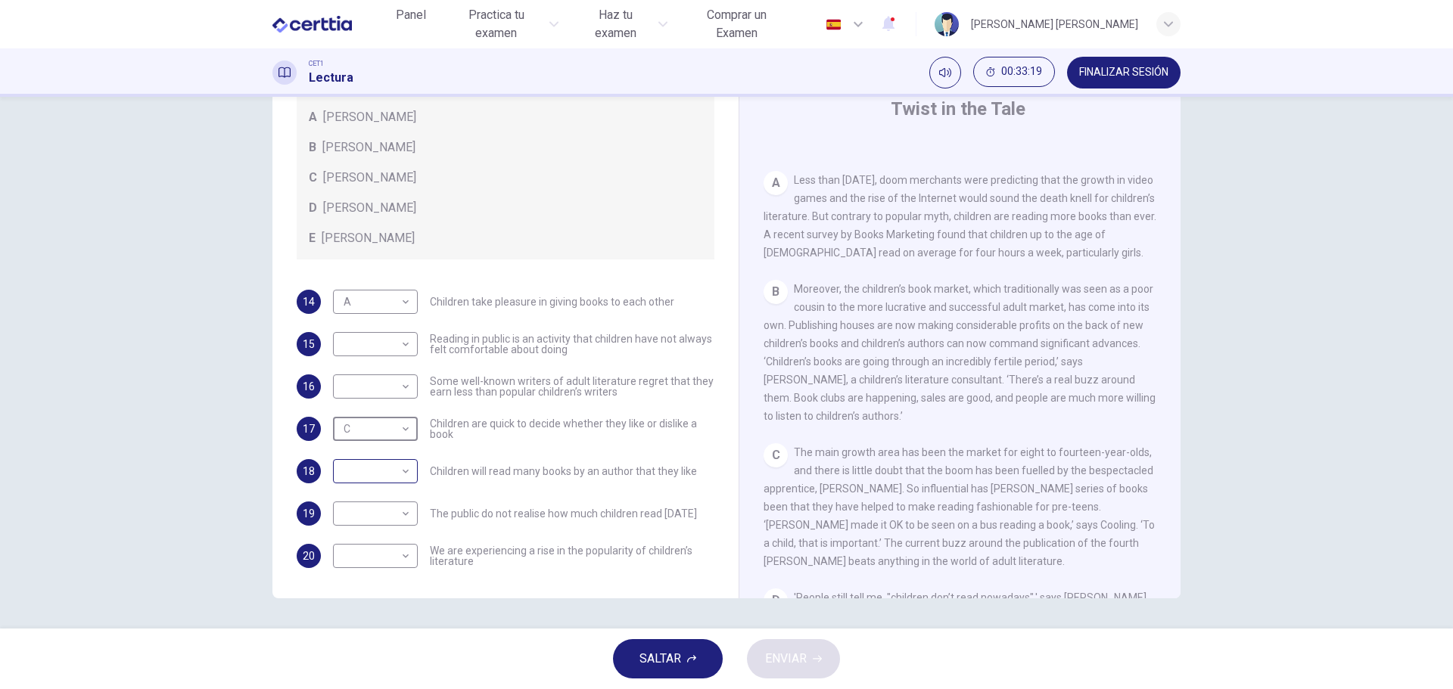
click at [347, 468] on body "Este sitio utiliza cookies, como se explica en nuestra Política de Privacidad .…" at bounding box center [726, 344] width 1453 height 689
click at [384, 499] on li "A" at bounding box center [371, 496] width 85 height 24
type input "*"
click at [150, 491] on div "Preguntas 14 - 20 Look at the following list of people A-E and the list of stat…" at bounding box center [726, 363] width 1453 height 532
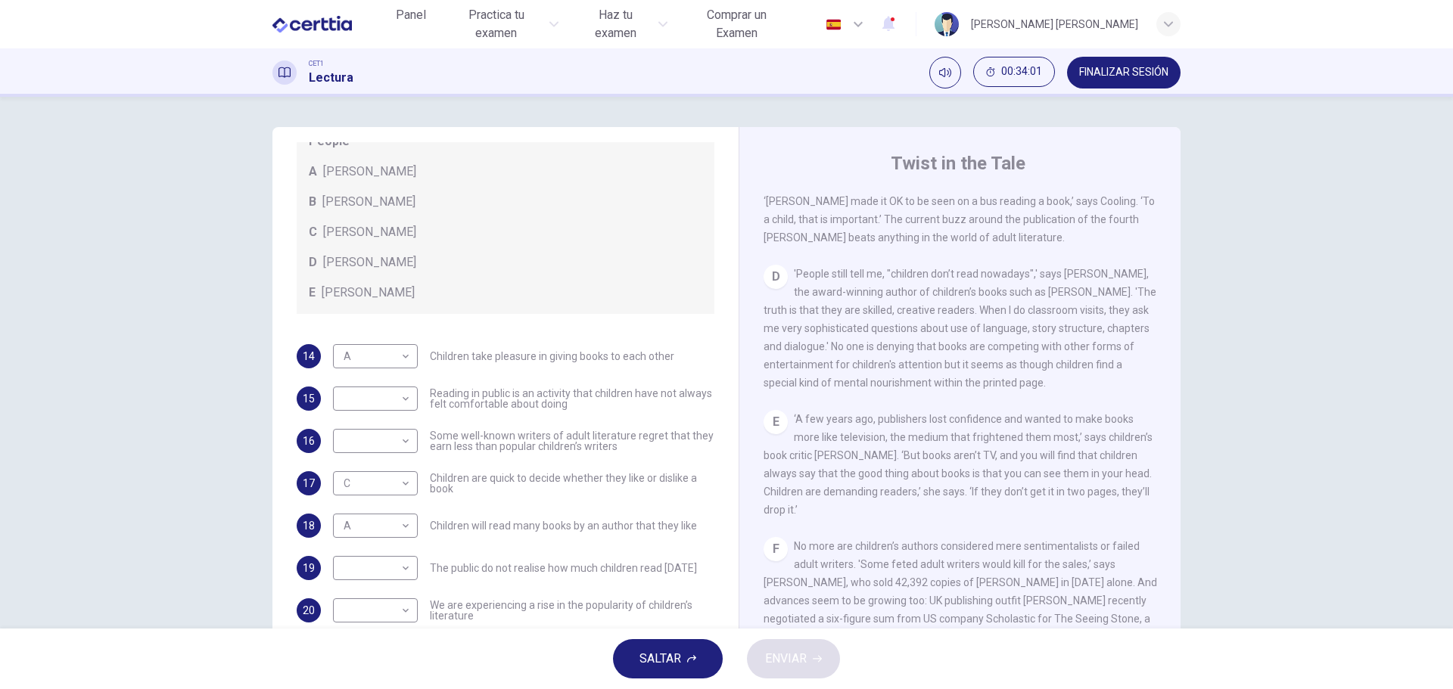
scroll to position [54, 0]
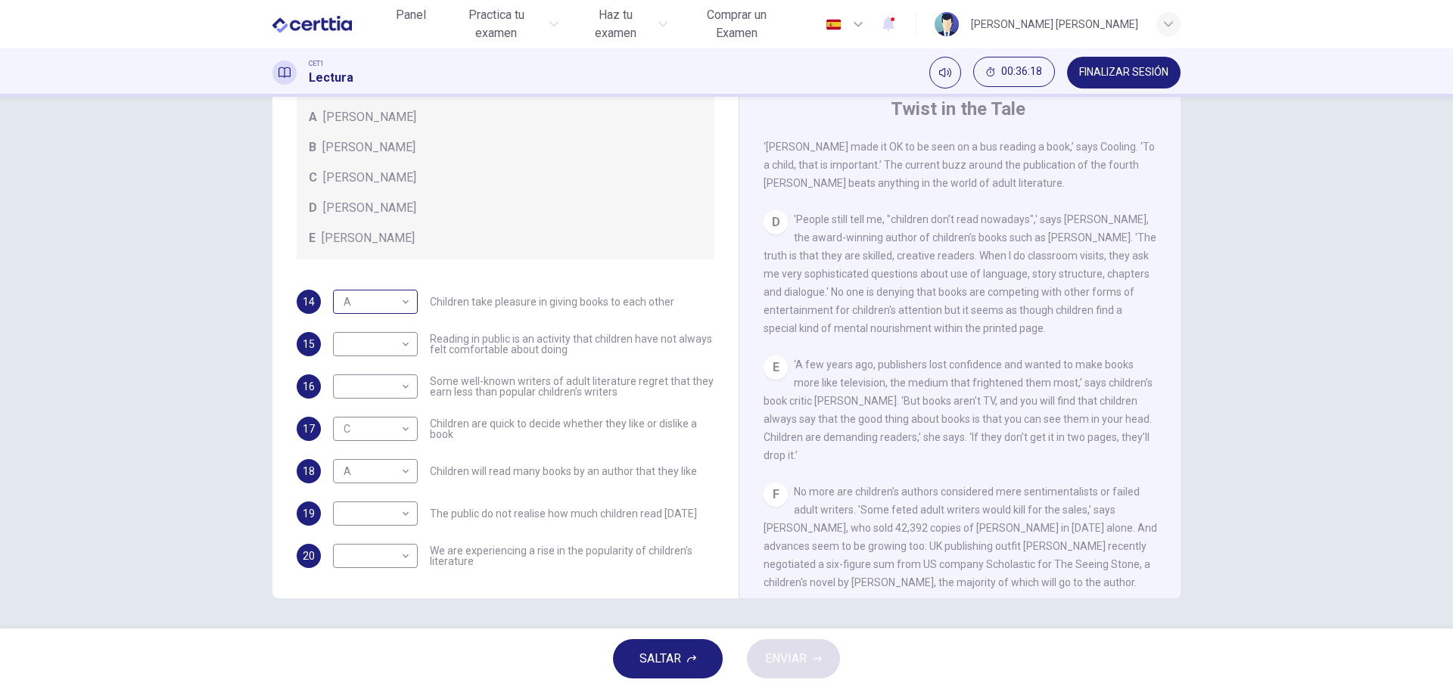
click at [396, 303] on body "Este sitio utiliza cookies, como se explica en nuestra Política de Privacidad .…" at bounding box center [726, 344] width 1453 height 689
click at [394, 350] on li "B" at bounding box center [371, 350] width 85 height 24
type input "*"
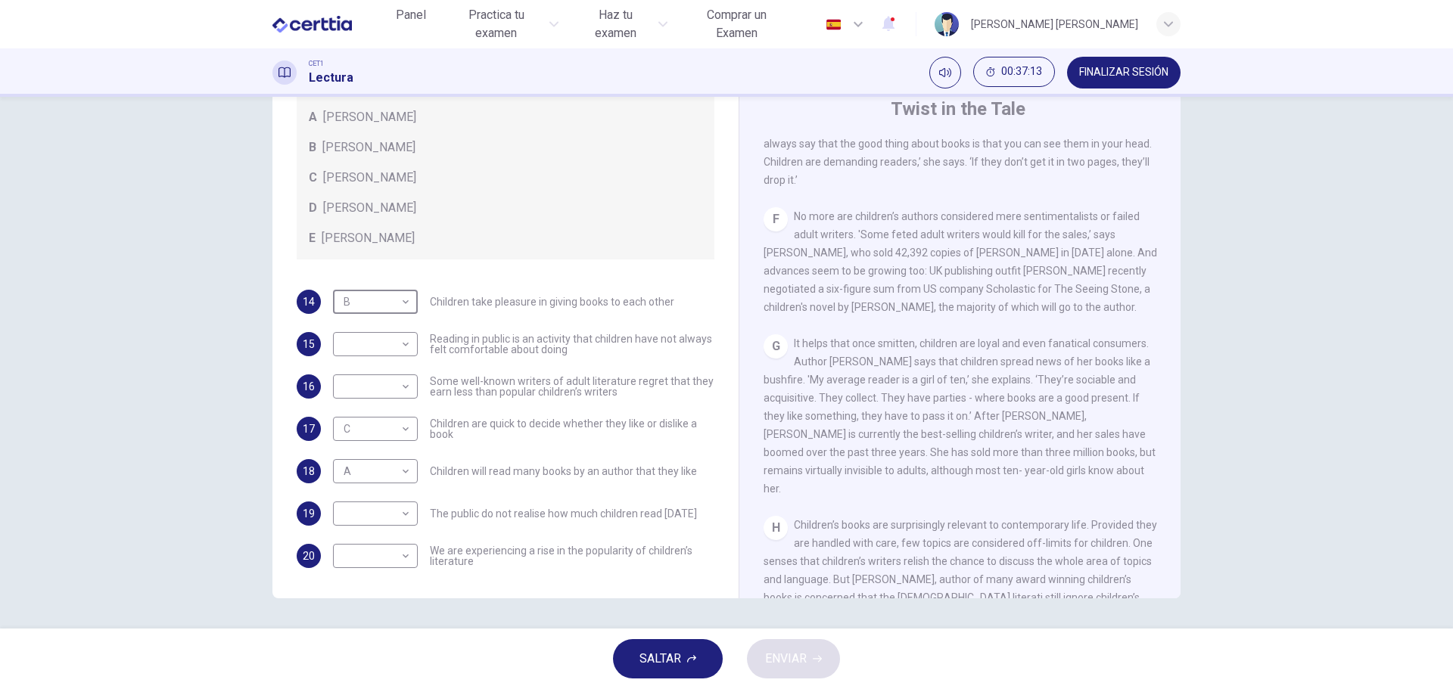
scroll to position [968, 0]
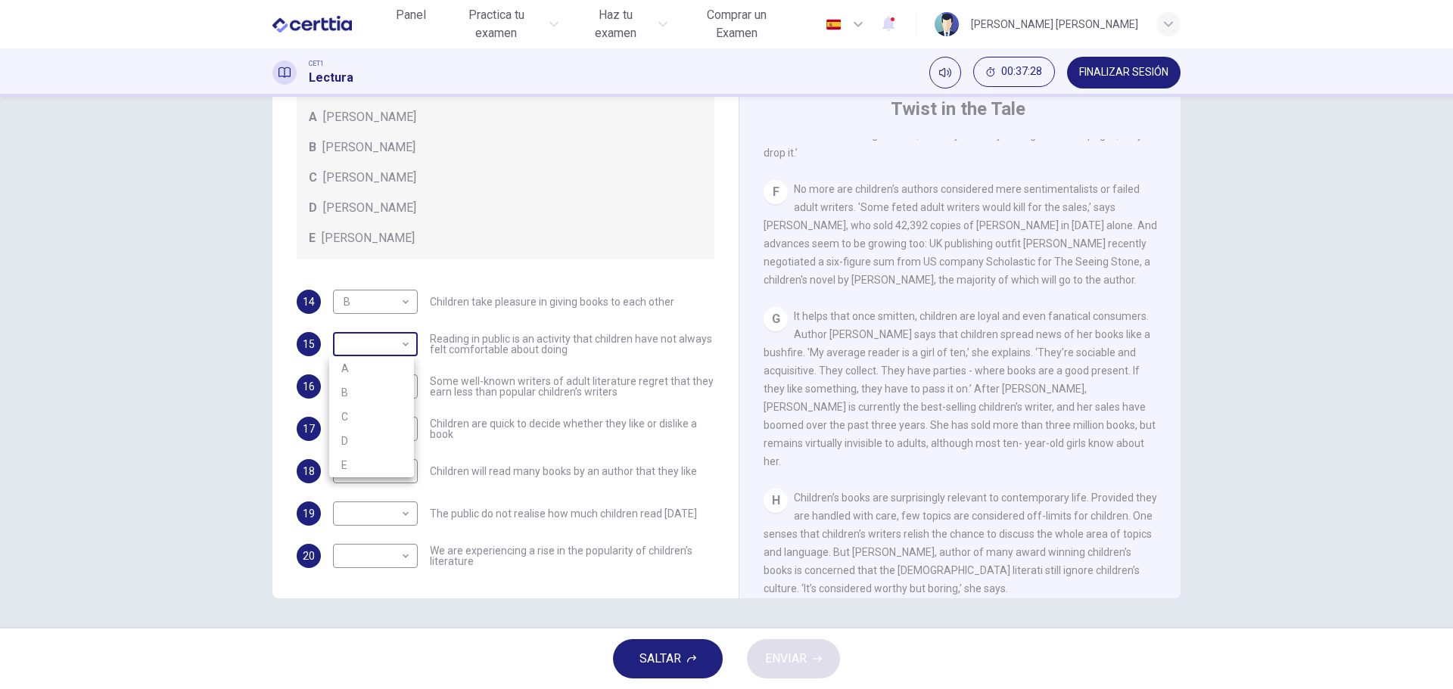
click at [387, 344] on body "Este sitio utiliza cookies, como se explica en nuestra Política de Privacidad .…" at bounding box center [726, 344] width 1453 height 689
click at [384, 438] on li "D" at bounding box center [371, 441] width 85 height 24
type input "*"
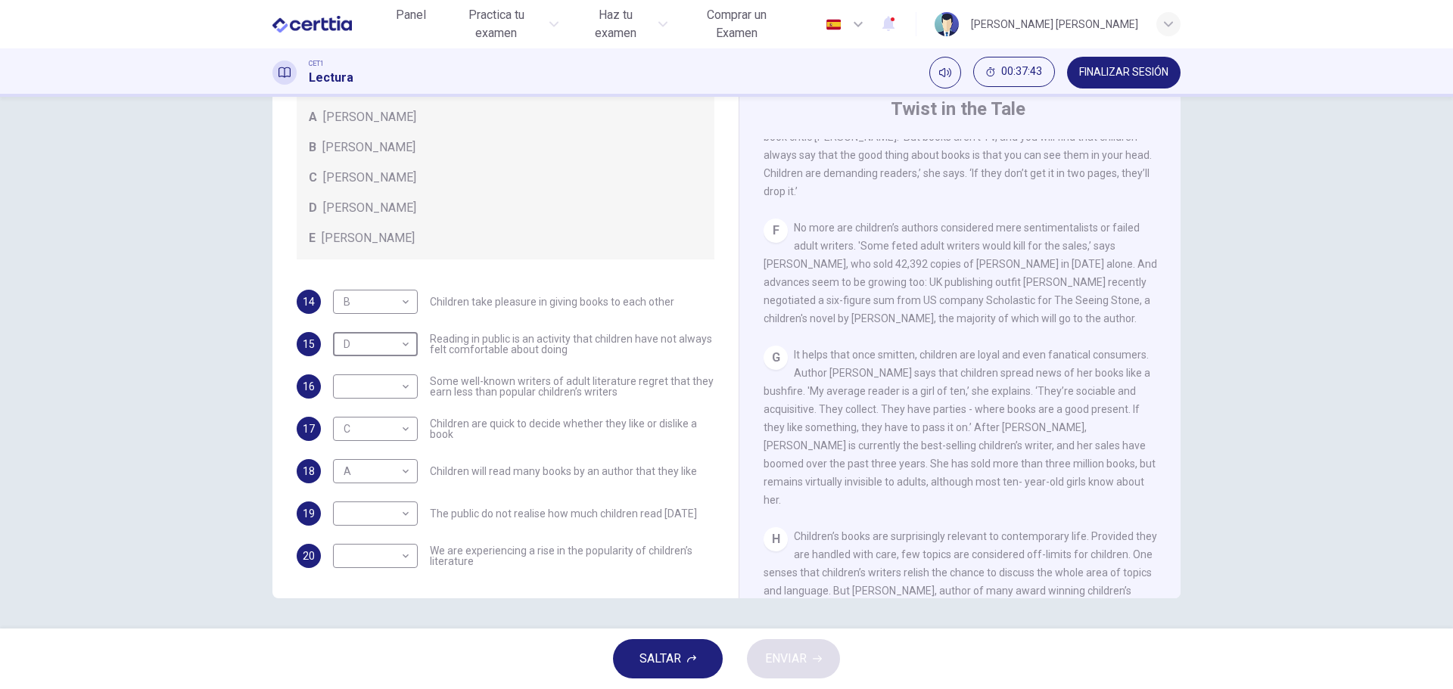
scroll to position [892, 0]
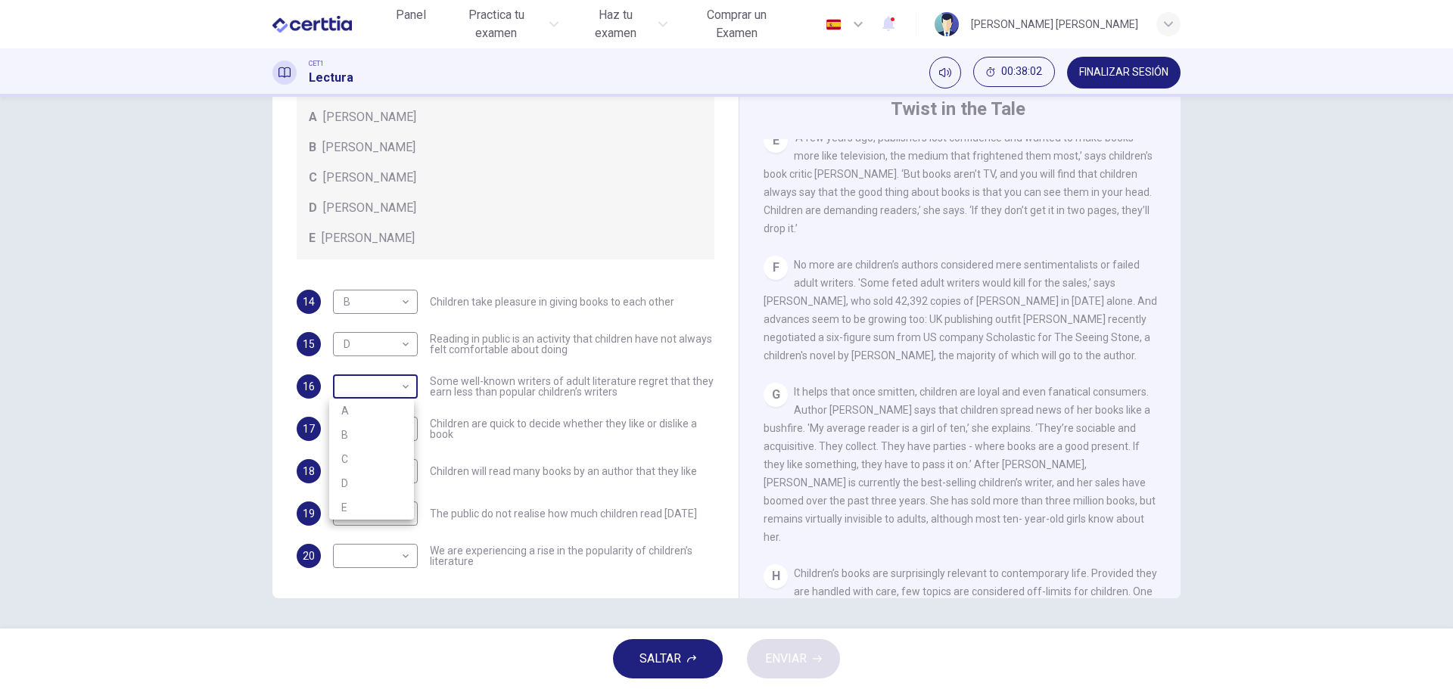
click at [390, 397] on body "Este sitio utiliza cookies, como se explica en nuestra Política de Privacidad .…" at bounding box center [726, 344] width 1453 height 689
click at [398, 460] on li "C" at bounding box center [371, 459] width 85 height 24
type input "*"
click at [474, 500] on div "14 B * ​ Children take pleasure in giving books to each other 15 D * ​ Reading …" at bounding box center [506, 429] width 418 height 278
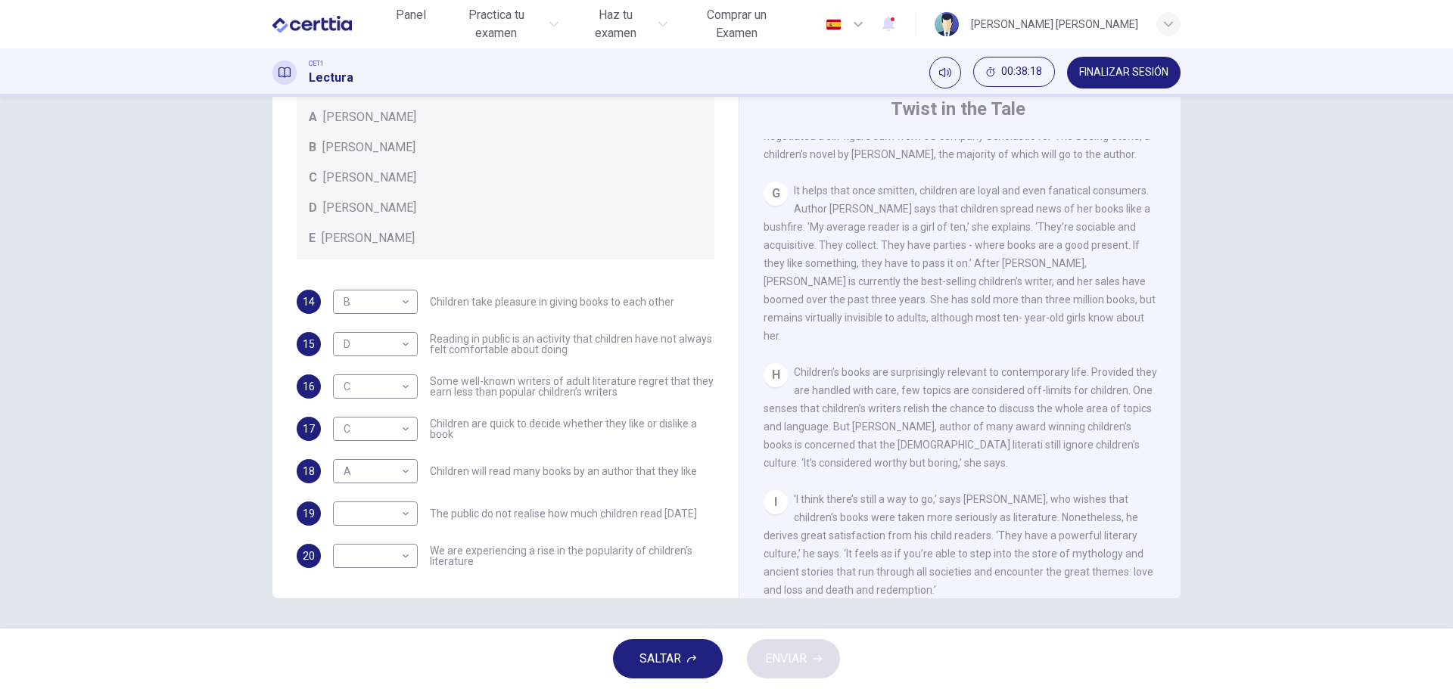
scroll to position [1119, 0]
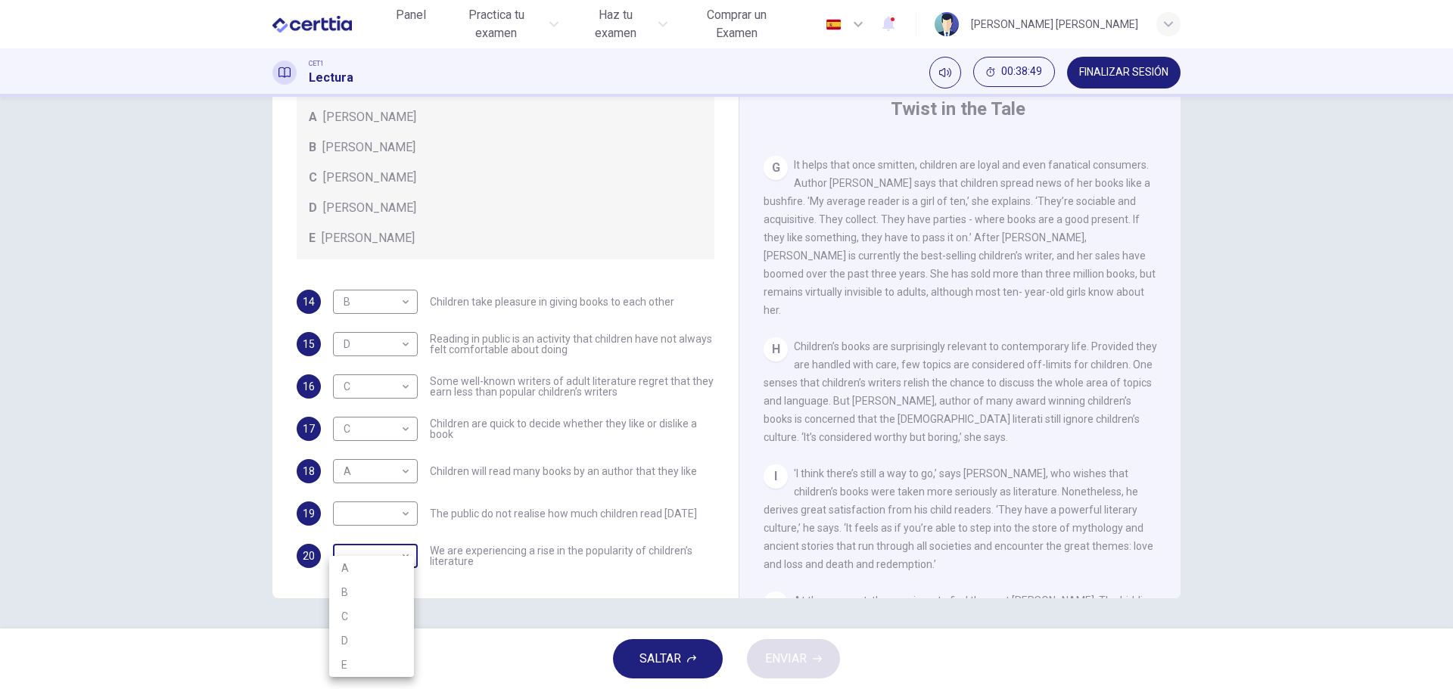
click at [344, 558] on body "Este sitio utiliza cookies, como se explica en nuestra Política de Privacidad .…" at bounding box center [726, 344] width 1453 height 689
click at [347, 665] on li "E" at bounding box center [371, 665] width 85 height 24
type input "*"
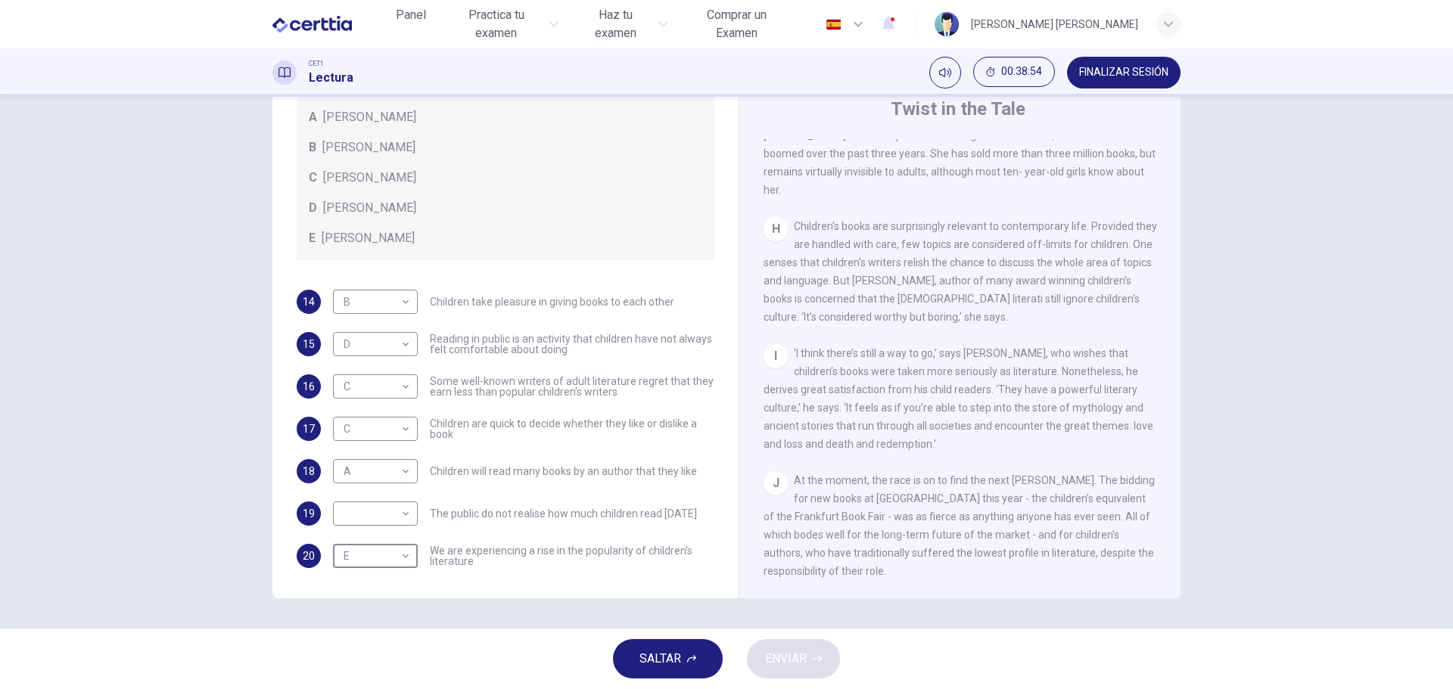
scroll to position [1271, 0]
click at [403, 522] on body "Este sitio utiliza cookies, como se explica en nuestra Política de Privacidad .…" at bounding box center [726, 344] width 1453 height 689
click at [381, 627] on li "E" at bounding box center [371, 635] width 85 height 24
type input "*"
click at [802, 671] on button "ENVIAR" at bounding box center [793, 658] width 93 height 39
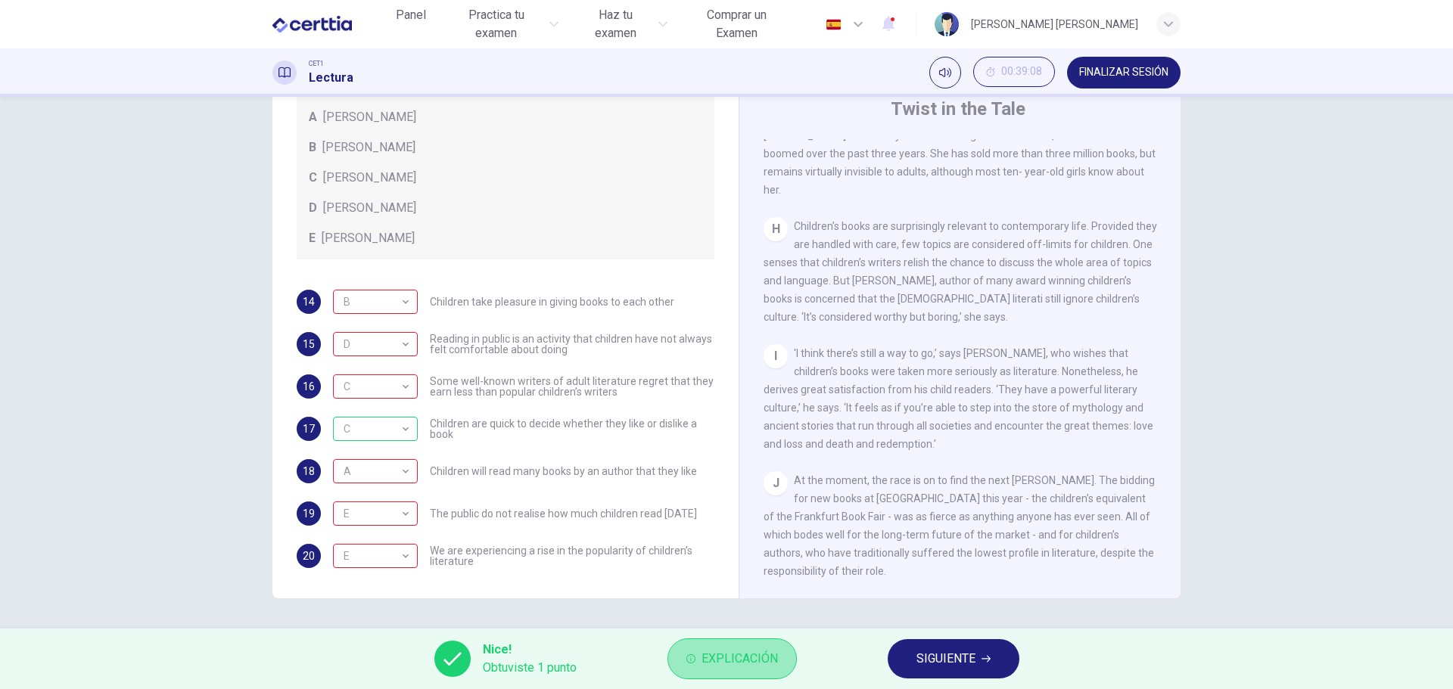
click at [754, 647] on button "Explicación" at bounding box center [731, 659] width 129 height 41
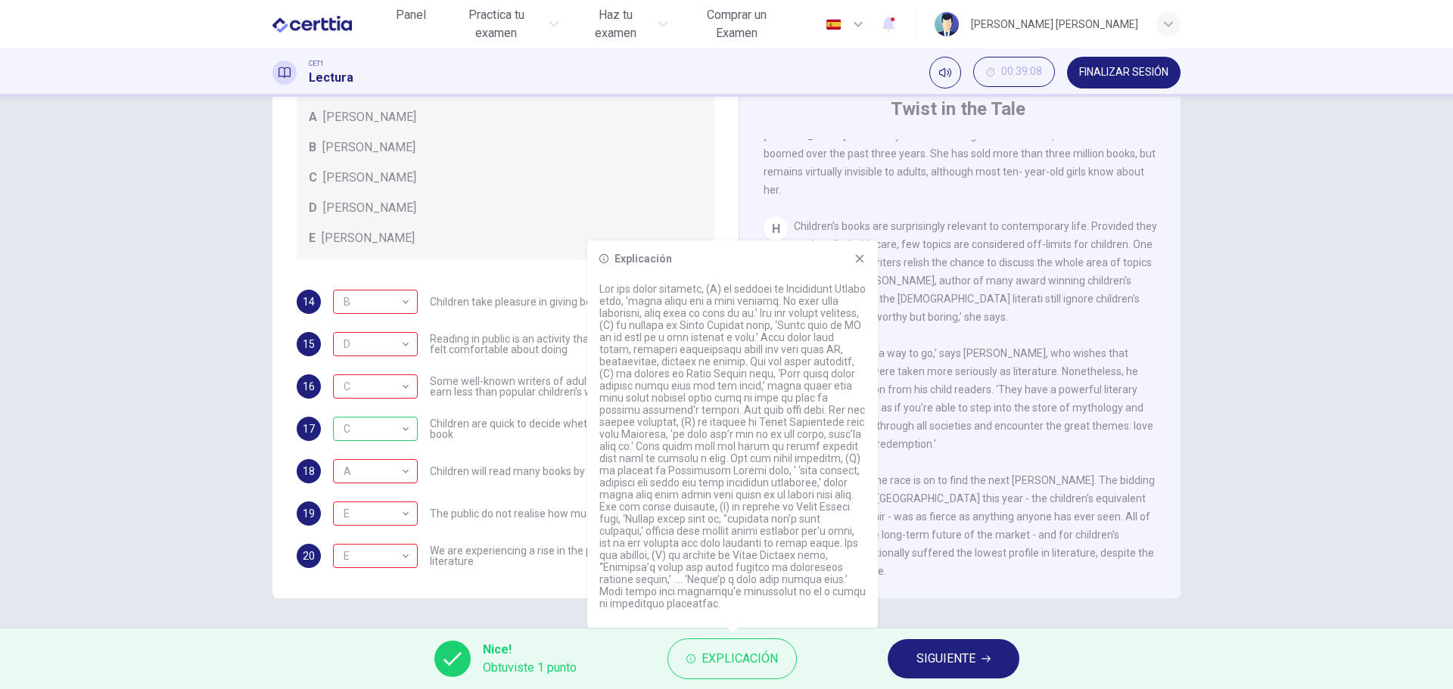
click at [857, 260] on icon at bounding box center [860, 259] width 12 height 12
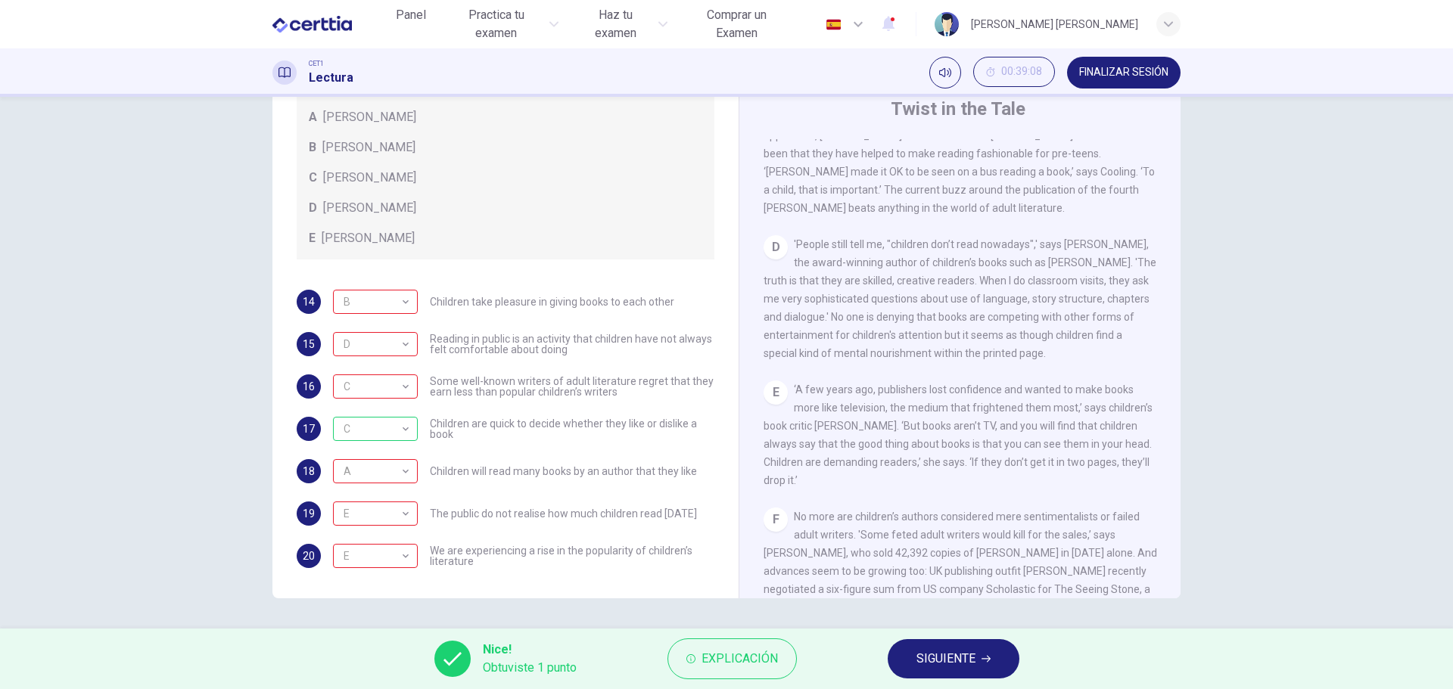
scroll to position [590, 0]
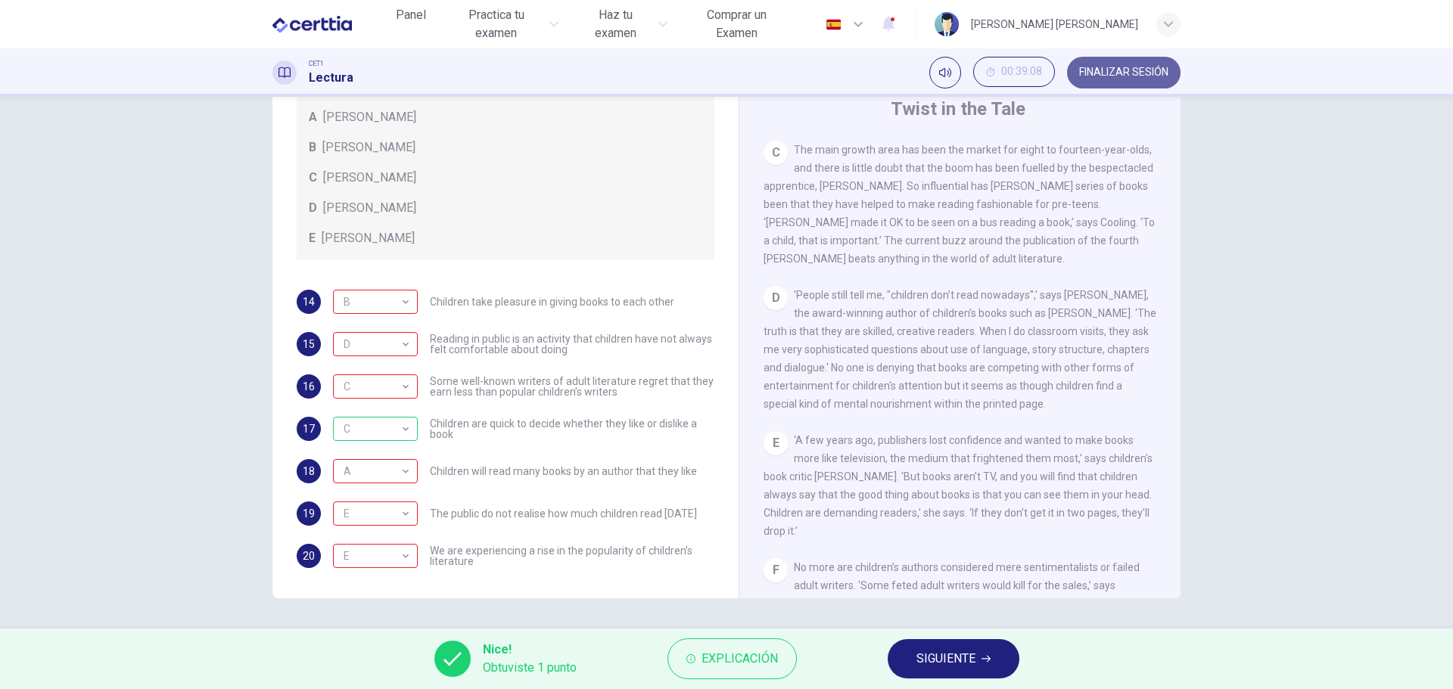
click at [1100, 65] on button "FINALIZAR SESIÓN" at bounding box center [1124, 73] width 114 height 32
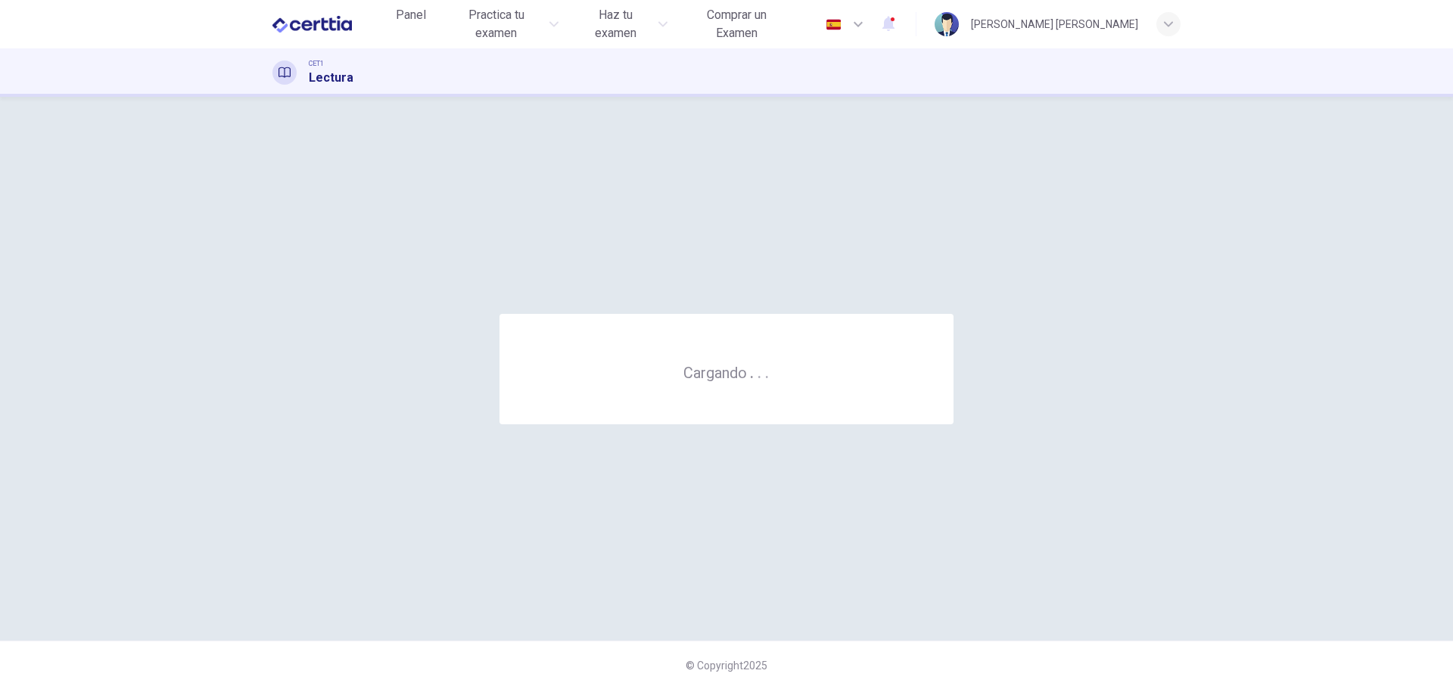
scroll to position [0, 0]
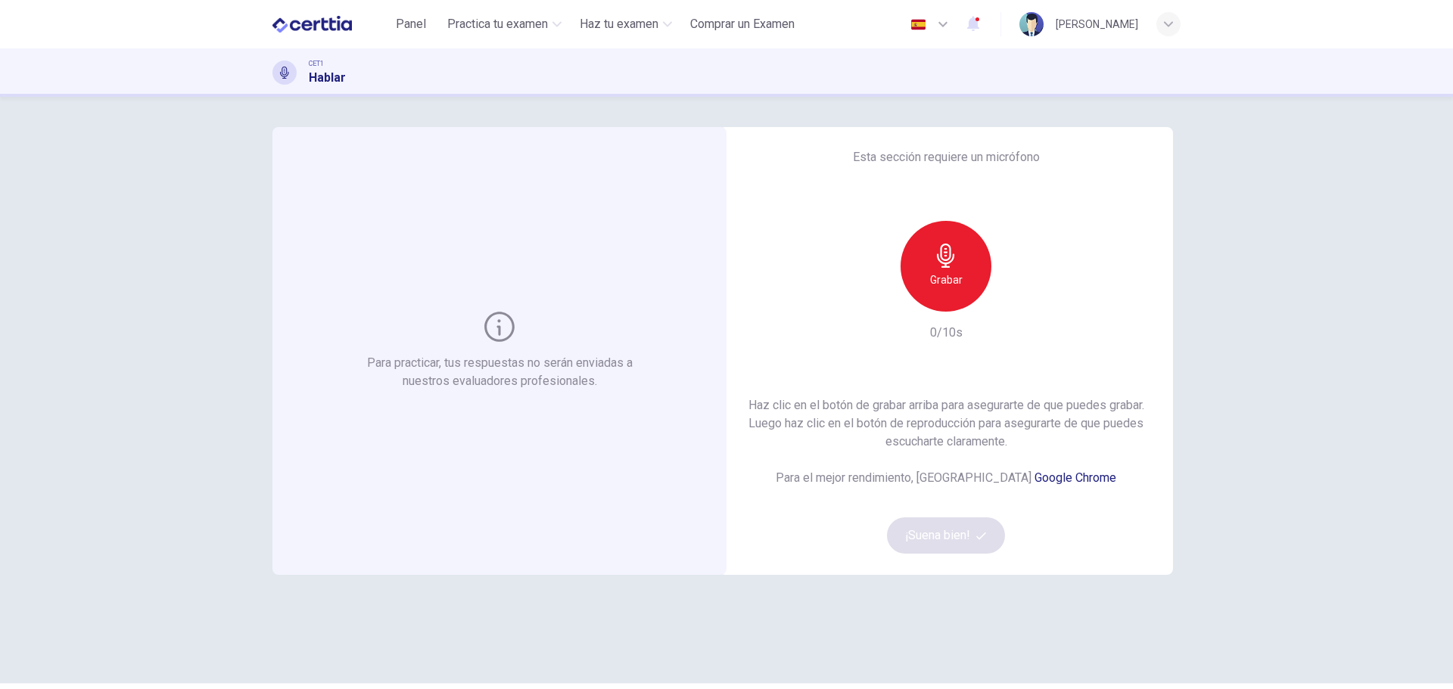
click at [930, 277] on h6 "Grabar" at bounding box center [946, 280] width 33 height 18
click at [1016, 306] on icon "button" at bounding box center [1015, 299] width 15 height 15
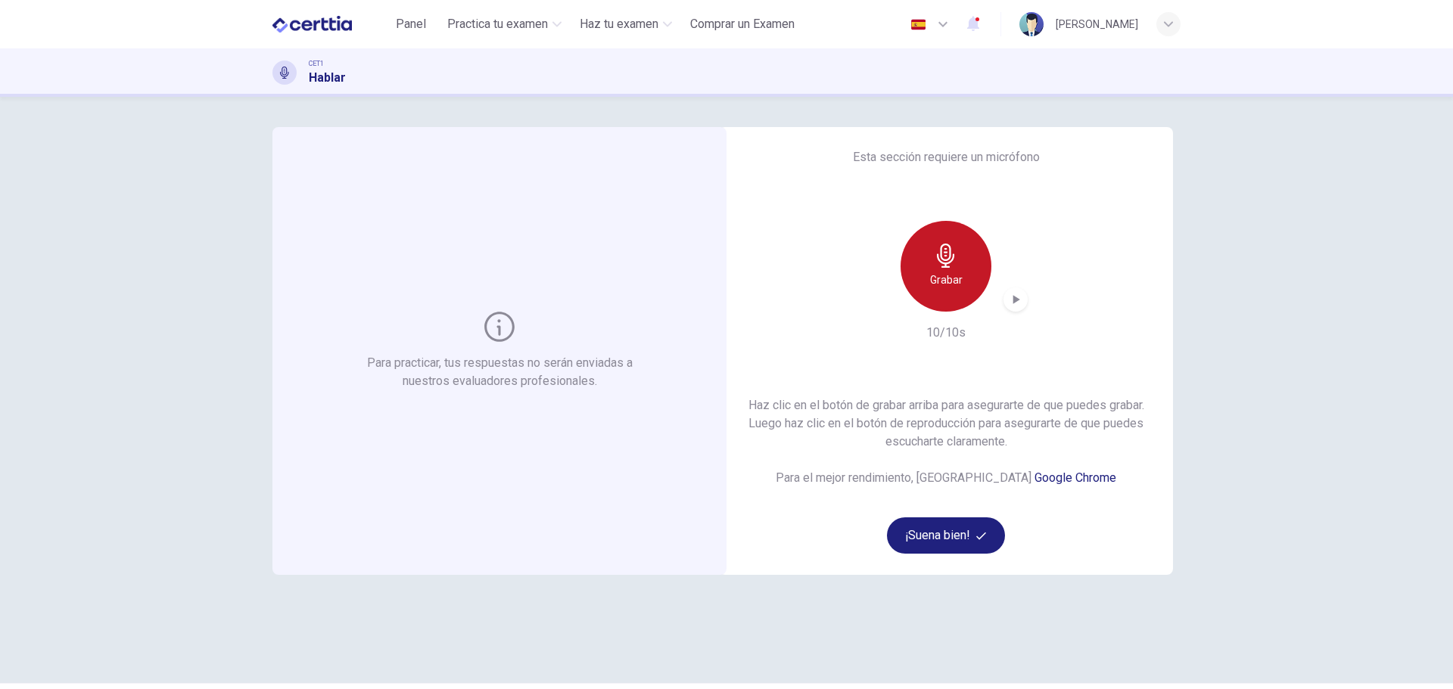
click at [925, 274] on div "Grabar" at bounding box center [946, 266] width 91 height 91
click at [1013, 283] on div "Grabar" at bounding box center [945, 266] width 163 height 91
click at [1015, 295] on icon "button" at bounding box center [1015, 299] width 15 height 15
click at [936, 260] on icon "button" at bounding box center [946, 256] width 24 height 24
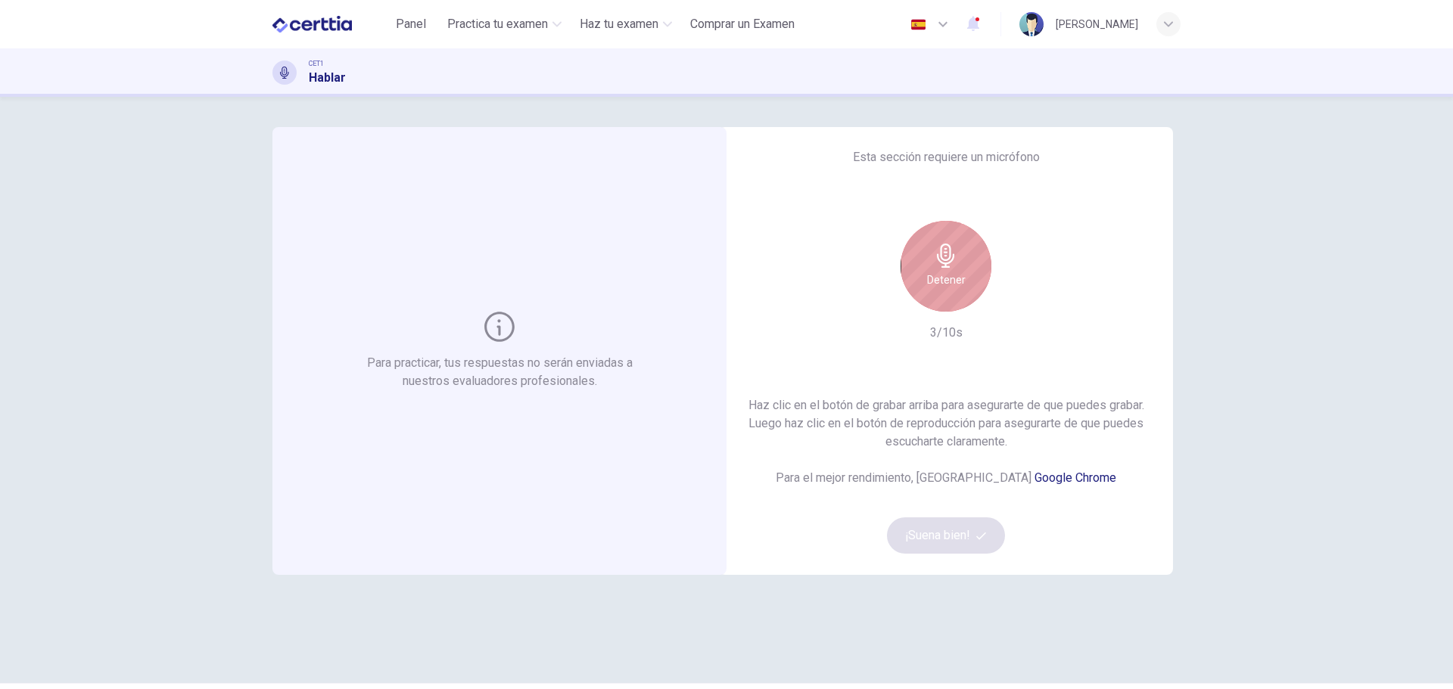
click at [935, 257] on icon "button" at bounding box center [946, 256] width 24 height 24
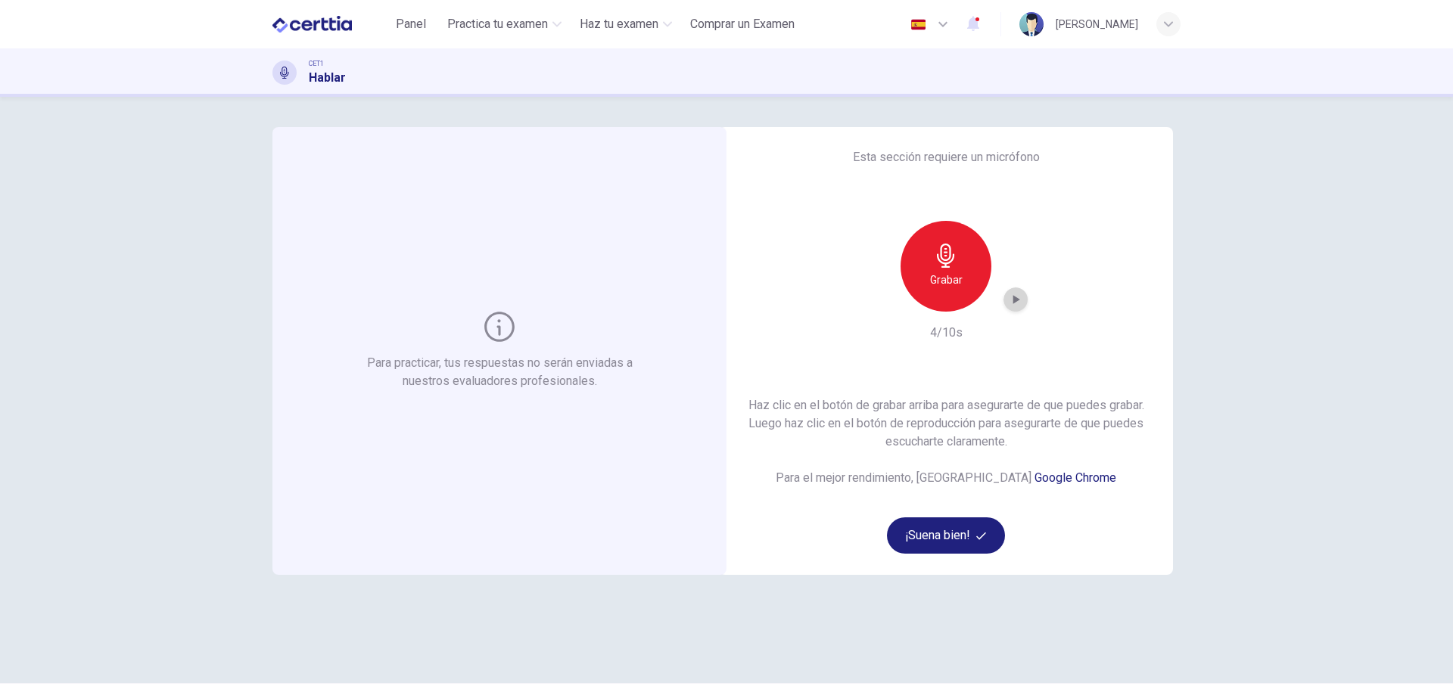
click at [1013, 297] on icon "button" at bounding box center [1016, 299] width 7 height 9
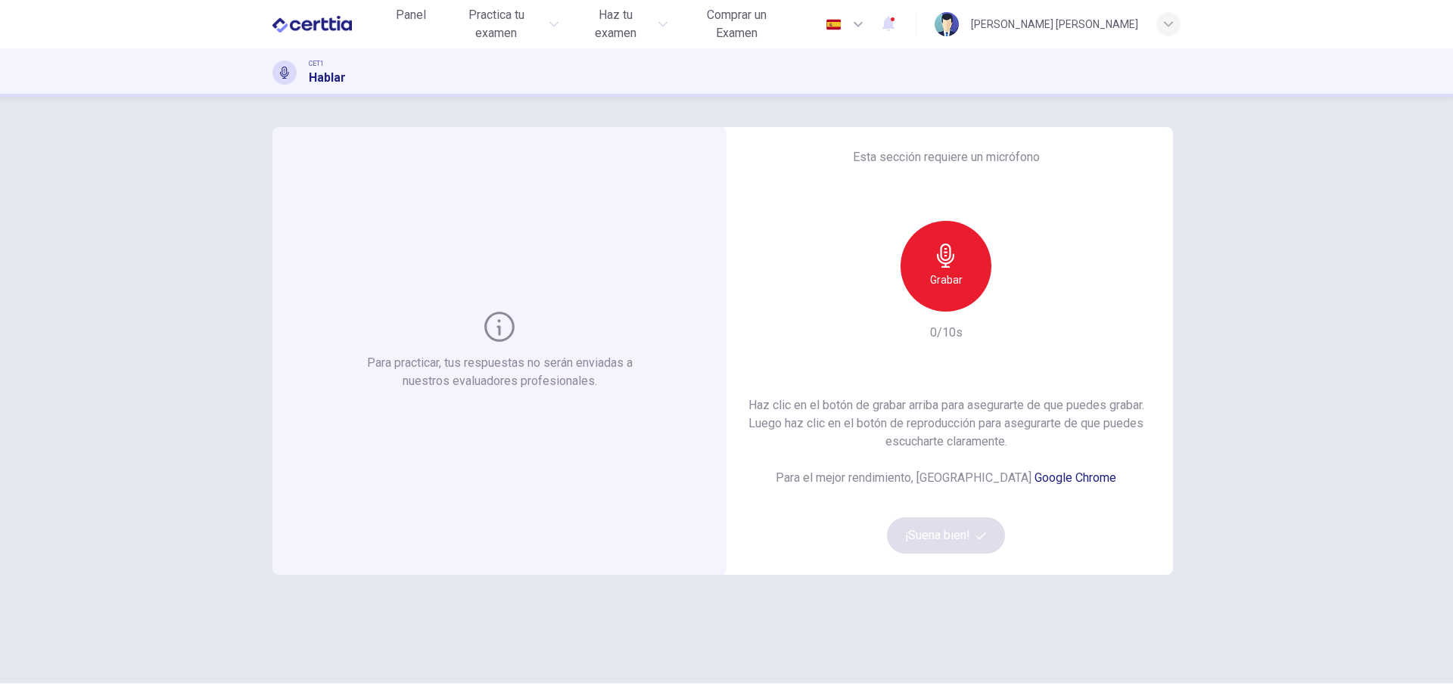
click at [940, 254] on icon "button" at bounding box center [946, 256] width 24 height 24
click at [934, 246] on icon "button" at bounding box center [946, 256] width 24 height 24
click at [1022, 311] on div "Grabar" at bounding box center [945, 266] width 163 height 91
click at [1017, 300] on icon "button" at bounding box center [1015, 299] width 15 height 15
click at [963, 532] on button "¡Suena bien!" at bounding box center [946, 536] width 118 height 36
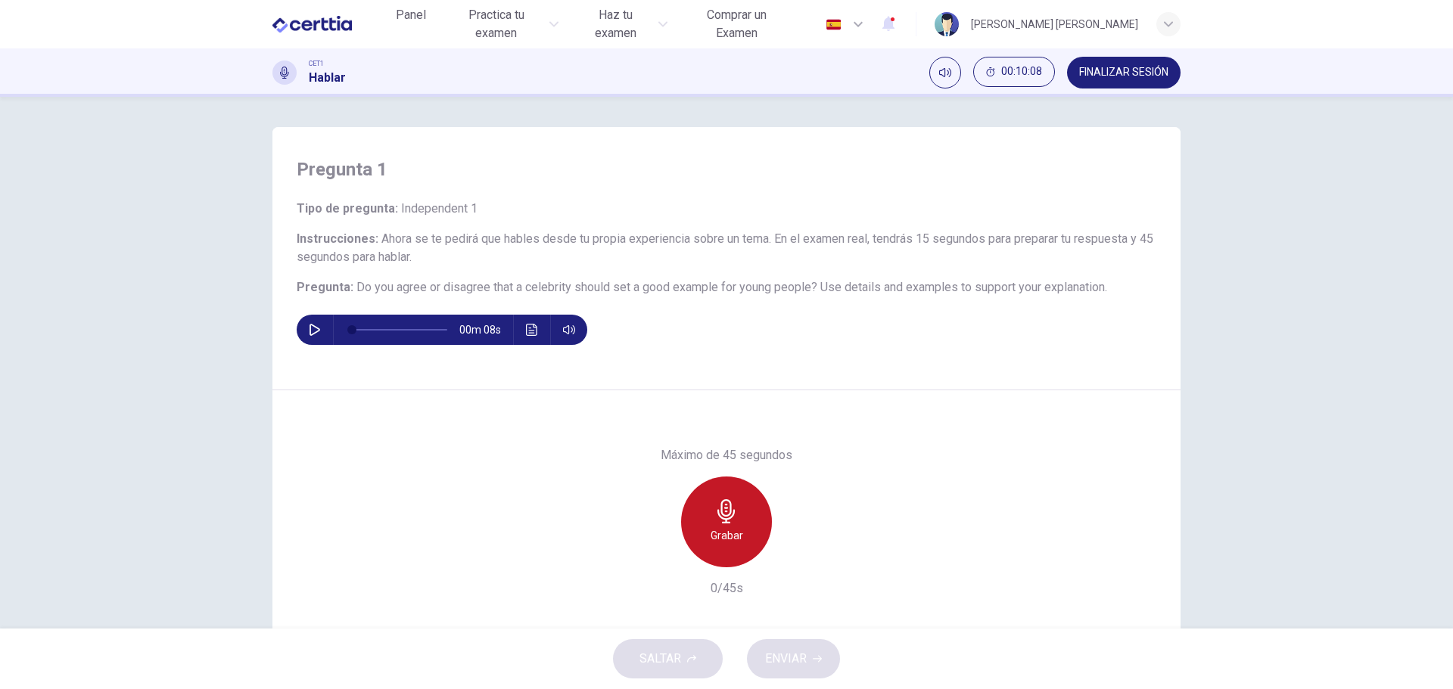
click at [735, 514] on div "Grabar" at bounding box center [726, 522] width 91 height 91
click at [735, 514] on div "Detener" at bounding box center [726, 522] width 91 height 91
click at [796, 549] on icon "button" at bounding box center [796, 555] width 15 height 15
click at [801, 652] on span "ENVIAR" at bounding box center [786, 659] width 42 height 21
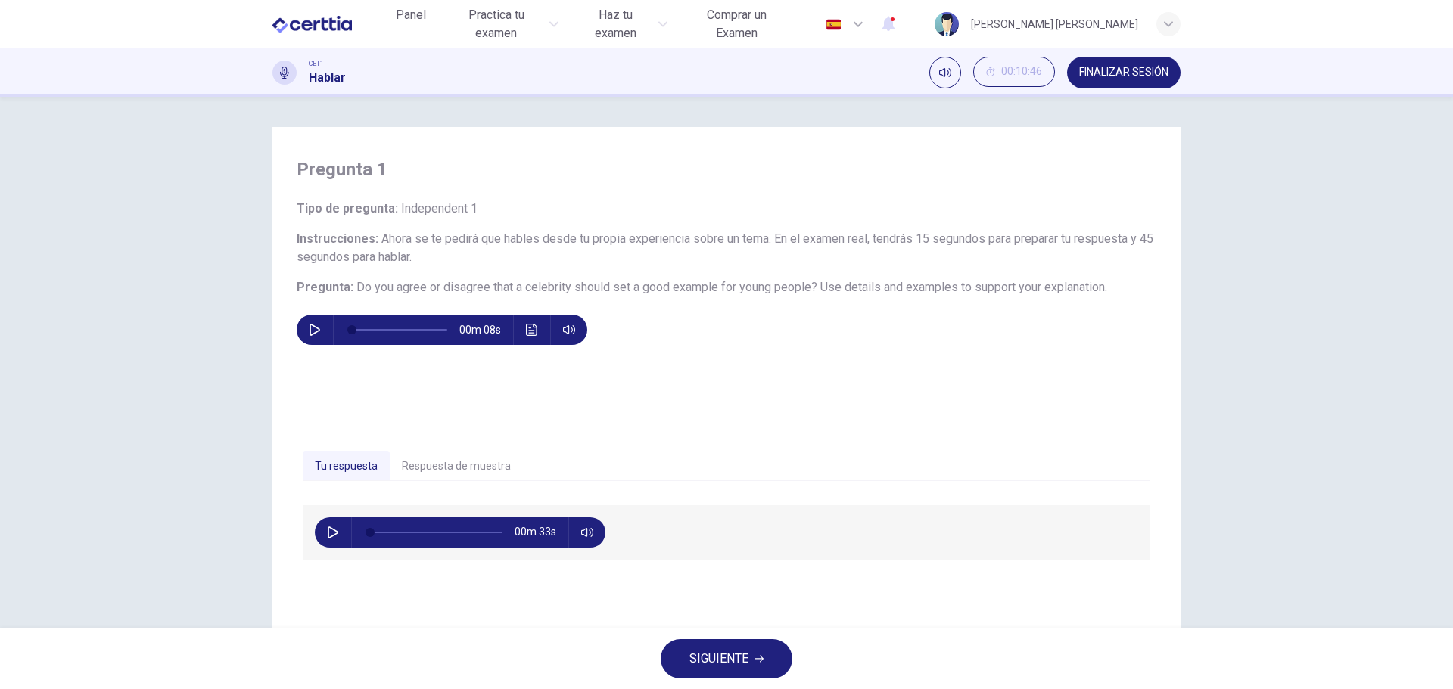
click at [435, 474] on button "Respuesta de muestra" at bounding box center [456, 467] width 133 height 32
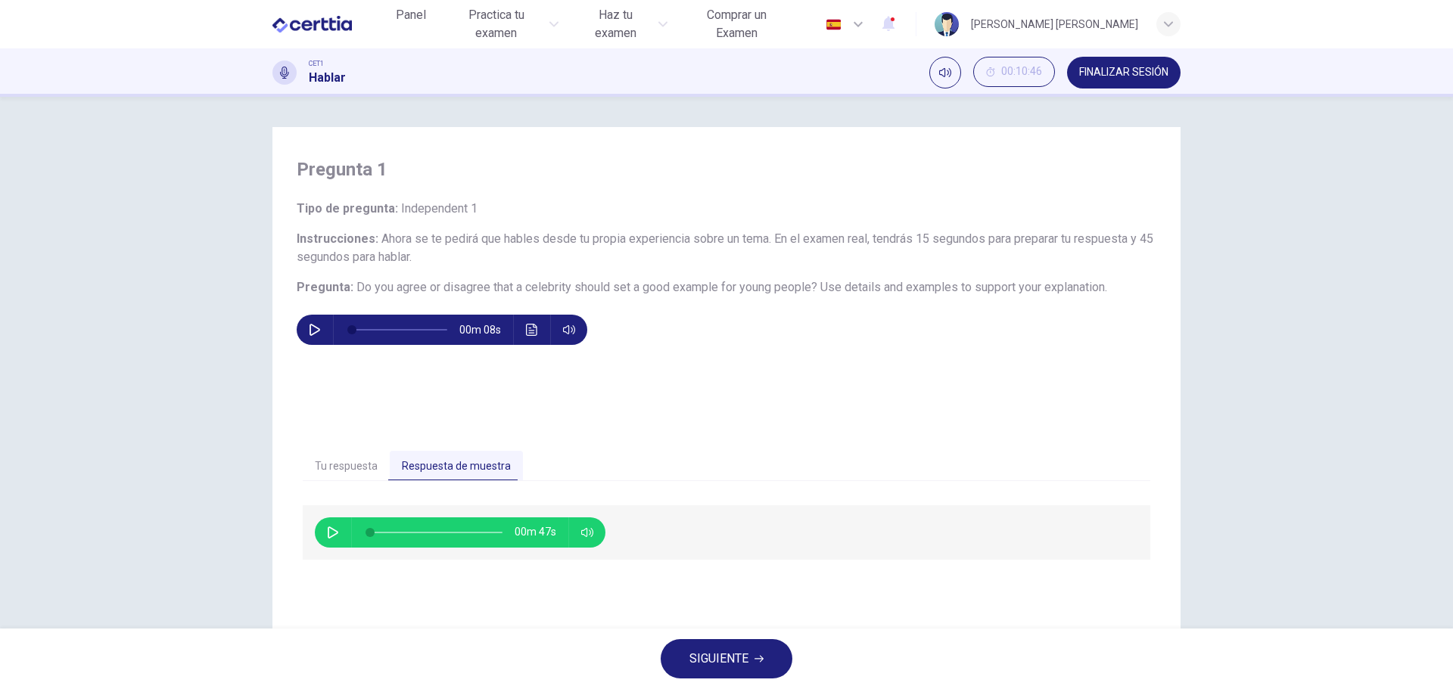
click at [321, 526] on button "button" at bounding box center [333, 533] width 24 height 30
type input "**"
click at [756, 655] on icon "button" at bounding box center [758, 659] width 9 height 9
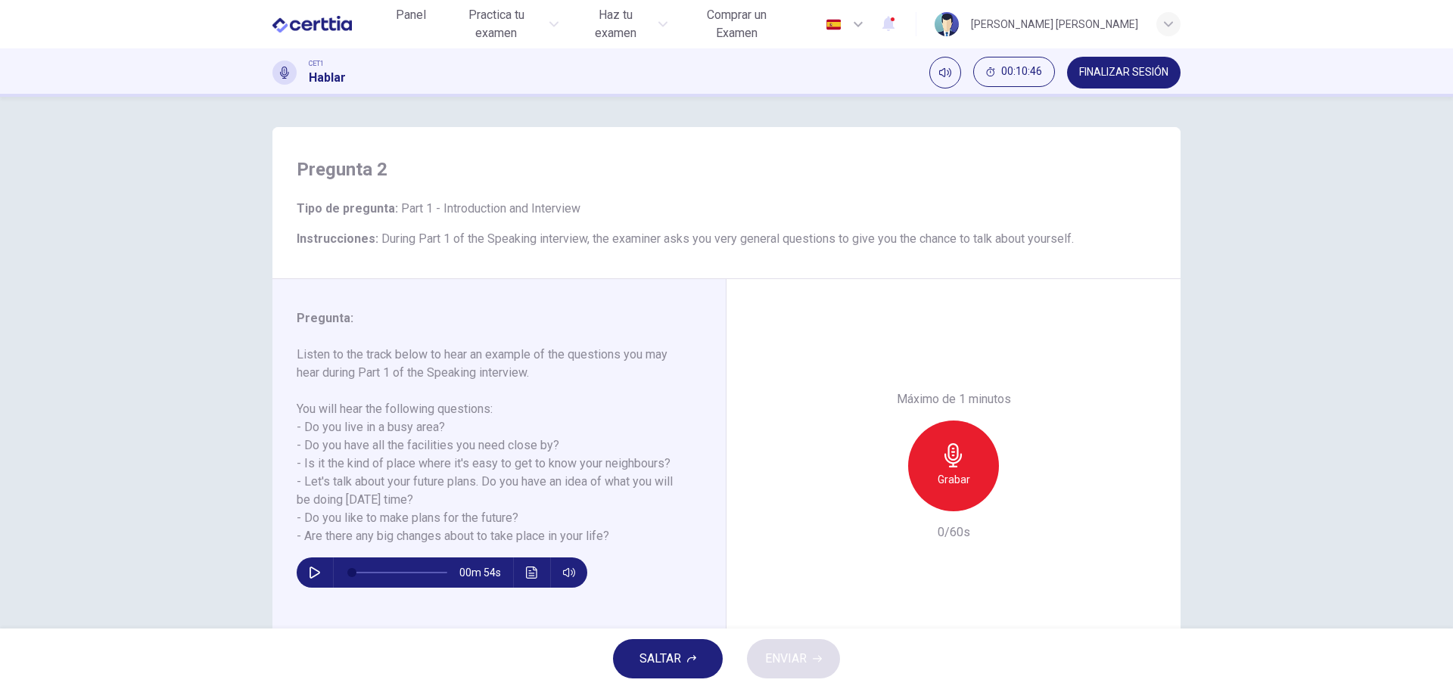
scroll to position [54, 0]
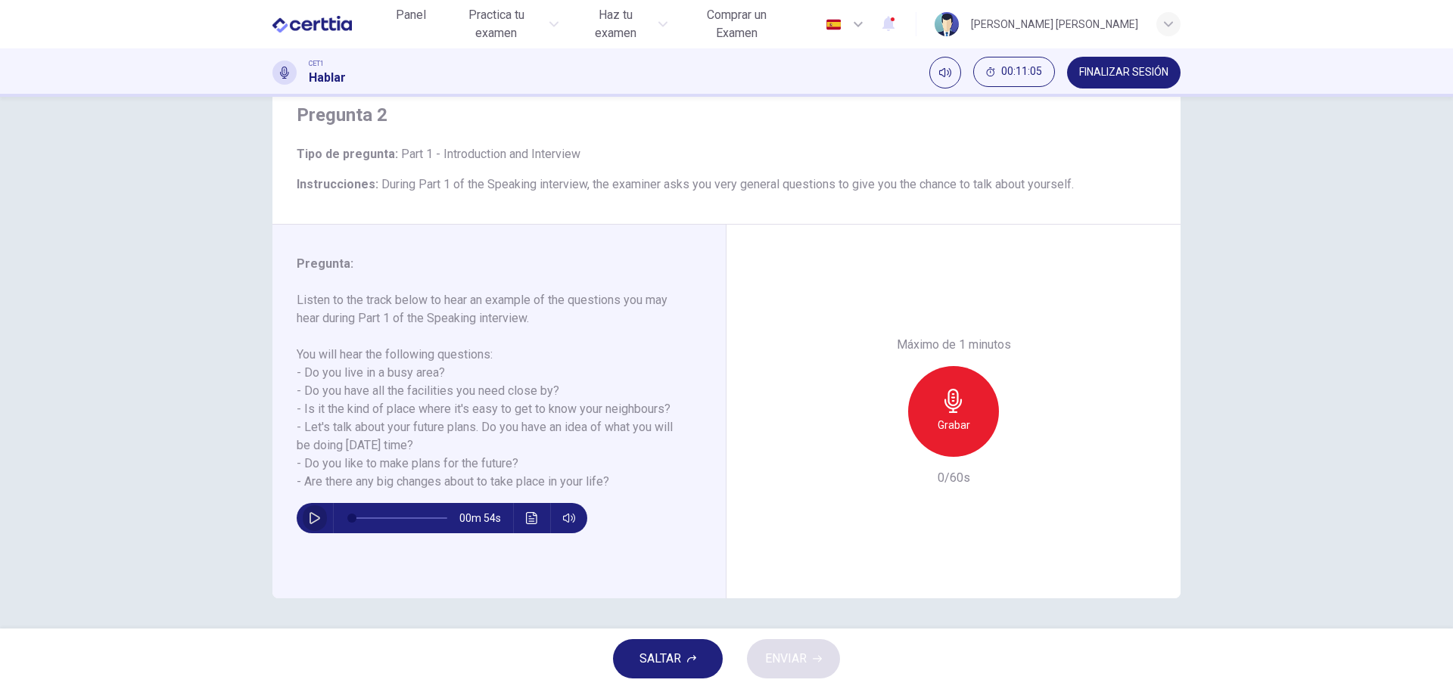
click at [315, 528] on button "button" at bounding box center [315, 518] width 24 height 30
click at [975, 418] on div "Grabar" at bounding box center [953, 411] width 91 height 91
type input "*"
click at [947, 422] on h6 "Detener" at bounding box center [954, 425] width 39 height 18
click at [1024, 443] on icon "button" at bounding box center [1023, 444] width 15 height 15
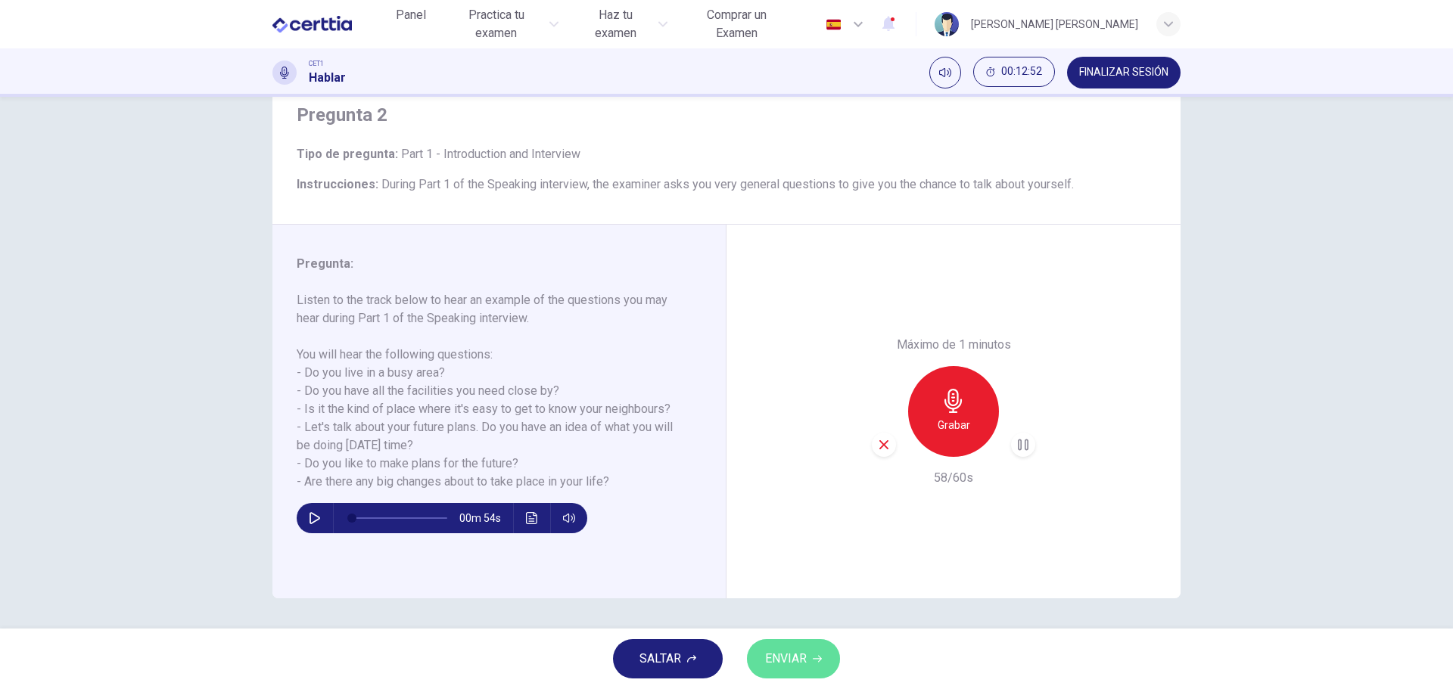
click at [799, 664] on span "ENVIAR" at bounding box center [786, 659] width 42 height 21
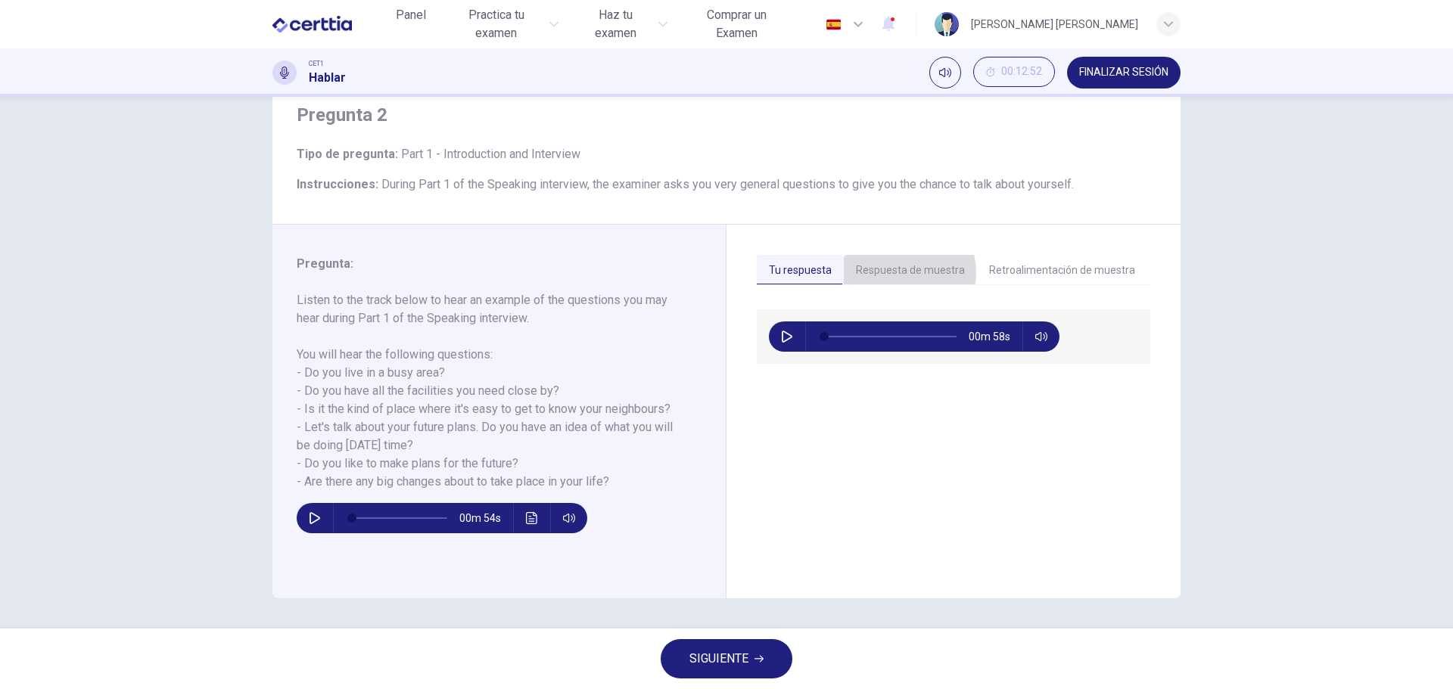
click at [902, 272] on button "Respuesta de muestra" at bounding box center [910, 271] width 133 height 32
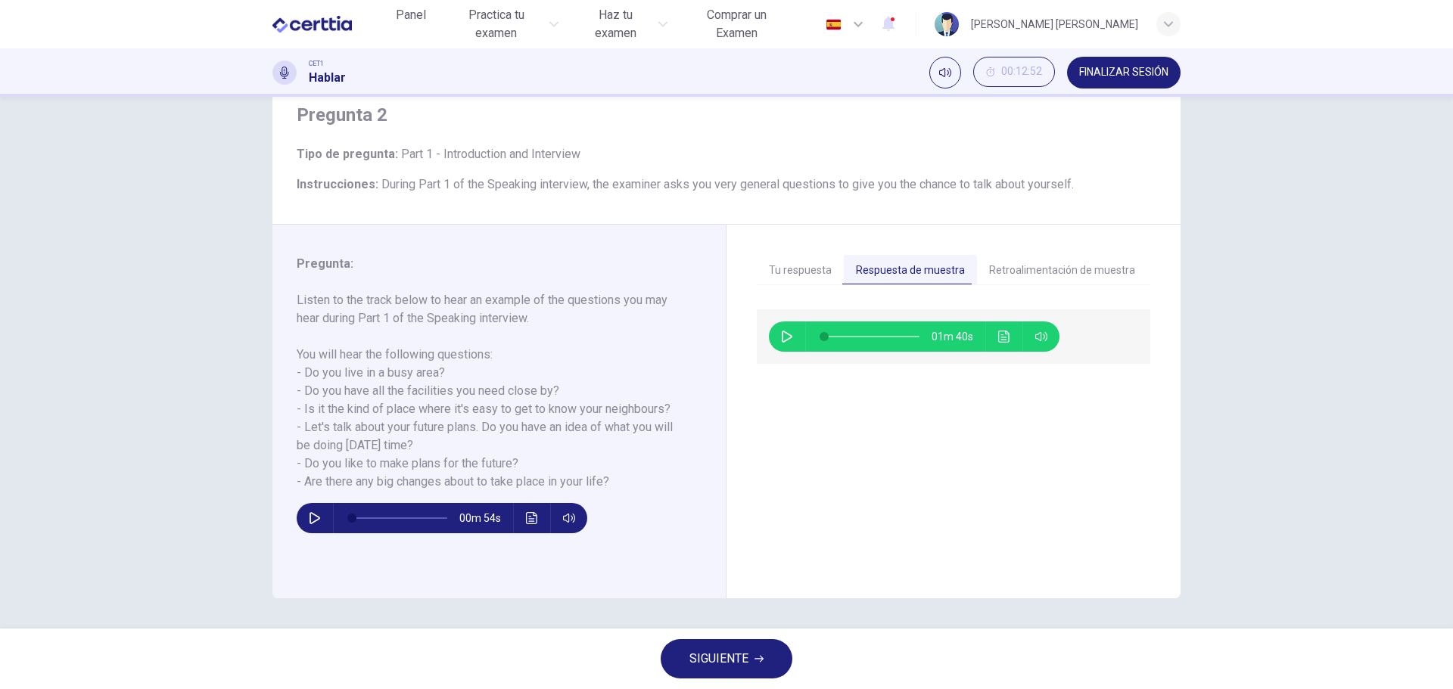
click at [770, 347] on div "01m 40s" at bounding box center [914, 337] width 291 height 30
click at [781, 338] on icon "button" at bounding box center [787, 337] width 12 height 12
type input "*"
click at [1039, 274] on button "Retroalimentación de muestra" at bounding box center [1062, 271] width 170 height 32
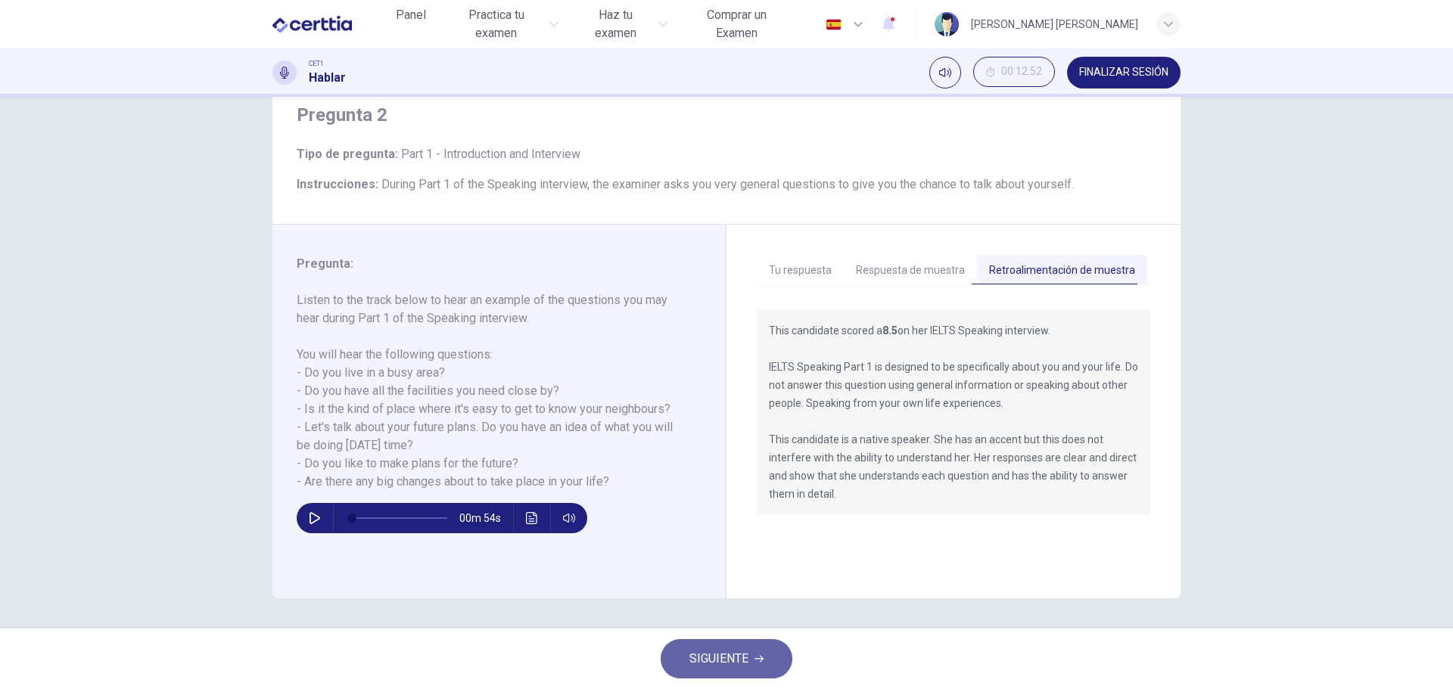
click at [755, 664] on button "SIGUIENTE" at bounding box center [727, 658] width 132 height 39
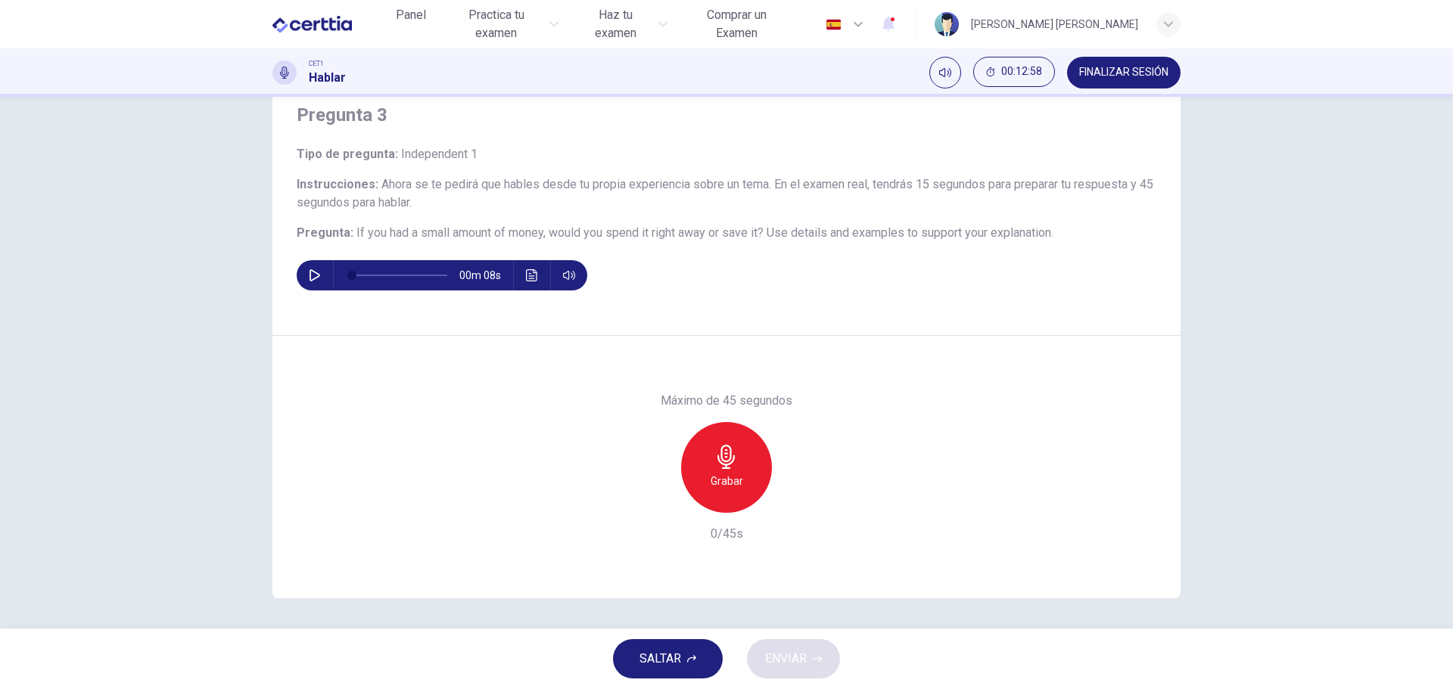
click at [297, 279] on div "00m 08s" at bounding box center [442, 275] width 291 height 30
click at [311, 275] on icon "button" at bounding box center [315, 275] width 12 height 12
click at [532, 270] on icon "Haz clic para ver la transcripción del audio" at bounding box center [532, 275] width 12 height 12
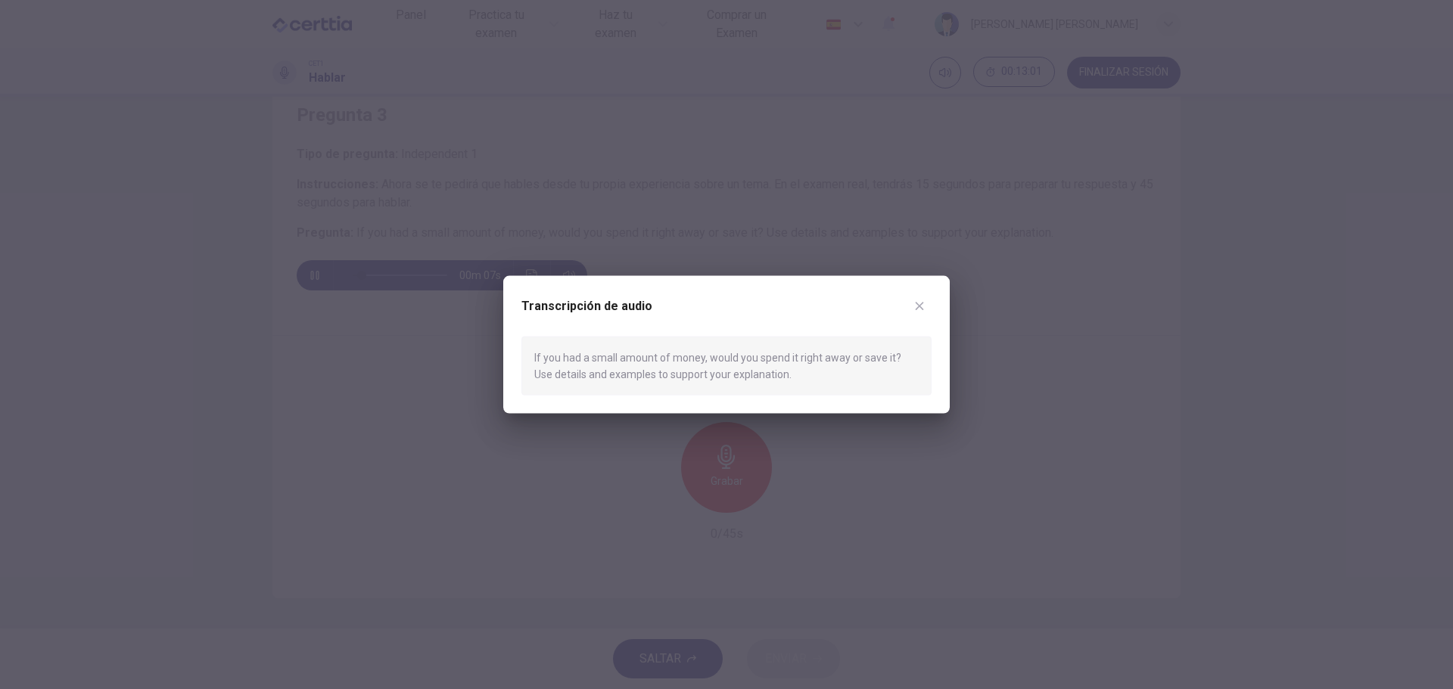
click at [455, 481] on div at bounding box center [726, 344] width 1453 height 689
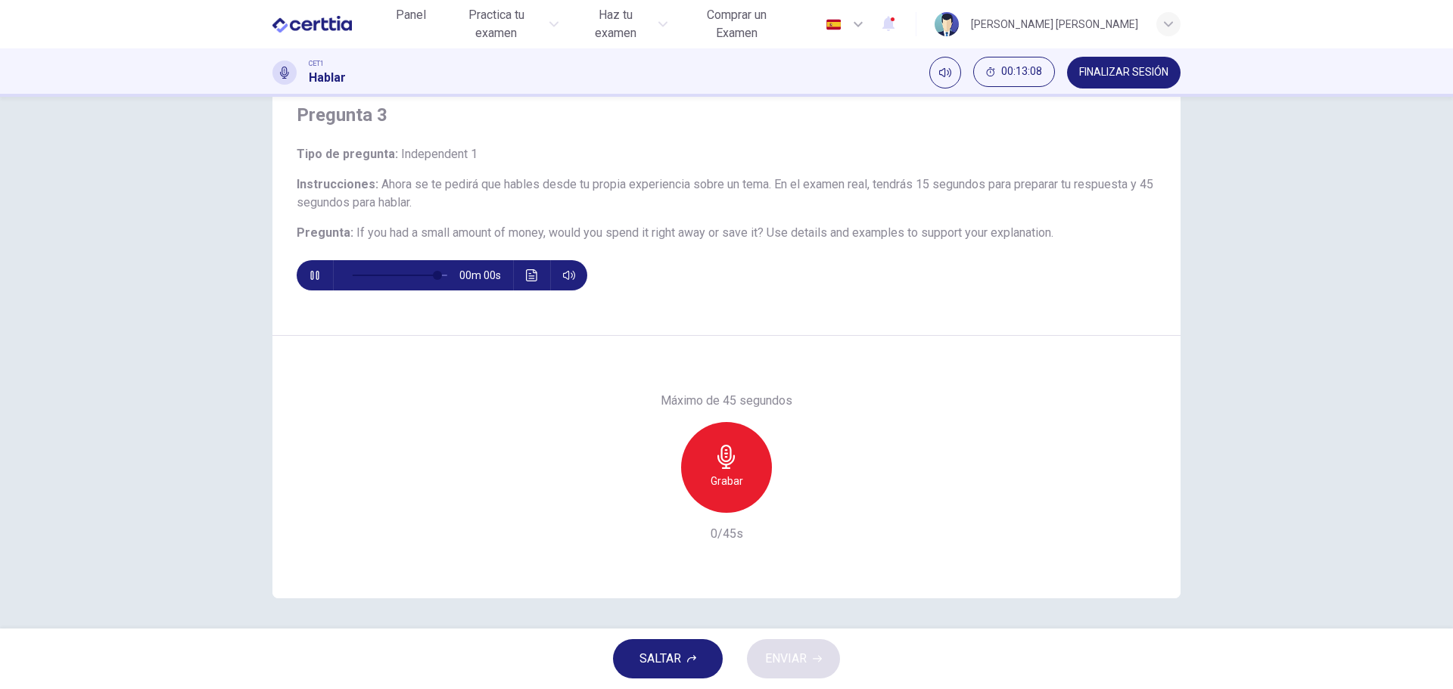
click at [724, 462] on icon "button" at bounding box center [726, 457] width 24 height 24
type input "*"
click at [728, 462] on icon "button" at bounding box center [725, 457] width 17 height 24
click at [791, 661] on span "ENVIAR" at bounding box center [786, 659] width 42 height 21
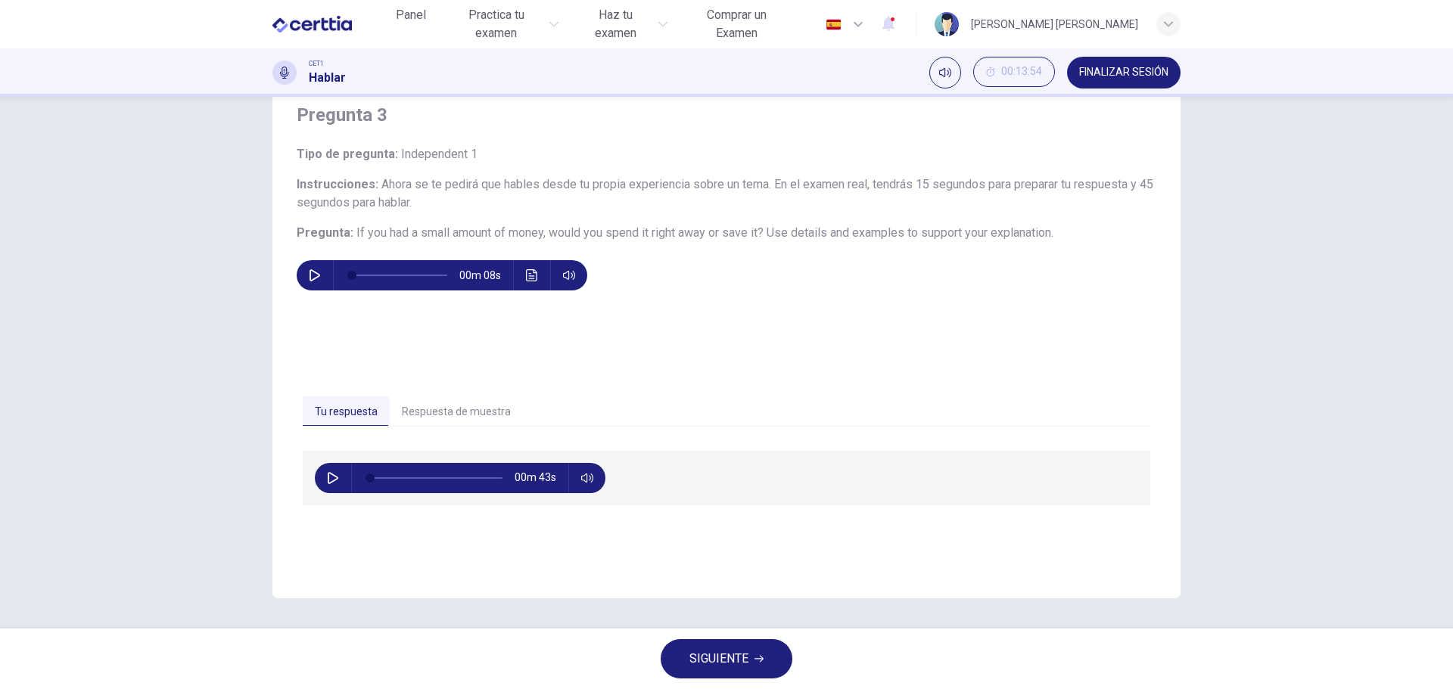
click at [454, 405] on button "Respuesta de muestra" at bounding box center [456, 413] width 133 height 32
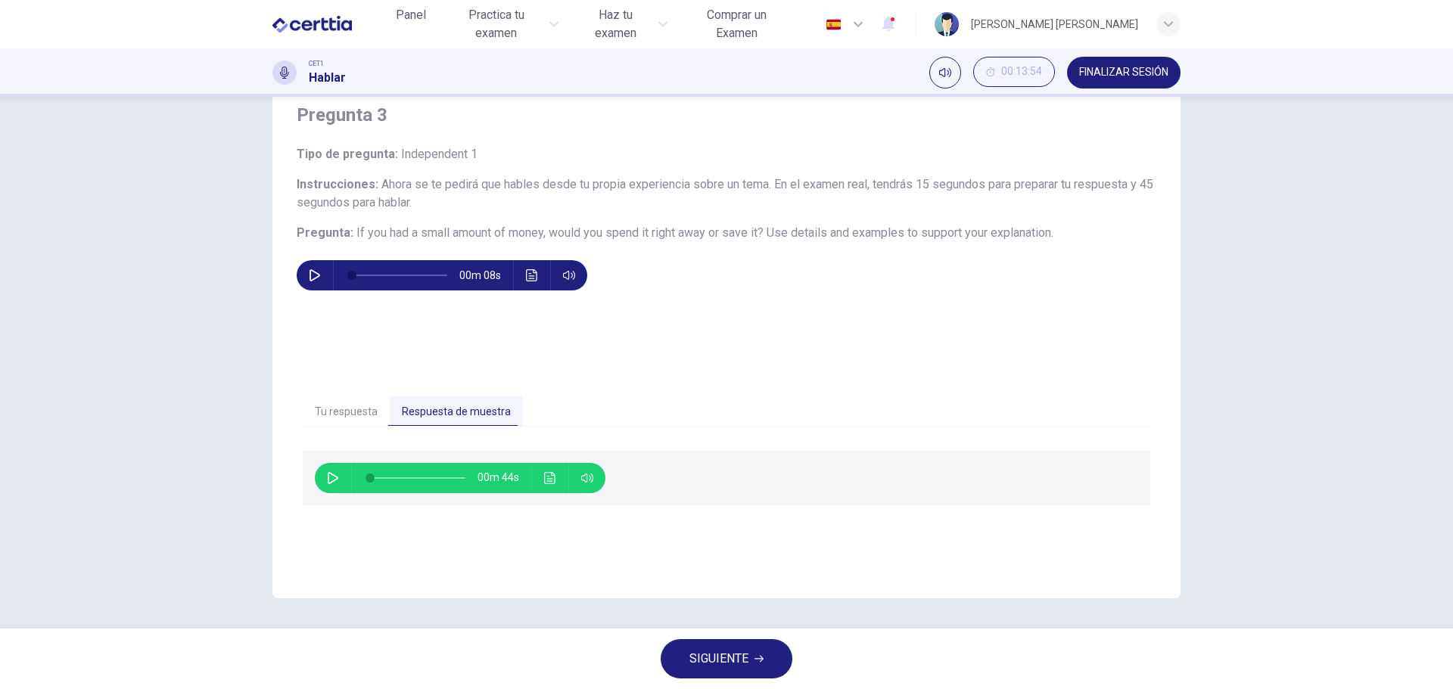
click at [328, 481] on icon "button" at bounding box center [333, 478] width 11 height 12
type input "*"
click at [693, 652] on span "SIGUIENTE" at bounding box center [718, 659] width 59 height 21
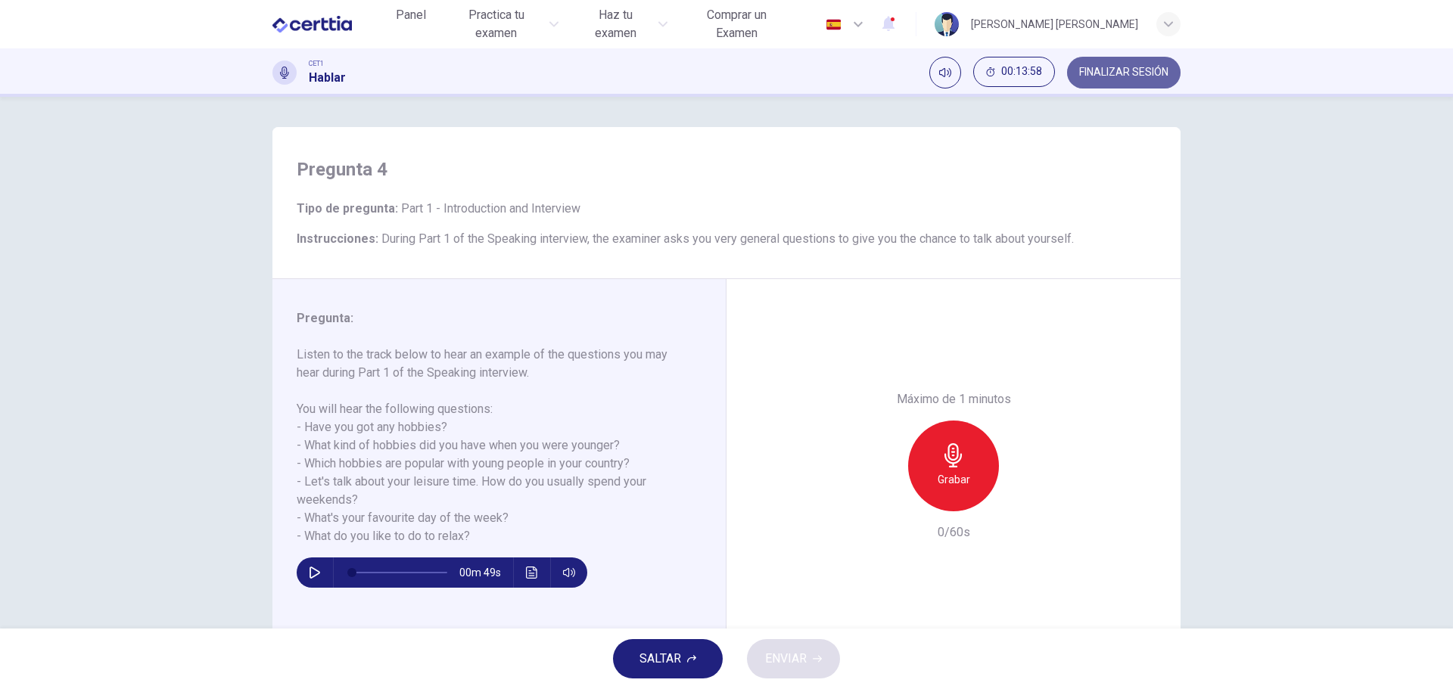
click at [1138, 84] on button "FINALIZAR SESIÓN" at bounding box center [1124, 73] width 114 height 32
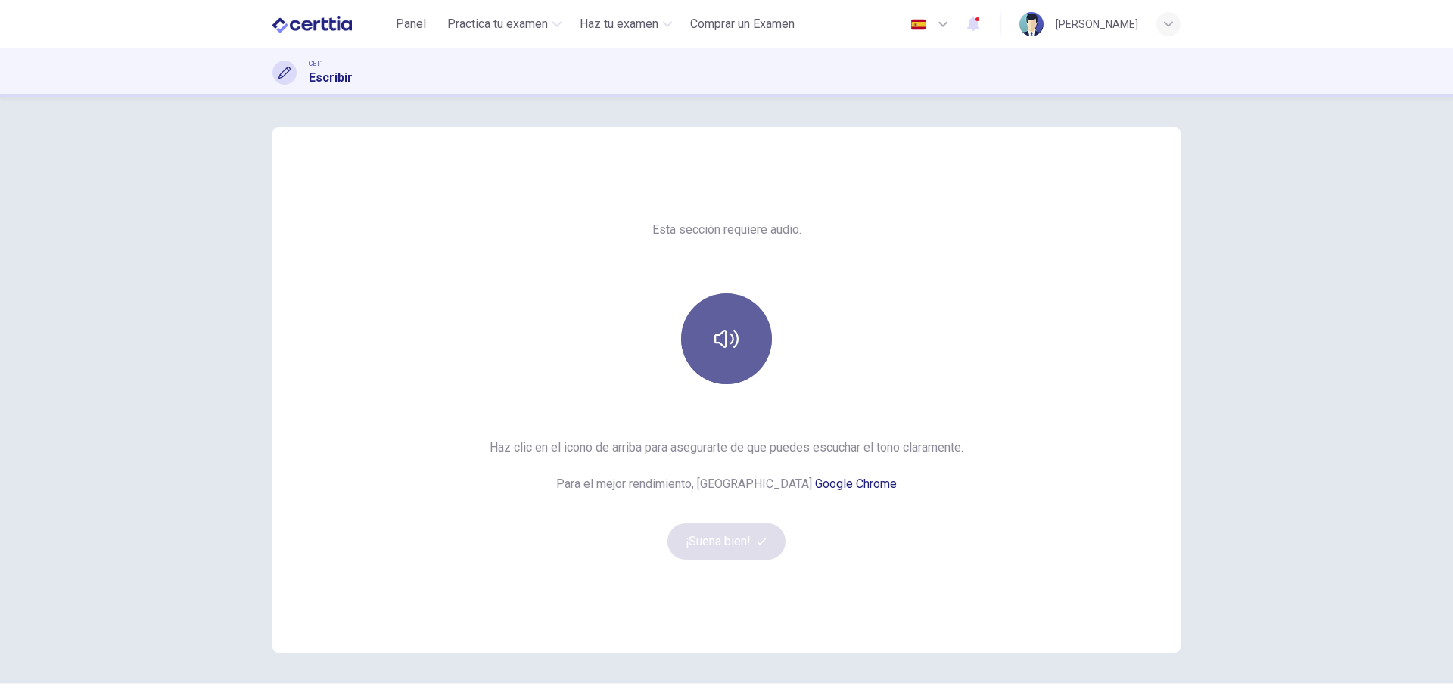
click at [725, 355] on button "button" at bounding box center [726, 339] width 91 height 91
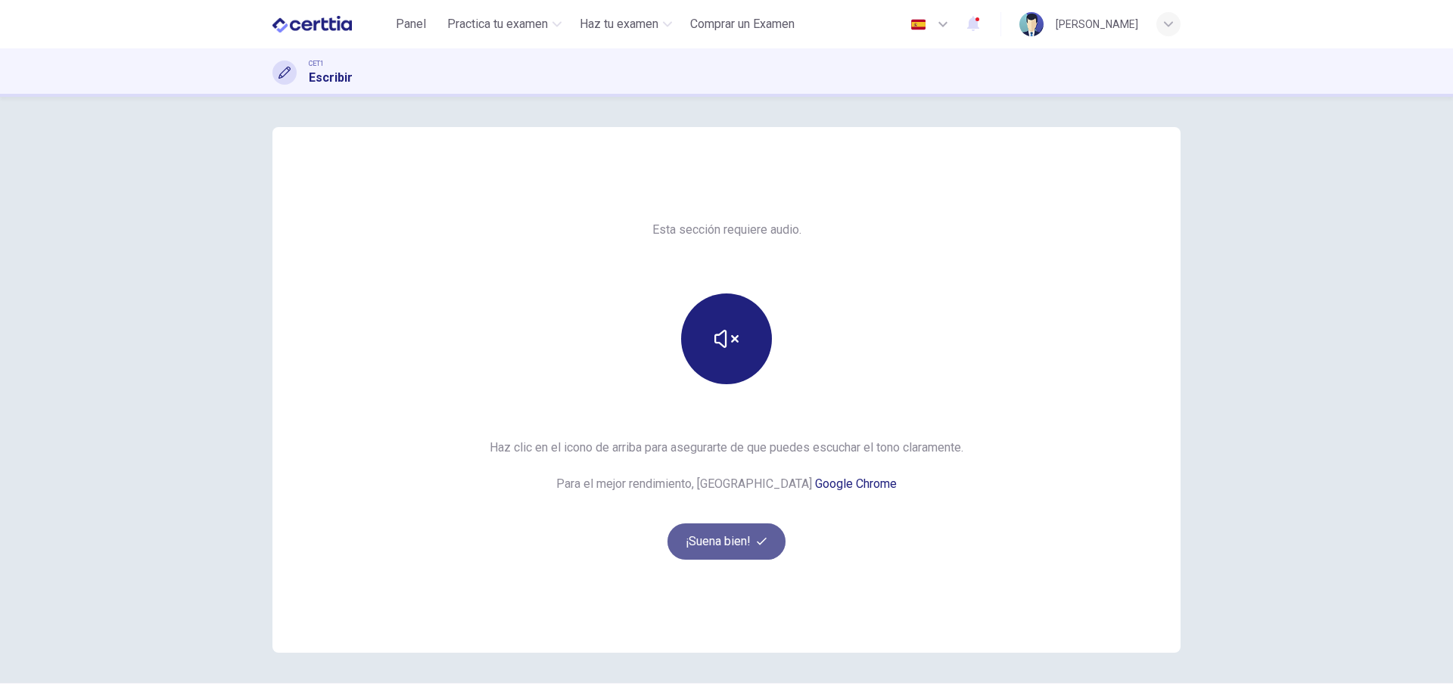
click at [745, 538] on button "¡Suena bien!" at bounding box center [726, 542] width 118 height 36
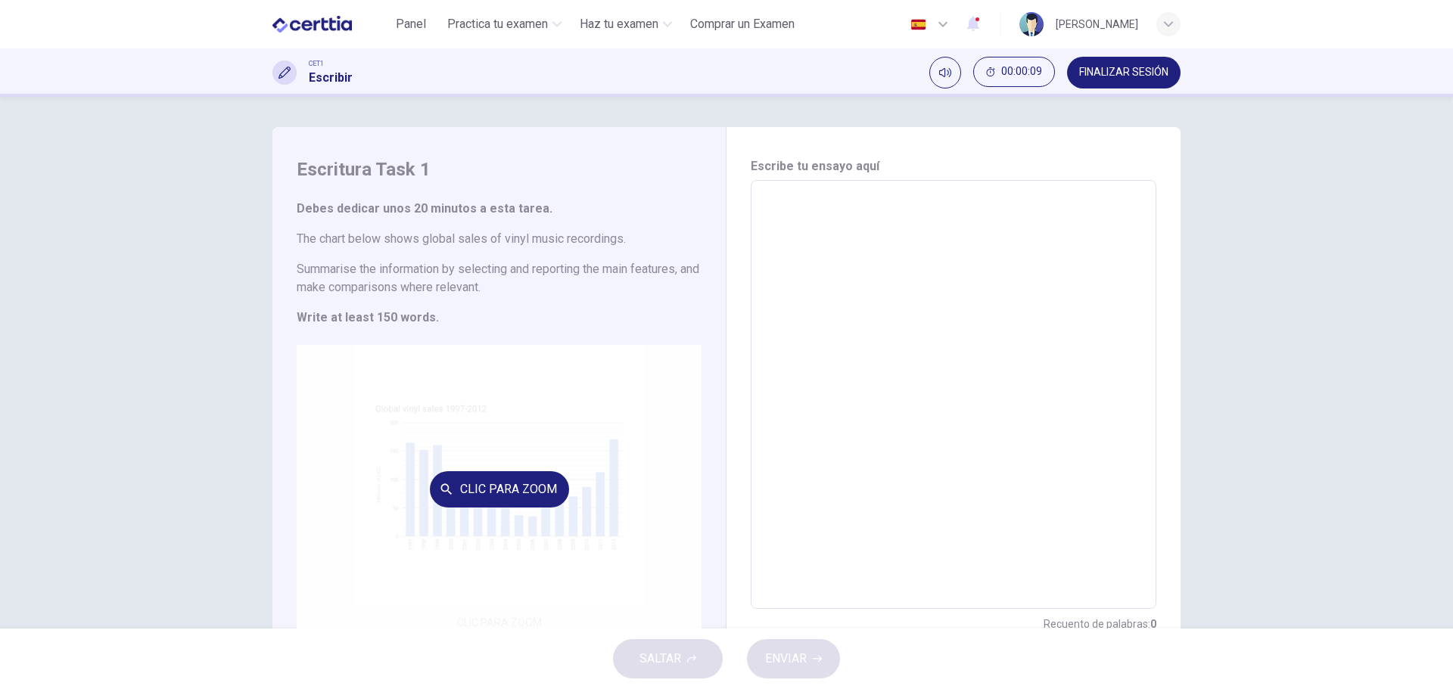
click at [551, 508] on div "Clic para zoom" at bounding box center [499, 489] width 405 height 288
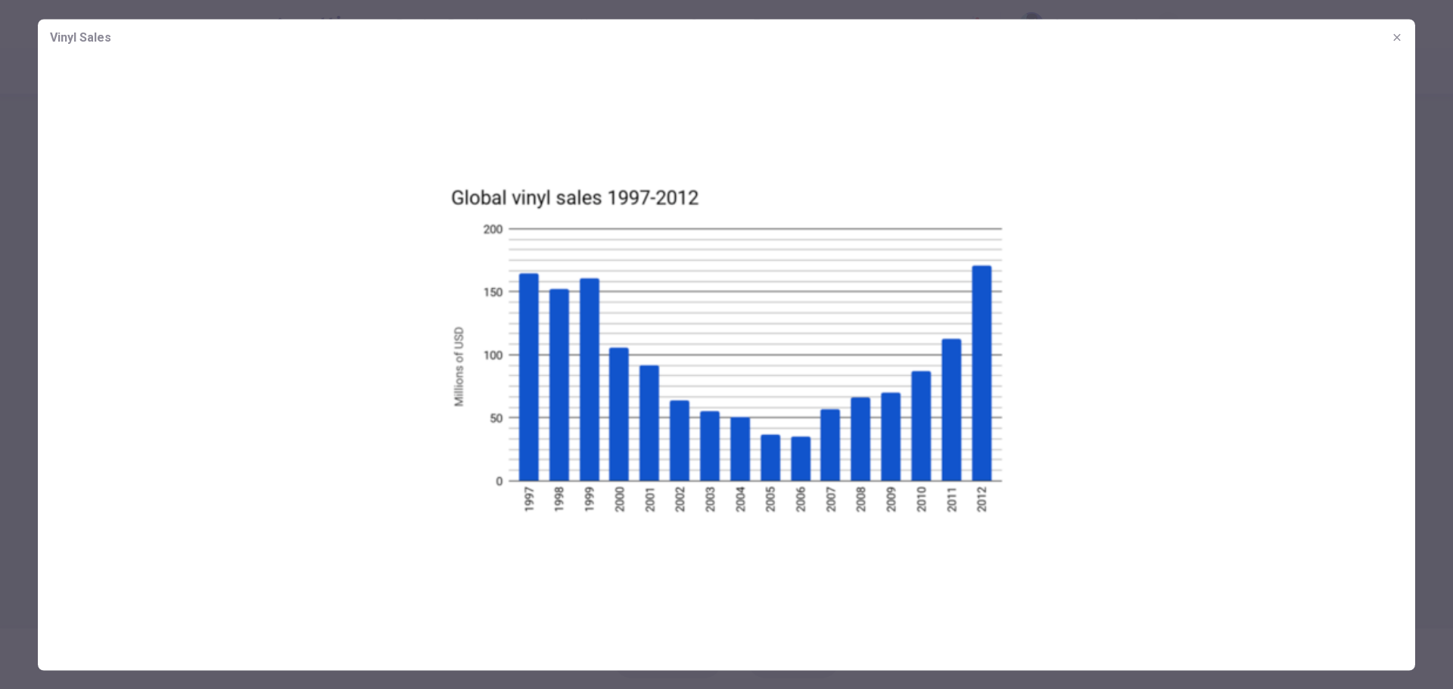
click at [463, 207] on img at bounding box center [726, 348] width 1377 height 587
click at [608, 188] on img at bounding box center [726, 348] width 1377 height 587
click at [8, 299] on div at bounding box center [726, 344] width 1453 height 689
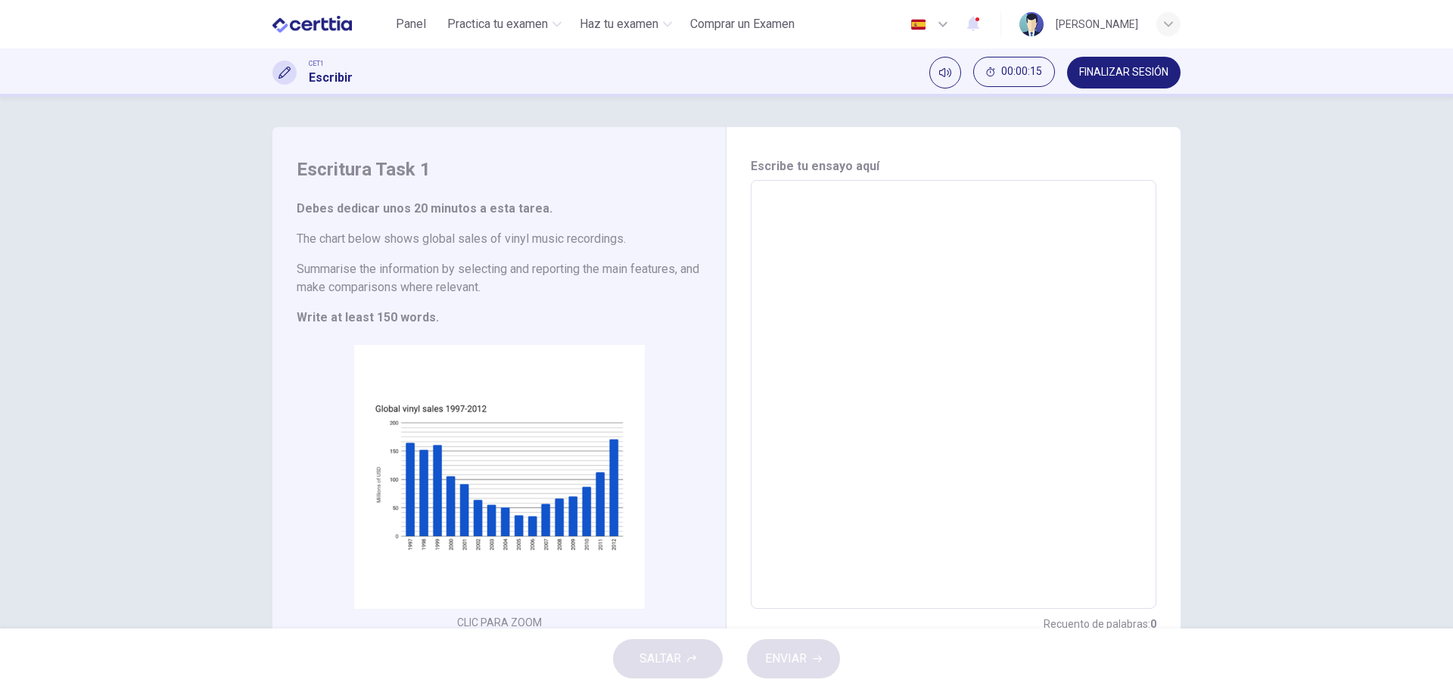
click at [854, 227] on textarea at bounding box center [953, 395] width 384 height 404
click at [808, 213] on textarea at bounding box center [953, 395] width 384 height 404
drag, startPoint x: 171, startPoint y: 300, endPoint x: 204, endPoint y: 285, distance: 36.6
click at [171, 301] on div "Escritura Task 1 Debes dedicar unos 20 minutos a esta tarea. The chart below sh…" at bounding box center [726, 363] width 1453 height 532
click at [1125, 62] on button "FINALIZAR SESIÓN" at bounding box center [1124, 73] width 114 height 32
